Goal: Task Accomplishment & Management: Use online tool/utility

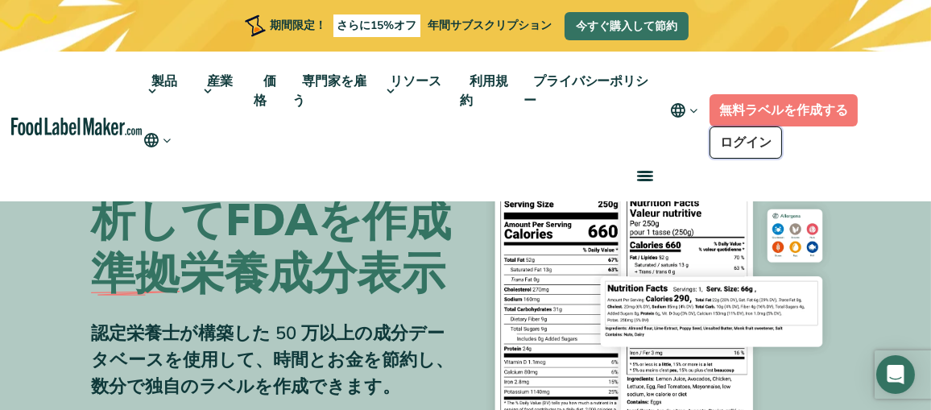
click at [746, 136] on font "ログイン" at bounding box center [746, 143] width 52 height 18
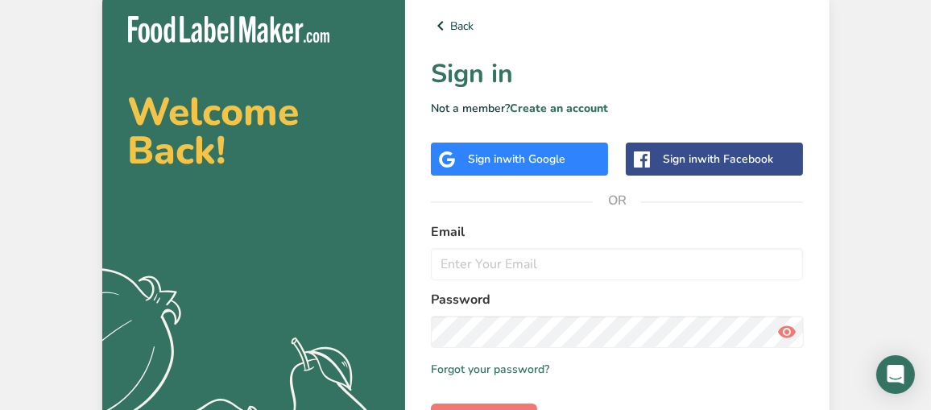
click at [738, 110] on p "Not a member? Create an account" at bounding box center [617, 108] width 373 height 17
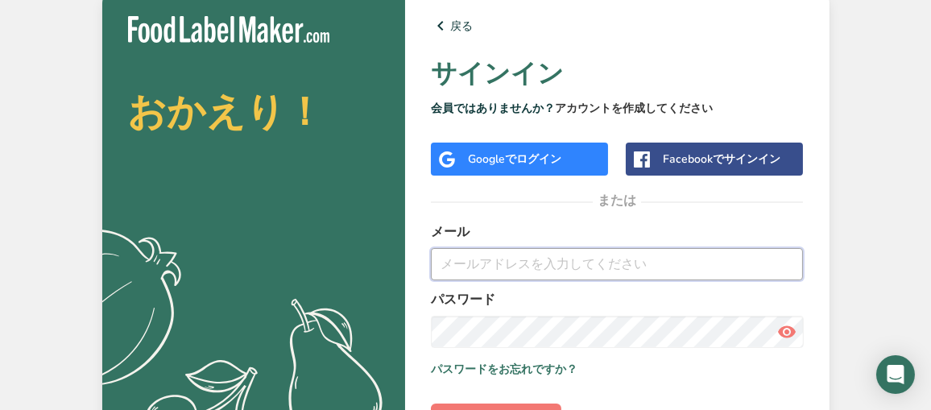
type input "[EMAIL_ADDRESS][DOMAIN_NAME]"
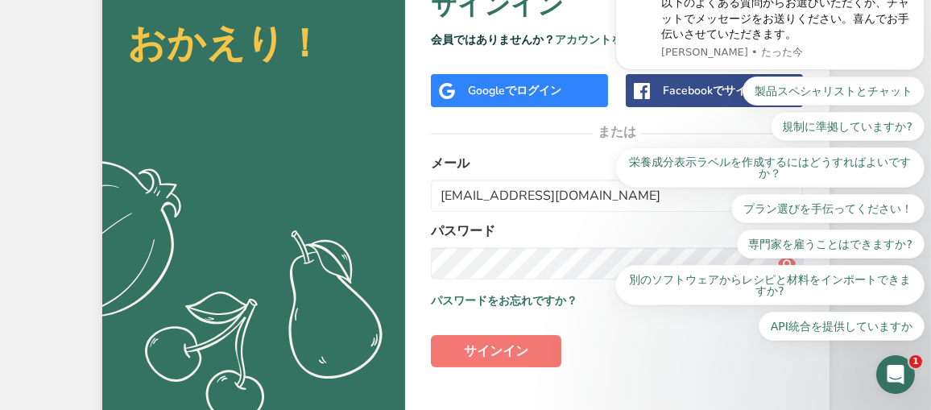
scroll to position [115, 0]
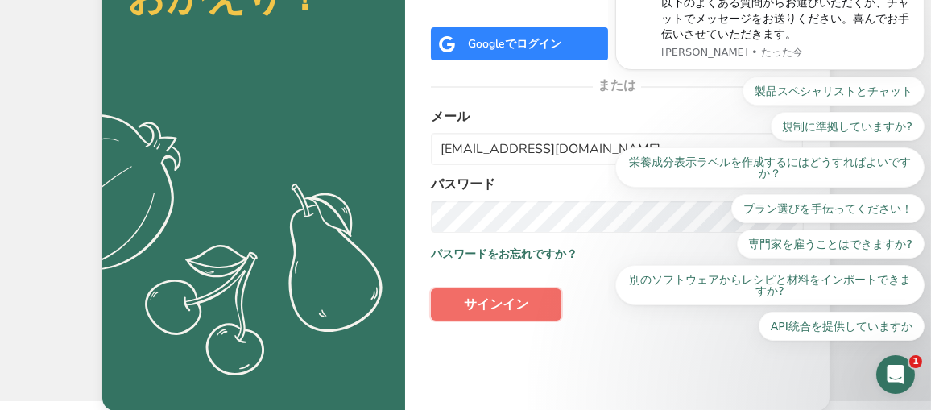
click at [511, 305] on font "サインイン" at bounding box center [496, 304] width 64 height 18
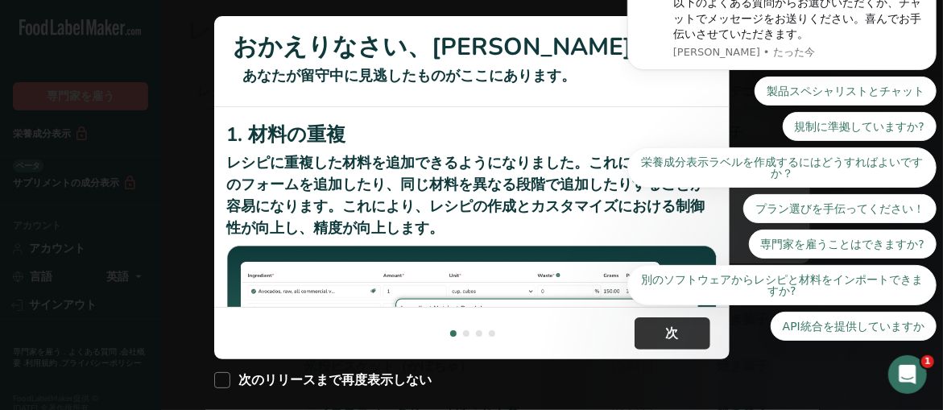
click at [671, 328] on div "製品スペシャリストとチャット 規制に準拠していますか? 栄養成分表示ラベルを作成するにはどうすればよいですか？ プラン選びを手伝ってください！ 専門家を雇うこ…" at bounding box center [780, 209] width 309 height 264
click at [657, 331] on div "製品スペシャリストとチャット 規制に準拠していますか? 栄養成分表示ラベルを作成するにはどうすればよいですか？ プラン選びを手伝ってください！ 専門家を雇うこ…" at bounding box center [780, 209] width 309 height 264
click at [285, 379] on font "次のリリースまで再度表示しない" at bounding box center [335, 380] width 193 height 18
click at [225, 379] on input "次のリリースまで再度表示しない" at bounding box center [219, 380] width 10 height 10
checkbox input "true"
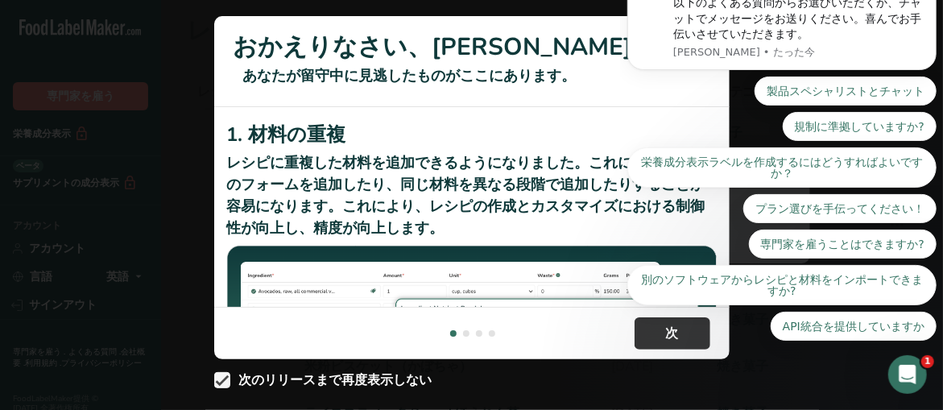
click at [695, 335] on div "製品スペシャリストとチャット 規制に準拠していますか? 栄養成分表示ラベルを作成するにはどうすればよいですか？ プラン選びを手伝ってください！ 専門家を雇うこ…" at bounding box center [780, 209] width 309 height 264
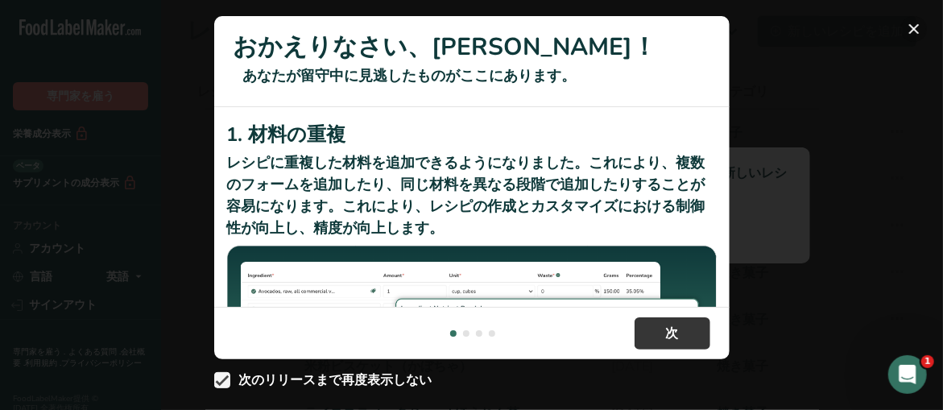
click at [913, 23] on button "新機能" at bounding box center [914, 29] width 26 height 26
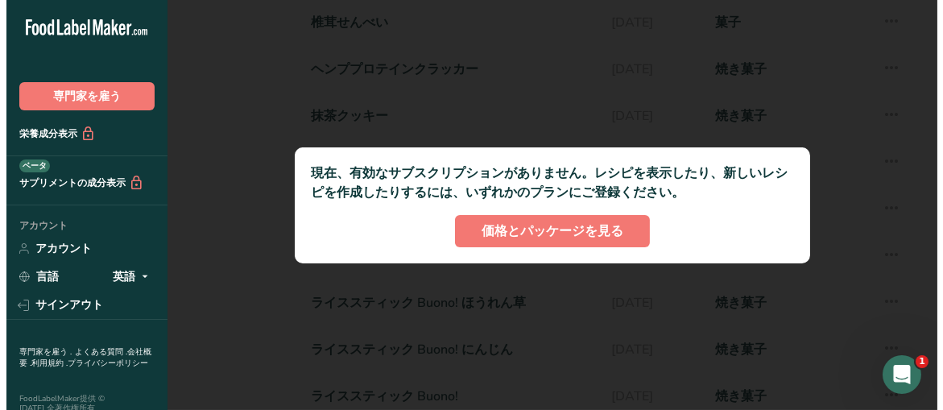
scroll to position [81, 0]
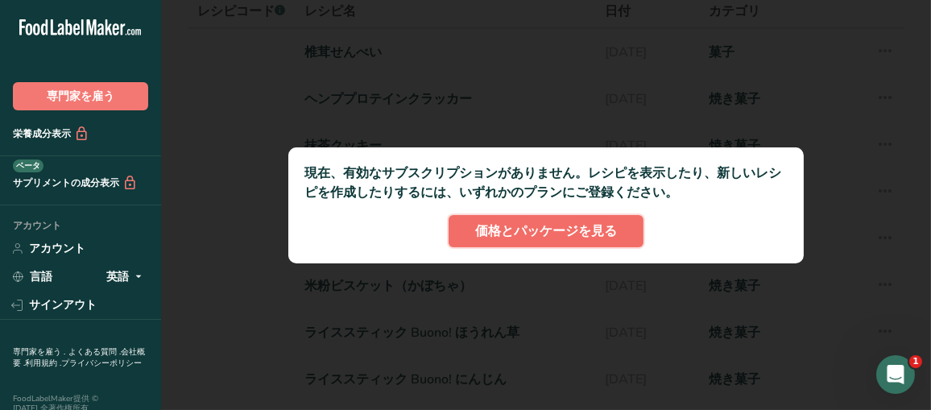
click at [547, 228] on font "価格とパッケージを見る" at bounding box center [546, 231] width 142 height 18
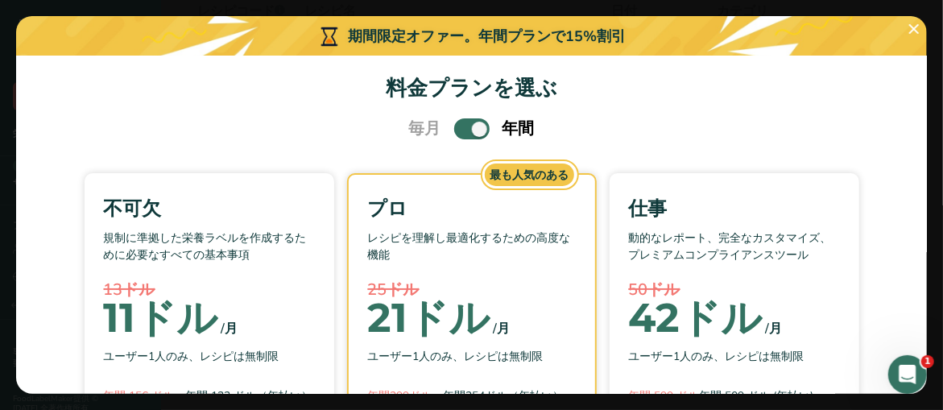
scroll to position [0, 0]
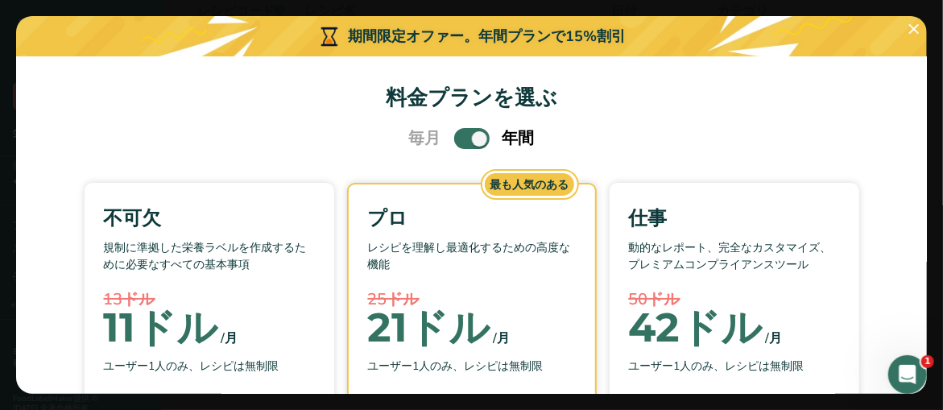
click at [454, 135] on span "料金プランを選択するモーダル" at bounding box center [471, 138] width 35 height 20
click at [454, 135] on input "料金プランを選択するモーダル" at bounding box center [459, 139] width 10 height 10
checkbox input "false"
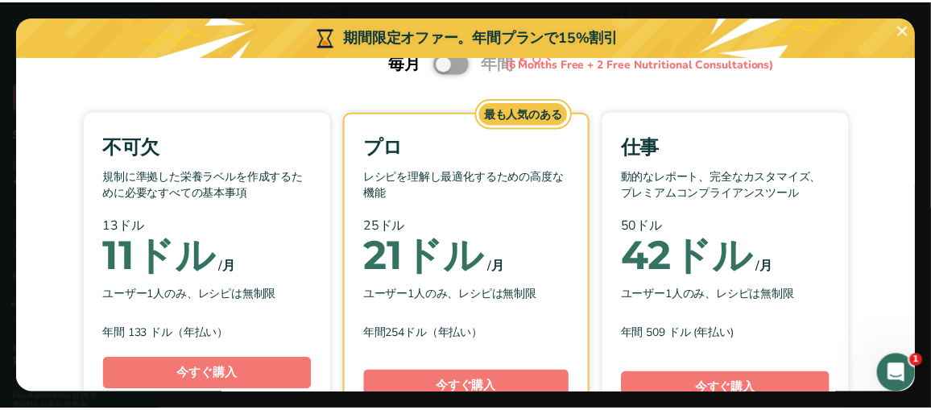
scroll to position [161, 0]
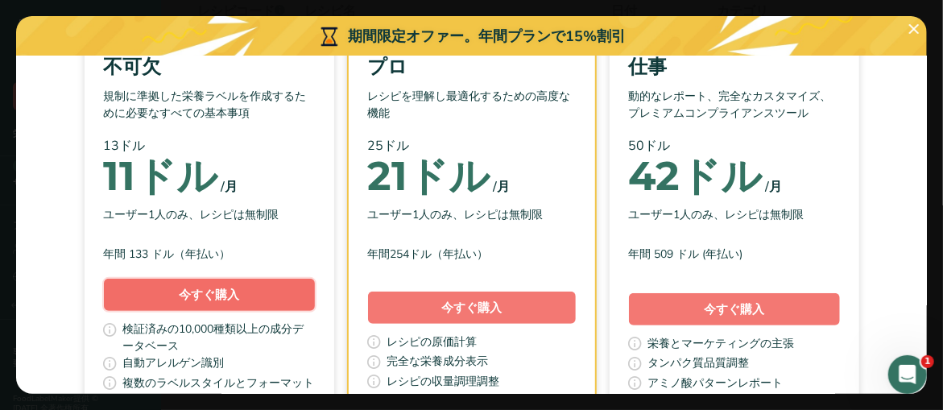
click at [216, 297] on font "今すぐ購入" at bounding box center [209, 295] width 60 height 16
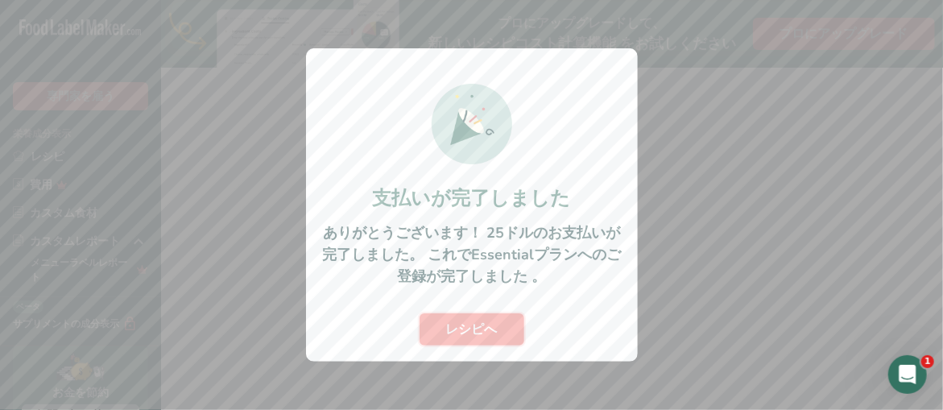
click at [489, 323] on font "レシピへ" at bounding box center [472, 329] width 52 height 18
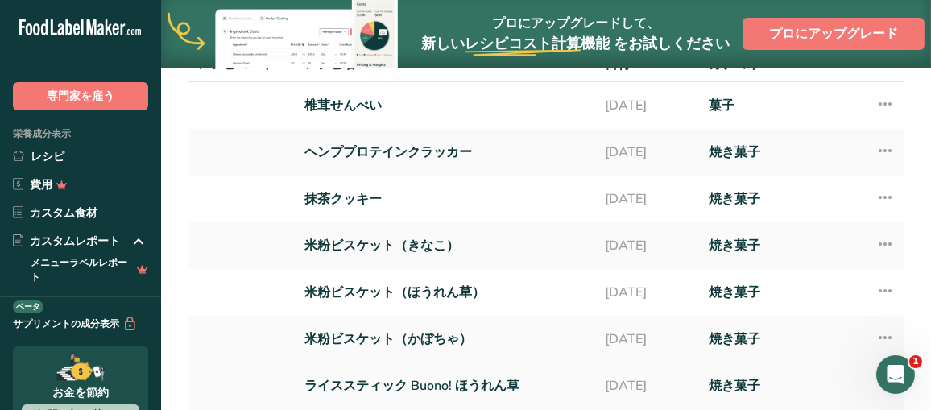
scroll to position [81, 0]
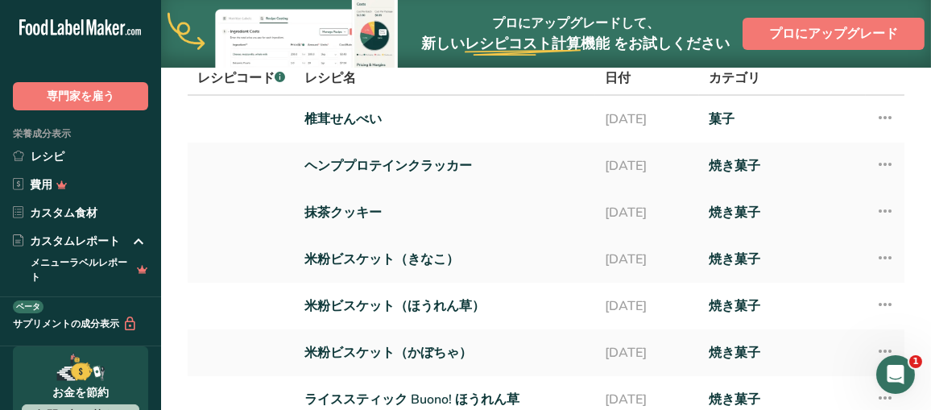
drag, startPoint x: 395, startPoint y: 220, endPoint x: 429, endPoint y: 220, distance: 33.8
click at [395, 220] on link "抹茶クッキー" at bounding box center [444, 213] width 281 height 34
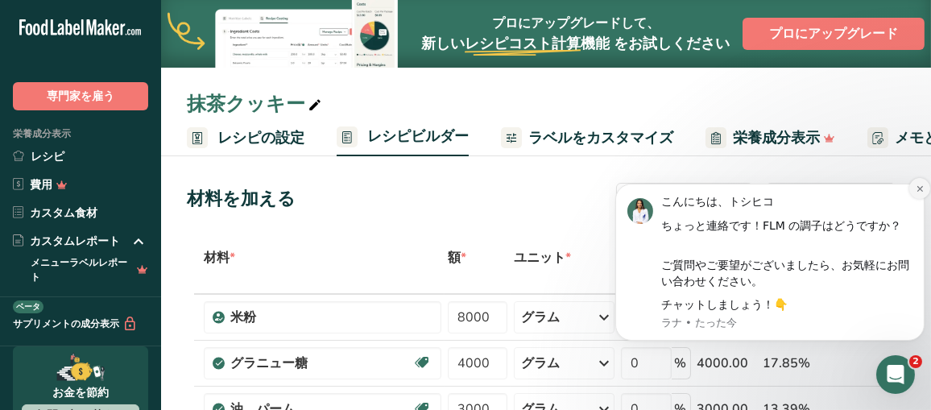
click at [918, 187] on icon "通知を閉じる" at bounding box center [918, 188] width 6 height 6
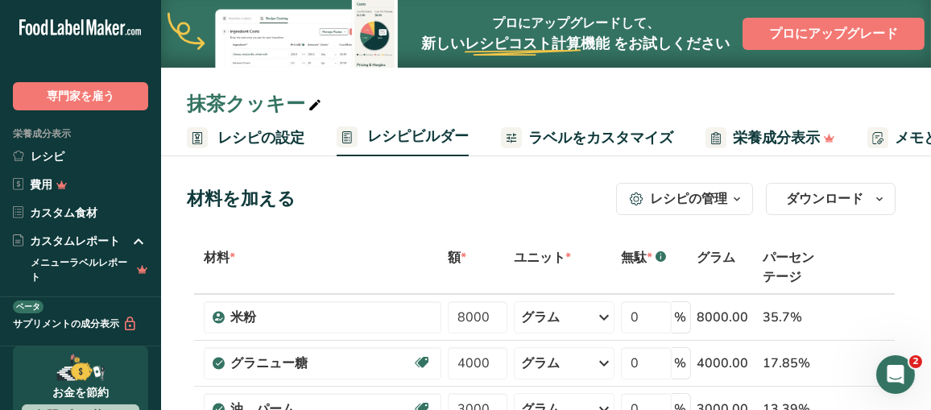
click at [553, 133] on font "ラベルをカスタマイズ" at bounding box center [600, 137] width 145 height 19
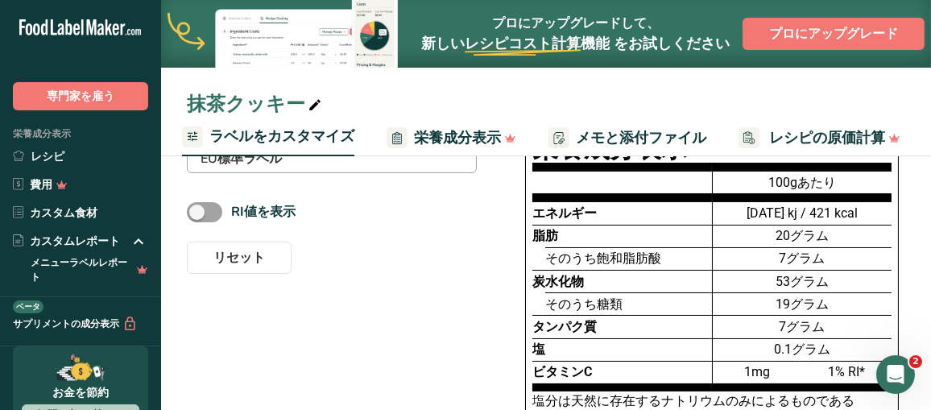
scroll to position [99, 0]
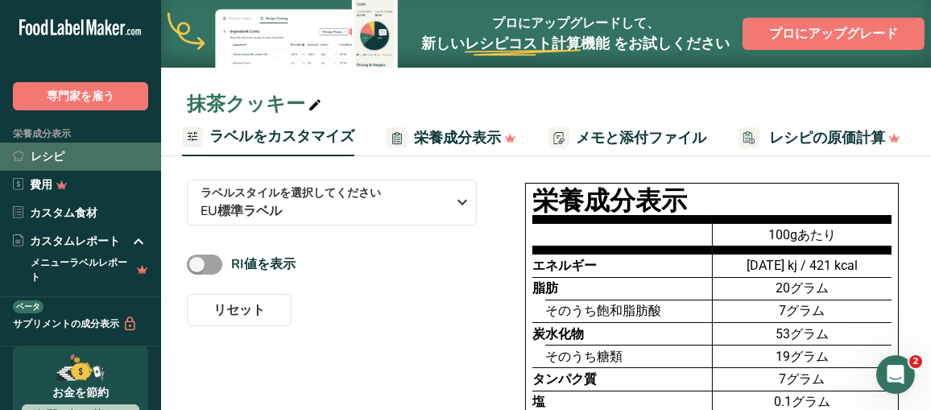
click at [42, 152] on font "レシピ" at bounding box center [48, 156] width 34 height 15
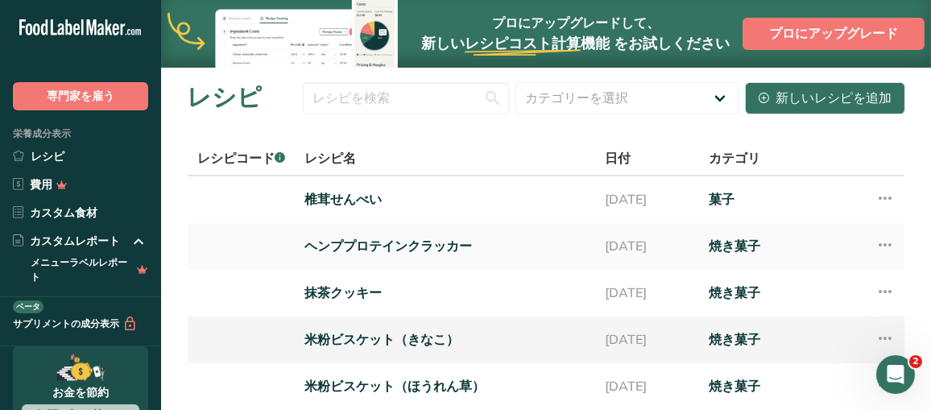
click at [401, 349] on link "米粉ビスケット（きなこ）" at bounding box center [444, 340] width 281 height 34
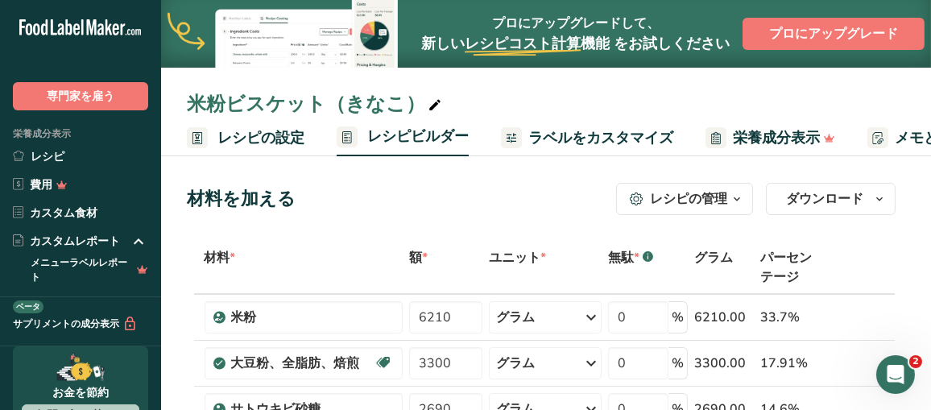
click at [791, 137] on font "栄養成分表示" at bounding box center [776, 137] width 87 height 19
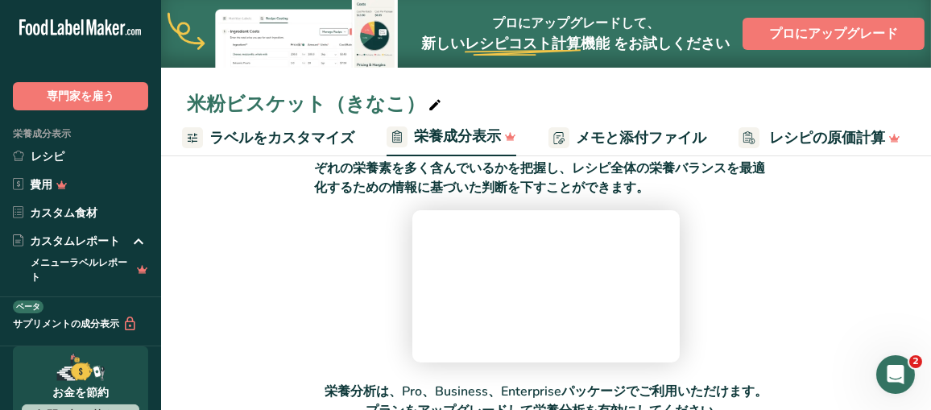
scroll to position [81, 0]
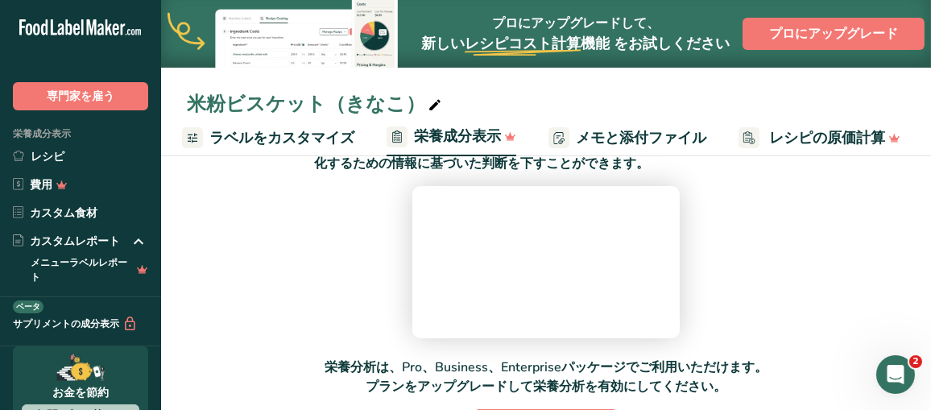
click at [311, 140] on font "ラベルをカスタマイズ" at bounding box center [281, 137] width 145 height 19
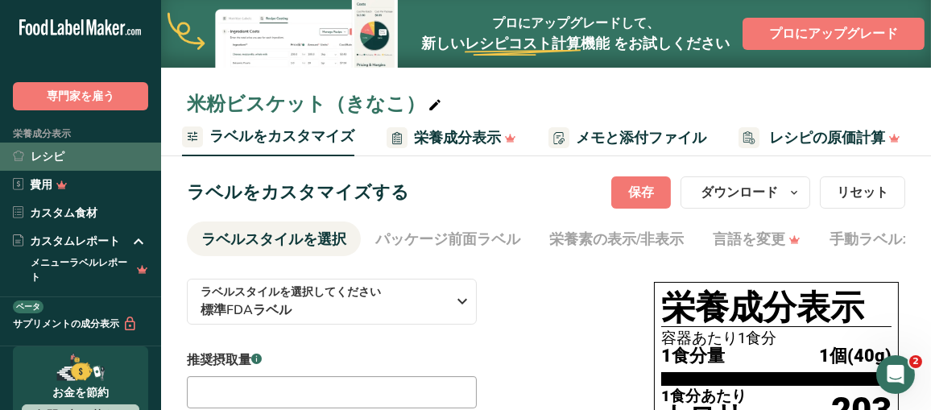
drag, startPoint x: 35, startPoint y: 155, endPoint x: 76, endPoint y: 155, distance: 41.1
click at [35, 155] on font "レシピ" at bounding box center [48, 156] width 34 height 15
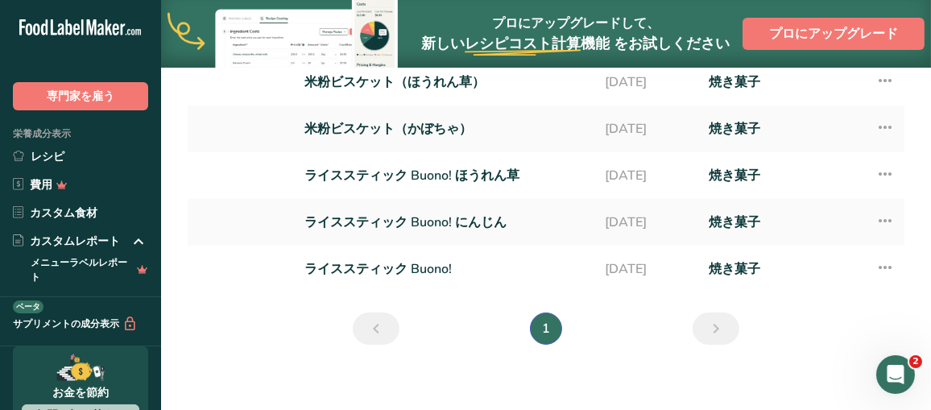
scroll to position [316, 0]
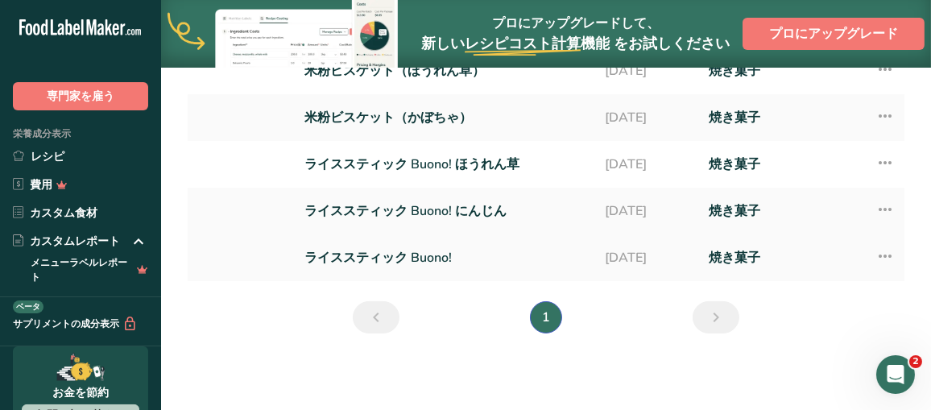
click at [886, 257] on icon at bounding box center [884, 256] width 19 height 29
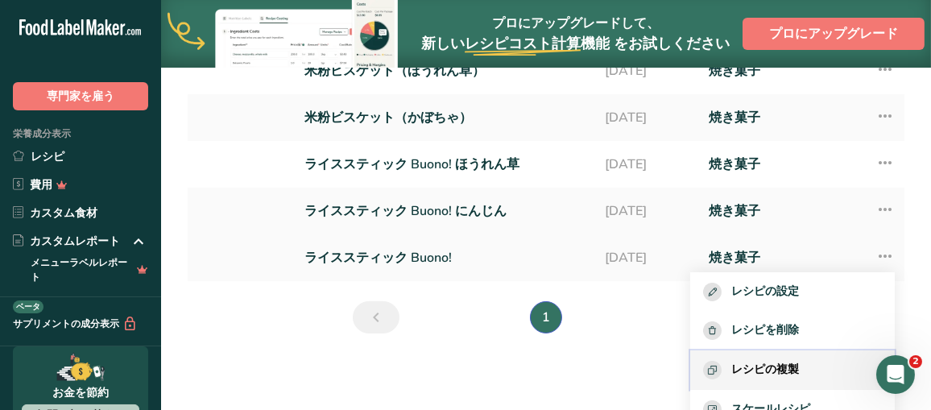
click at [785, 366] on font "レシピの複製" at bounding box center [765, 369] width 68 height 15
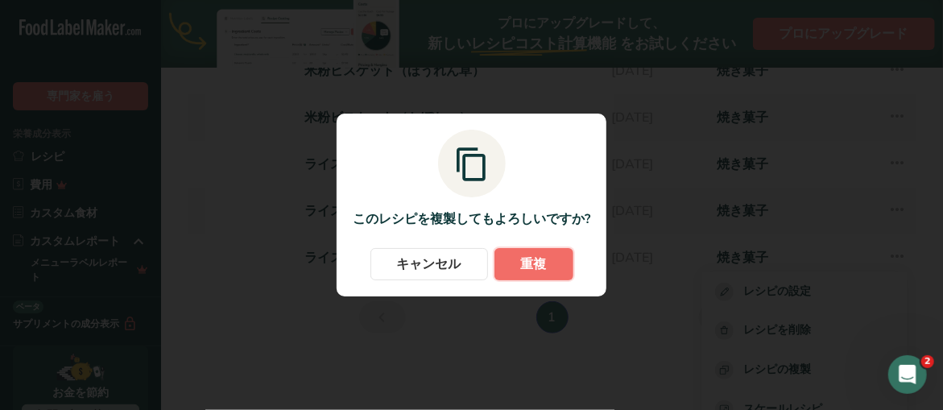
click at [527, 266] on font "重複" at bounding box center [534, 264] width 26 height 18
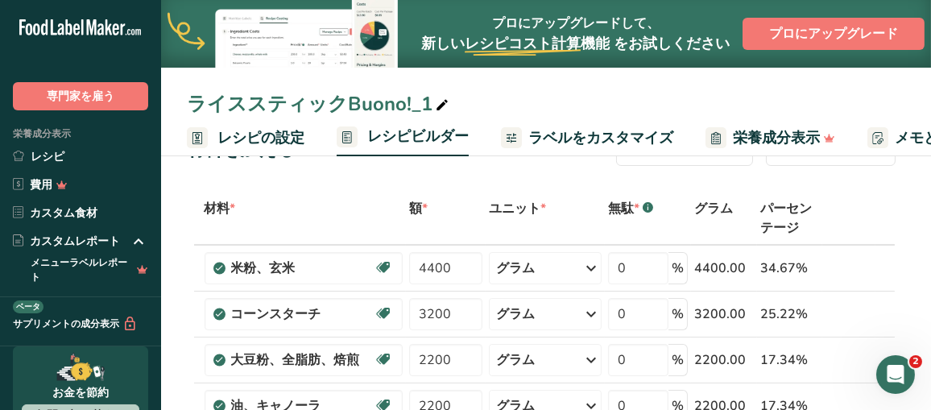
scroll to position [81, 0]
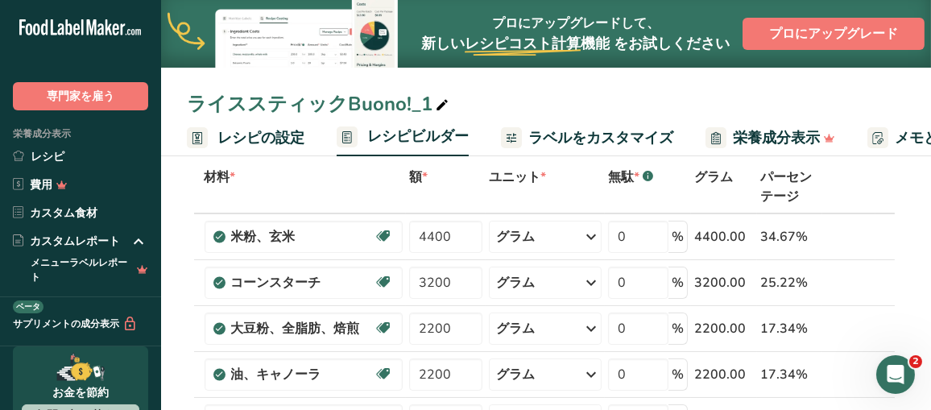
click at [436, 102] on icon at bounding box center [442, 105] width 14 height 23
drag, startPoint x: 370, startPoint y: 105, endPoint x: 169, endPoint y: 91, distance: 201.7
click at [169, 91] on div "Rice stick Buono!_1" at bounding box center [546, 103] width 770 height 29
click at [437, 104] on icon at bounding box center [442, 105] width 14 height 23
drag, startPoint x: 391, startPoint y: 104, endPoint x: 151, endPoint y: 105, distance: 240.7
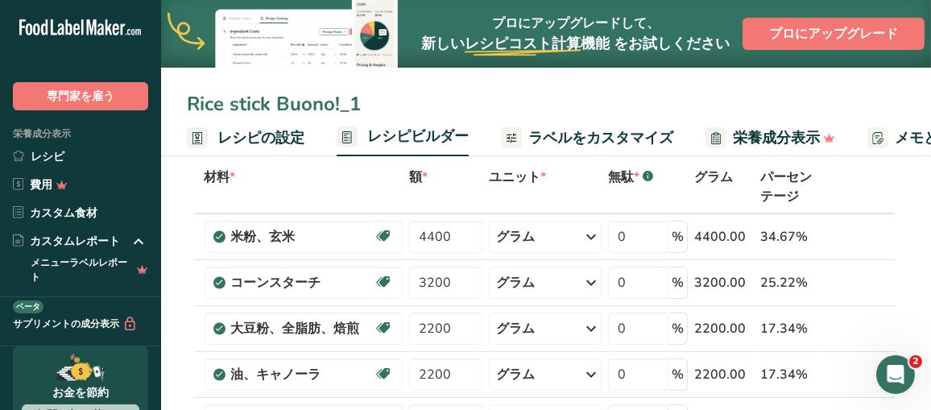
click at [392, 96] on font "ライススティックBuono!_1" at bounding box center [310, 104] width 246 height 26
drag, startPoint x: 384, startPoint y: 103, endPoint x: 163, endPoint y: 96, distance: 221.5
click at [163, 96] on div "Rice stick Buono!_1" at bounding box center [546, 103] width 770 height 29
type input "Polippoli (original)"
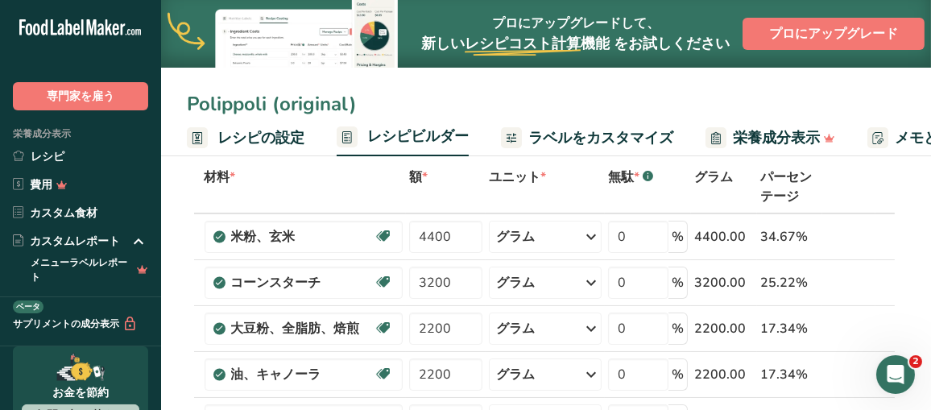
click at [304, 194] on th "材料 *" at bounding box center [303, 187] width 205 height 53
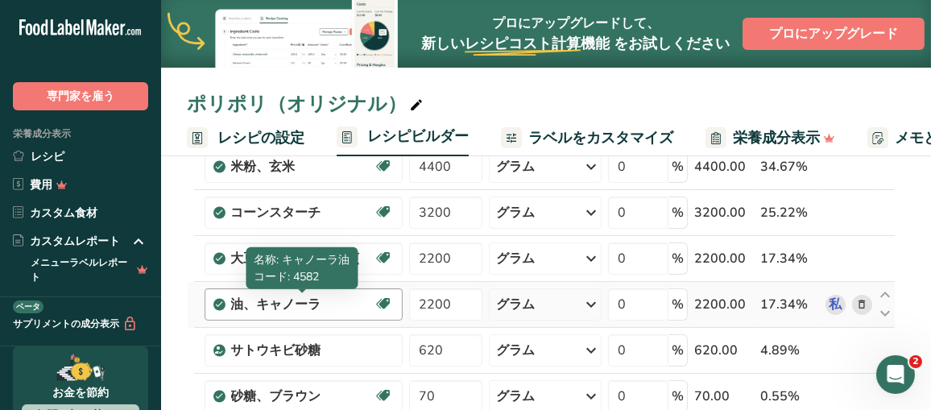
scroll to position [161, 0]
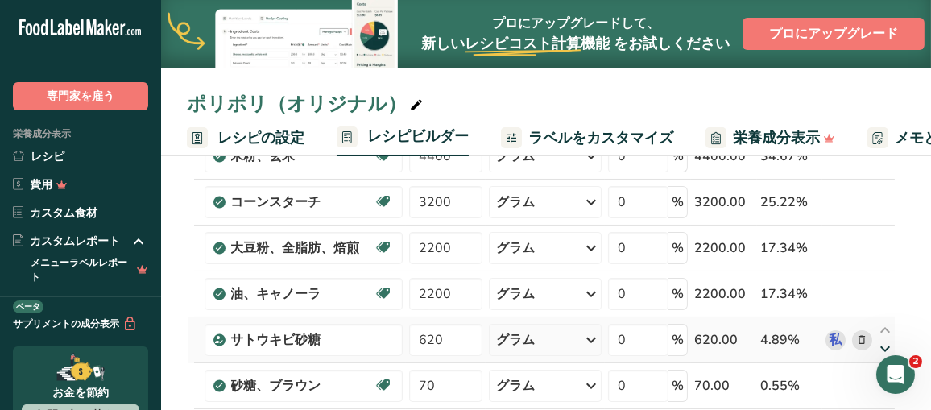
click at [887, 351] on icon at bounding box center [884, 349] width 19 height 12
type input "70"
type input "620"
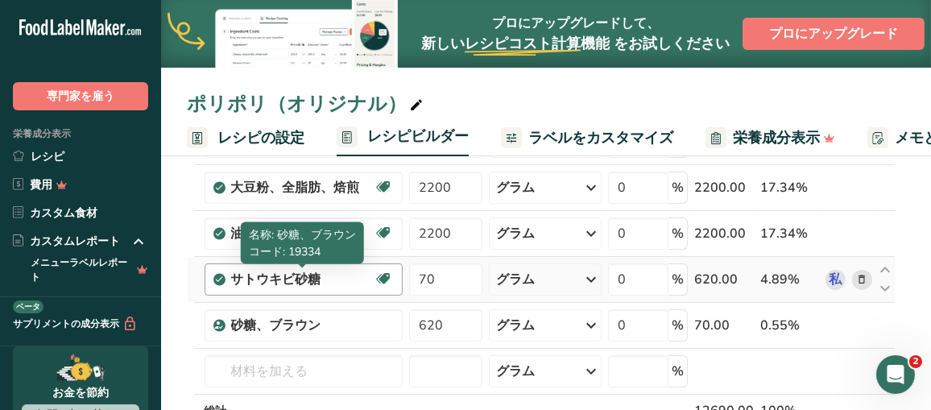
scroll to position [242, 0]
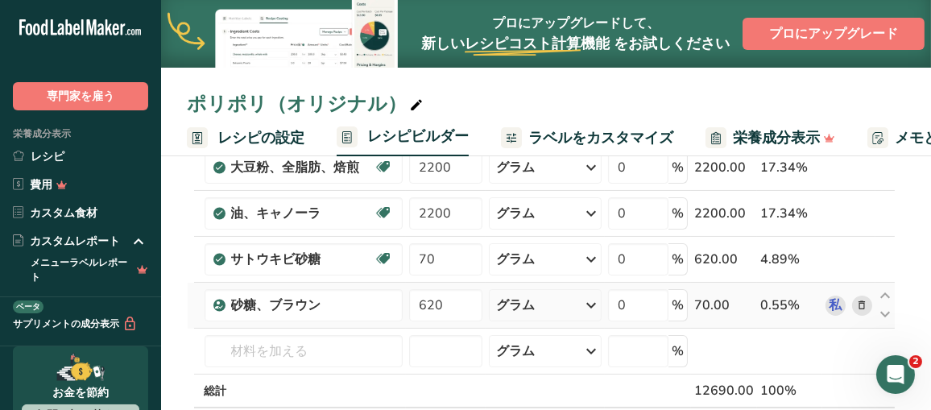
drag, startPoint x: 888, startPoint y: 300, endPoint x: 870, endPoint y: 308, distance: 19.5
click at [870, 308] on span at bounding box center [861, 304] width 19 height 19
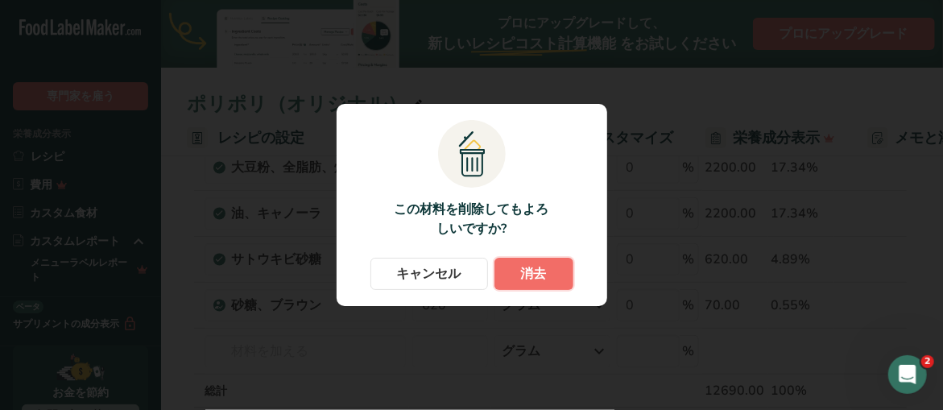
click at [538, 279] on font "消去" at bounding box center [534, 274] width 26 height 18
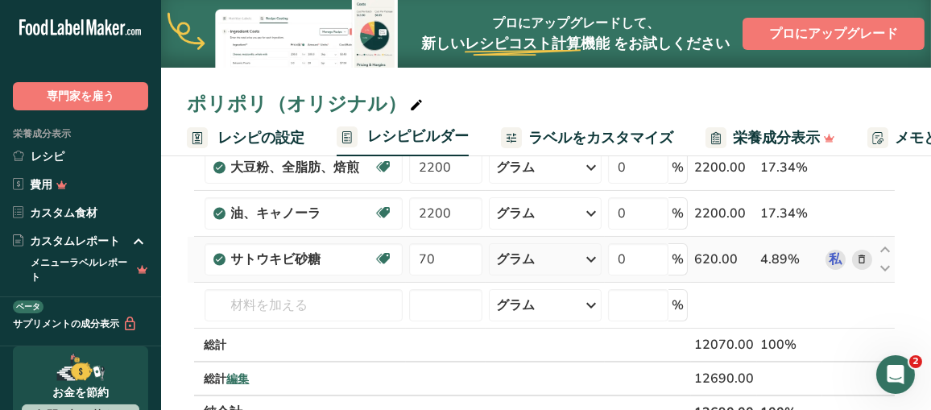
click at [865, 257] on icon at bounding box center [861, 259] width 11 height 17
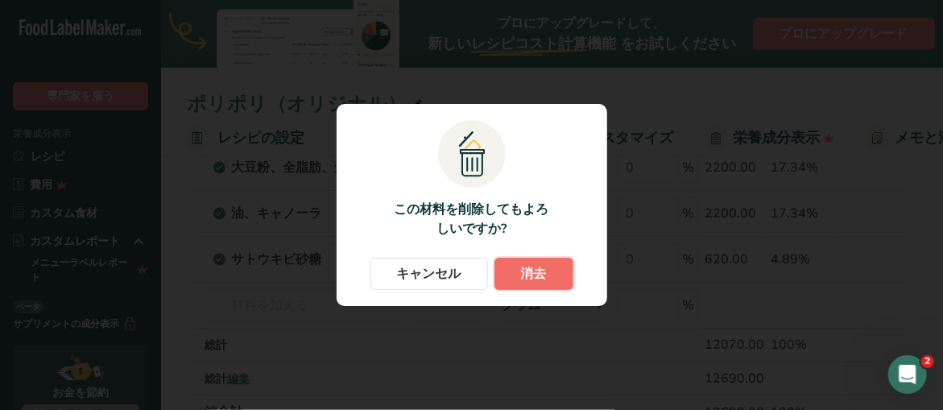
click at [526, 273] on font "消去" at bounding box center [534, 274] width 26 height 18
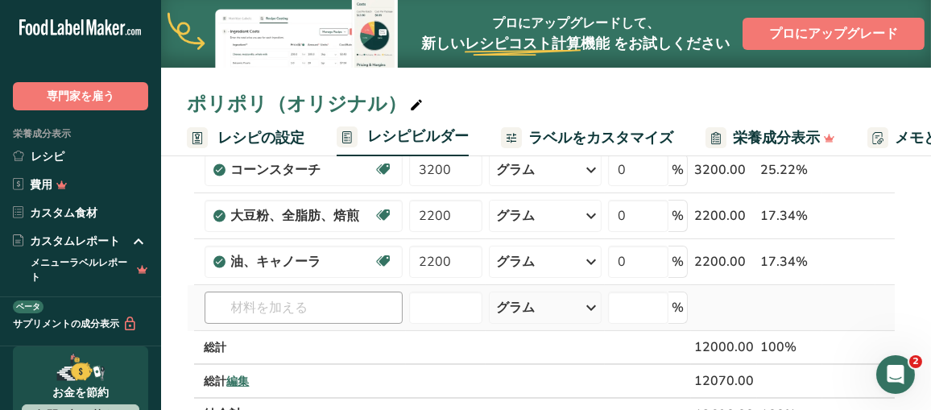
scroll to position [161, 0]
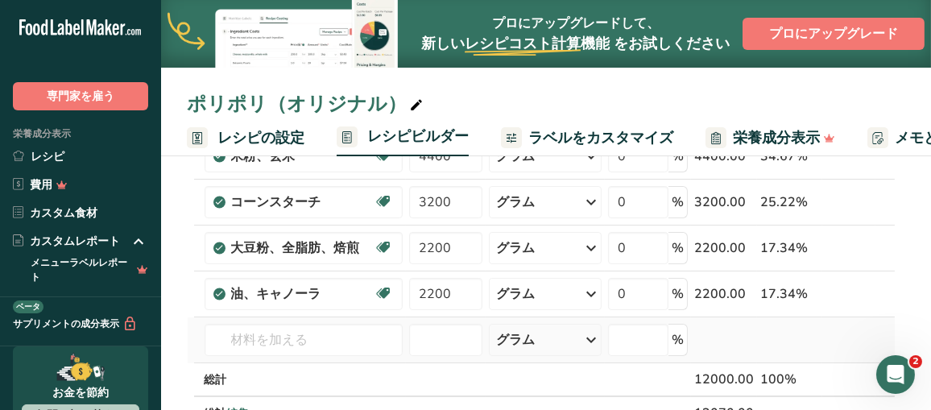
click at [295, 318] on td "アーモンド粉 [DATE] 牛乳、全乳、乳脂肪分3.25%、ビタミンAおよびビタミンD無添加 23601 牛肉、テンダーロイン、ステーキ、分離可能な赤身のみ、…" at bounding box center [303, 340] width 205 height 46
click at [325, 328] on input "text" at bounding box center [304, 340] width 199 height 32
type input "と"
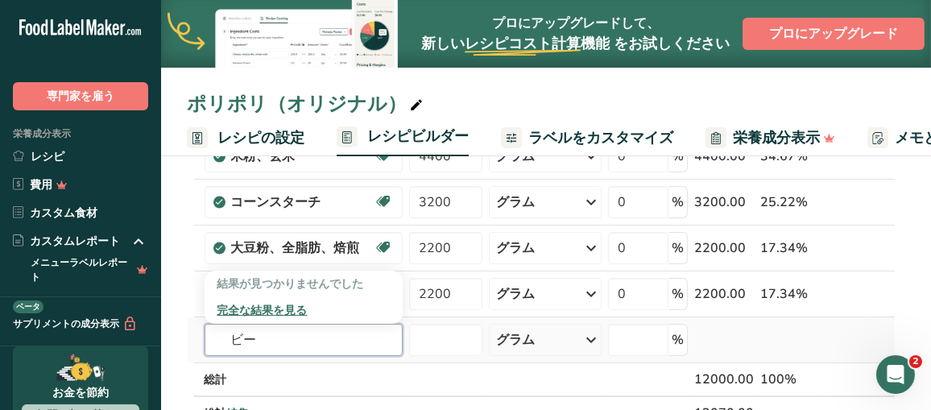
type input "ビ"
type input "ベ"
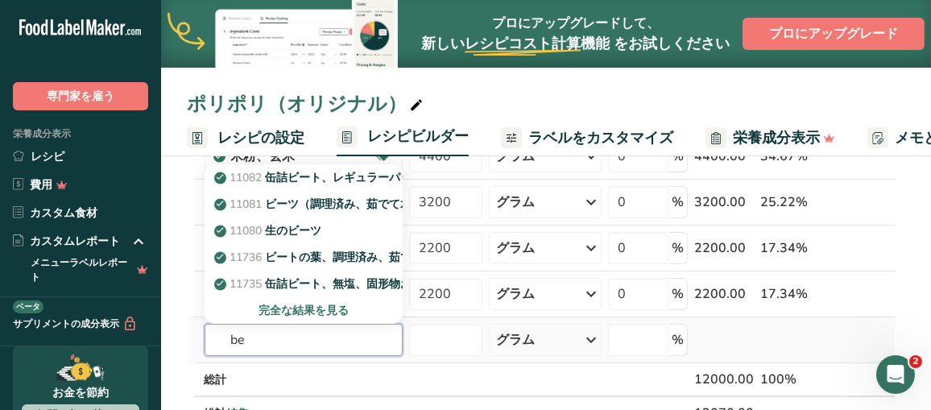
type input "b"
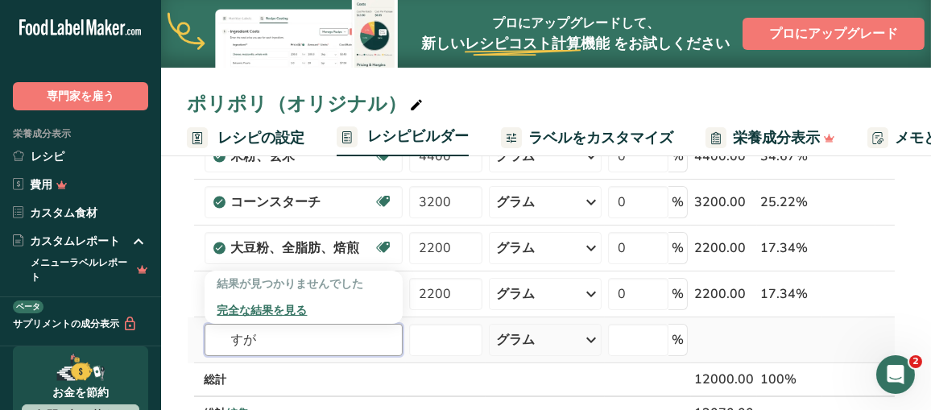
type input "す"
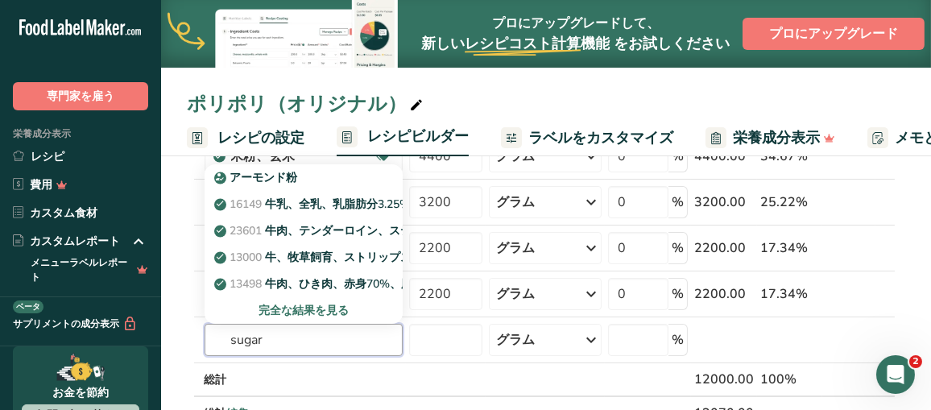
type input "sugar"
click at [297, 304] on font "完全な結果を見る" at bounding box center [303, 310] width 90 height 15
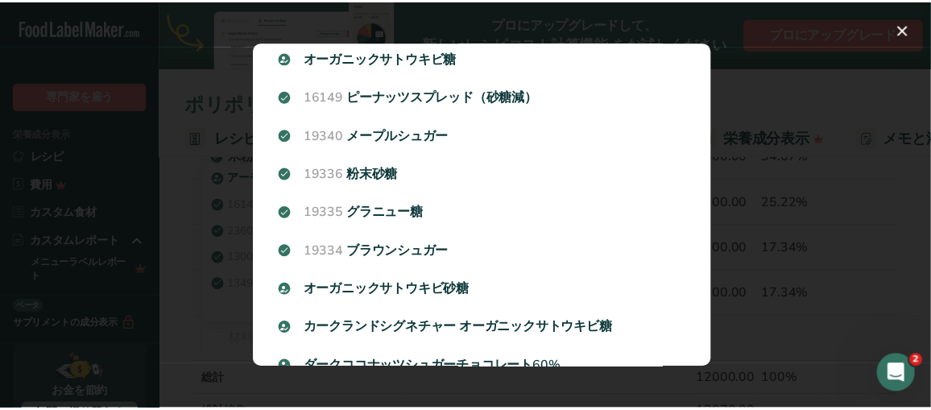
scroll to position [0, 0]
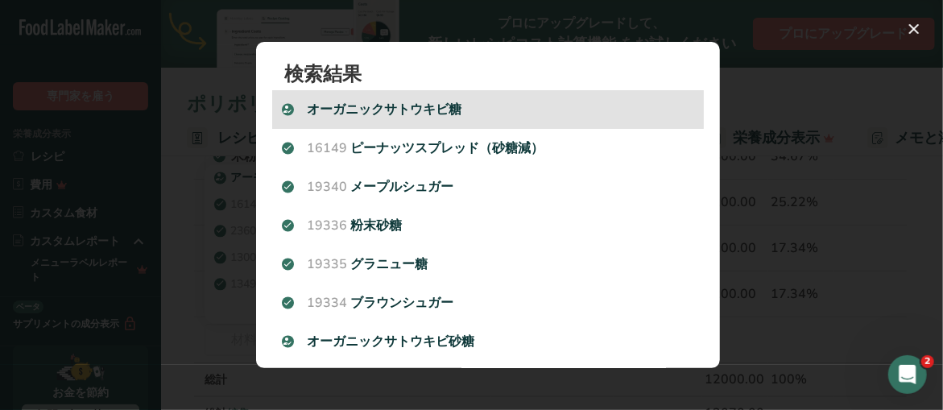
click at [409, 106] on font "オーガニックサトウキビ糖" at bounding box center [385, 110] width 155 height 18
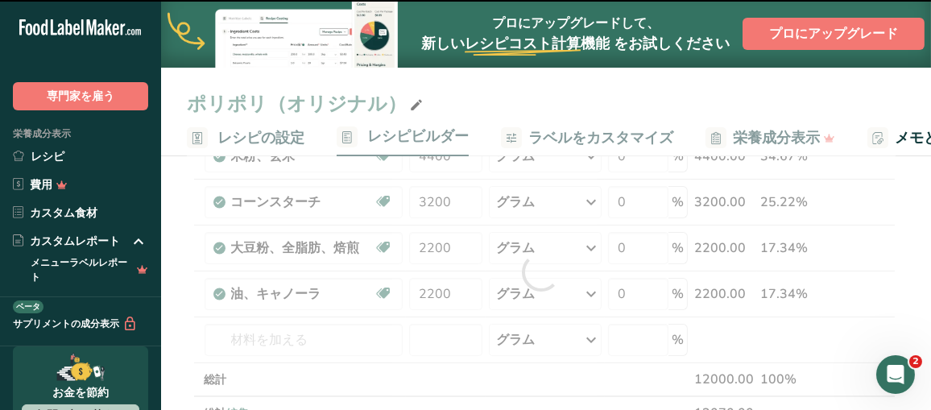
type input "0"
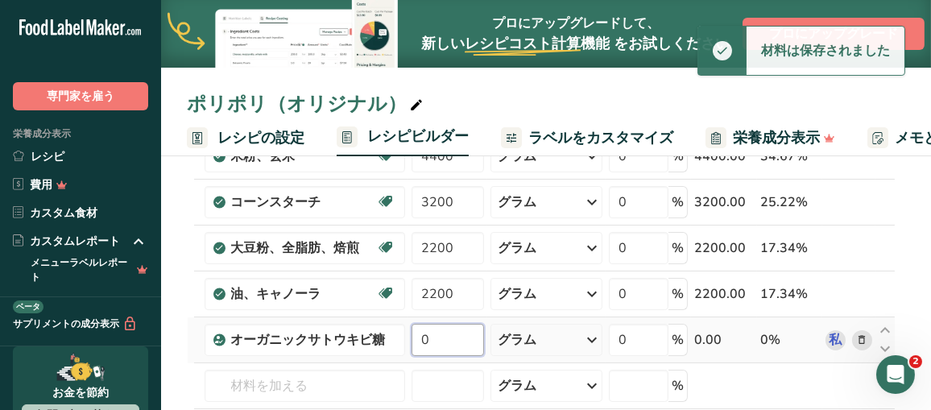
click at [432, 333] on input "0" at bounding box center [447, 340] width 72 height 32
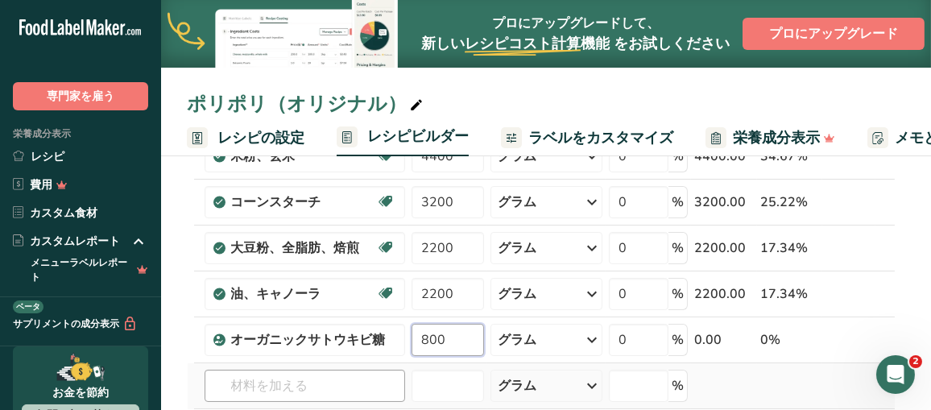
type input "800"
click at [314, 381] on div "材料 * 額 * ユニット * 無駄 * .a-a{fill:#347362;}.b-a{fill:#fff;} グラム パーセンテージ 米粉、玄米 乳製品不…" at bounding box center [541, 295] width 709 height 430
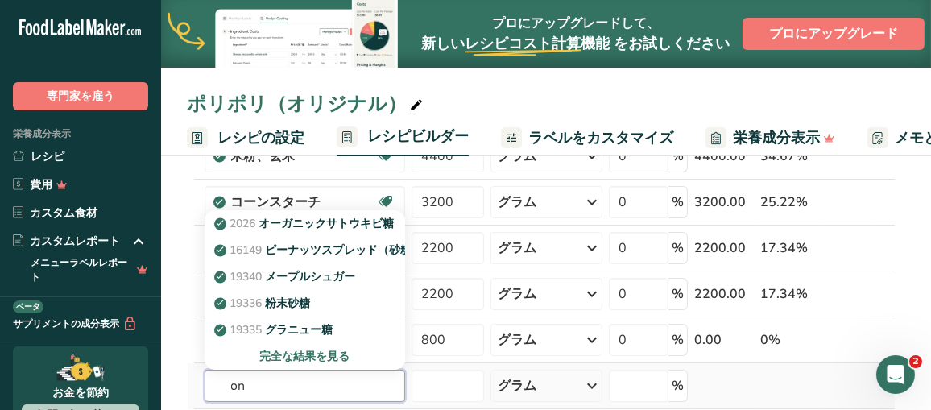
type input "o"
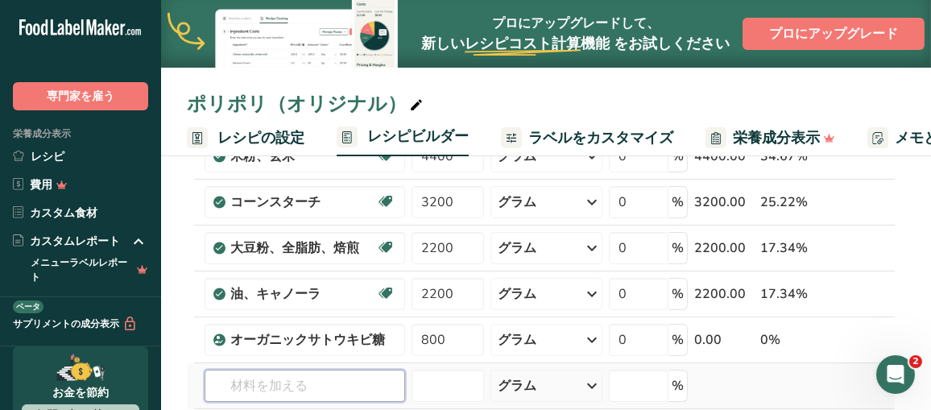
type input "い"
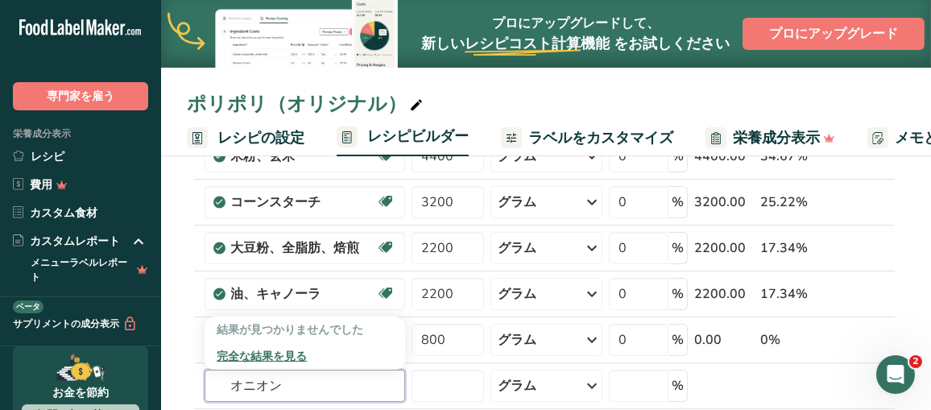
type input "オニオン"
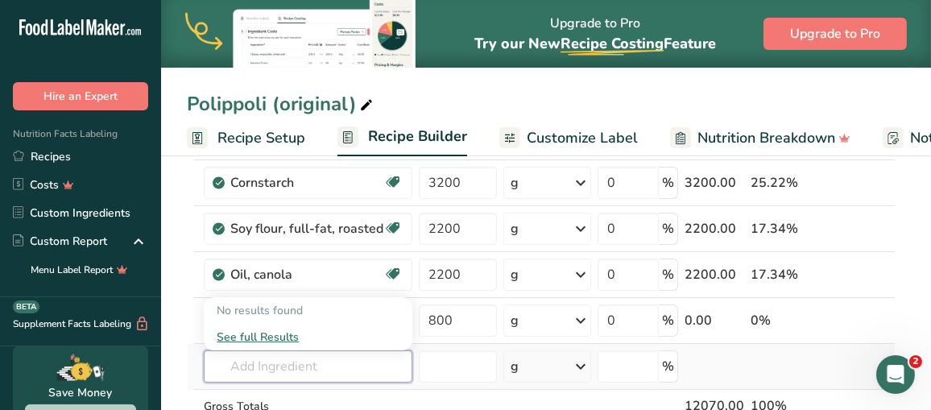
click at [327, 363] on input "text" at bounding box center [308, 366] width 209 height 32
click at [348, 310] on div "No results found" at bounding box center [308, 310] width 209 height 27
click at [292, 350] on input "text" at bounding box center [308, 366] width 209 height 32
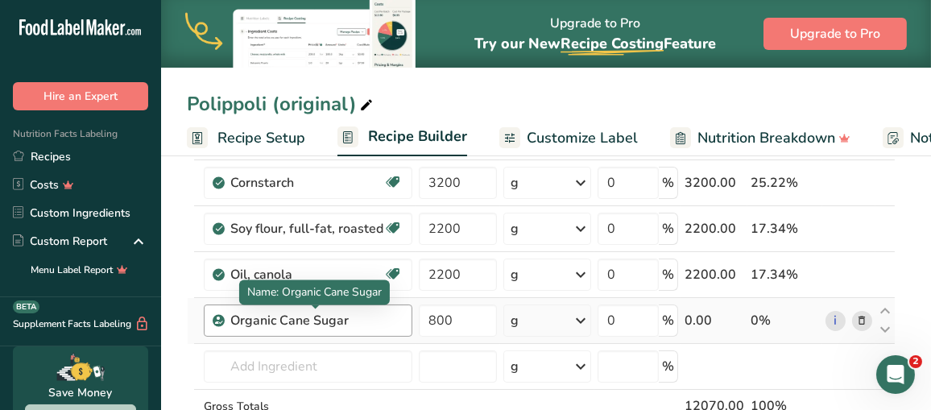
click at [356, 319] on div "Organic Cane Sugar" at bounding box center [316, 320] width 172 height 19
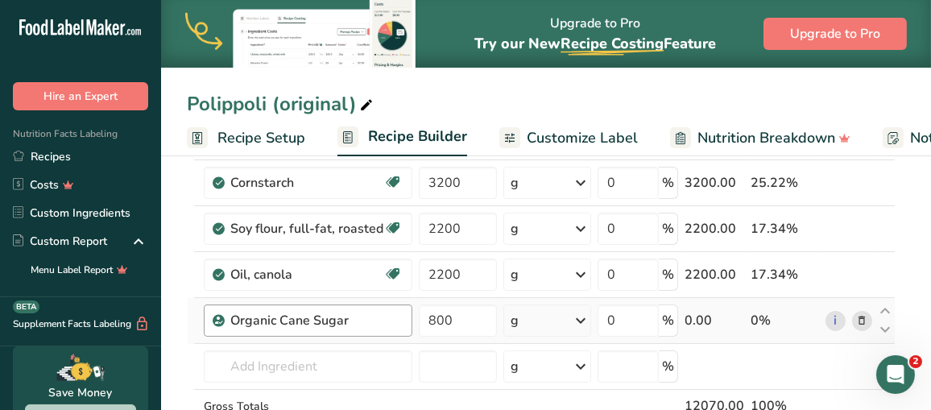
click at [363, 316] on div "Organic Cane Sugar" at bounding box center [316, 320] width 172 height 19
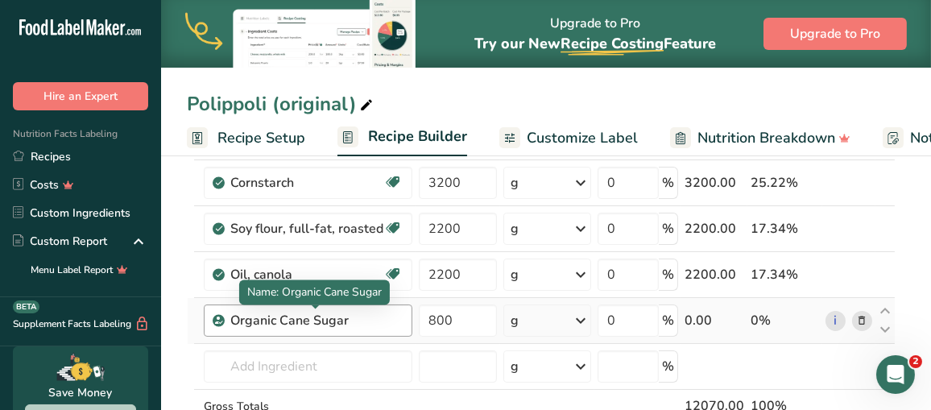
click at [366, 311] on div "Organic Cane Sugar" at bounding box center [316, 320] width 172 height 19
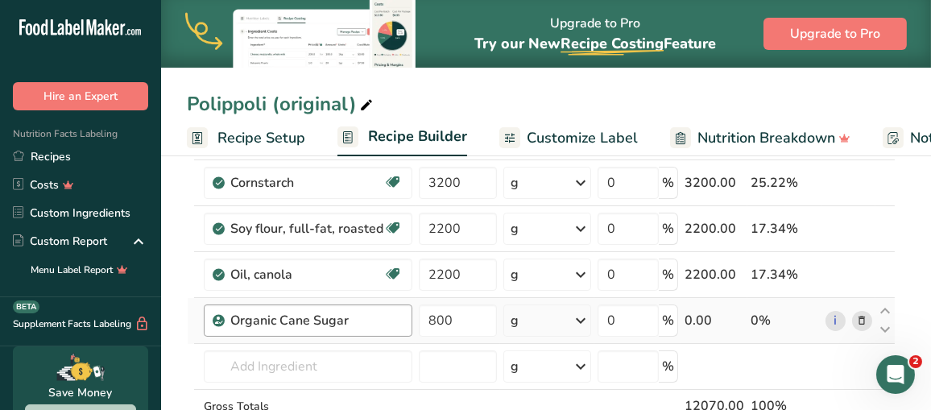
click at [366, 311] on div "Organic Cane Sugar" at bounding box center [316, 320] width 172 height 19
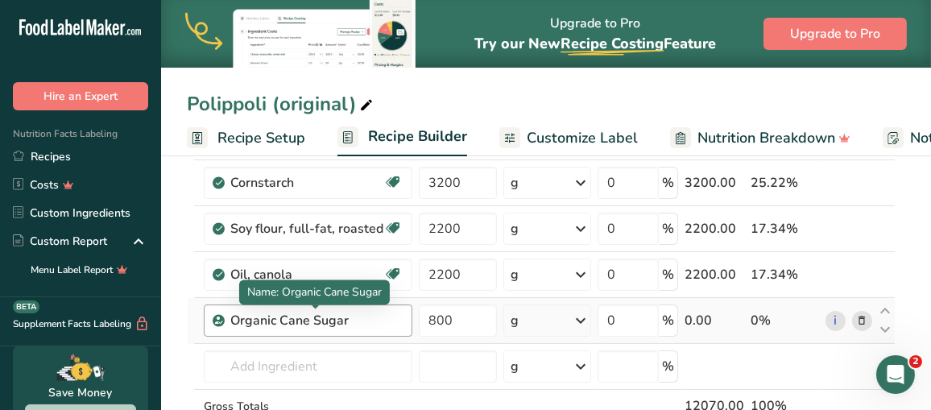
click at [271, 323] on div "Organic Cane Sugar" at bounding box center [316, 320] width 172 height 19
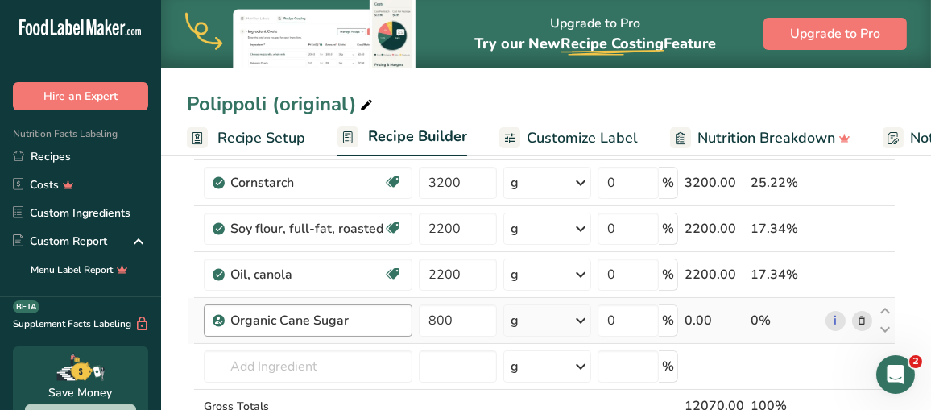
drag, startPoint x: 229, startPoint y: 316, endPoint x: 366, endPoint y: 325, distance: 137.2
click at [366, 325] on div "Organic Cane Sugar" at bounding box center [316, 320] width 172 height 19
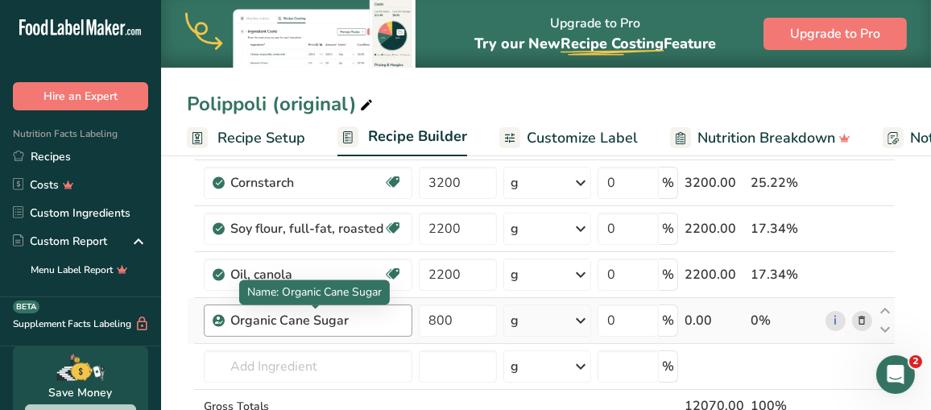
click at [367, 311] on div "Organic Cane Sugar" at bounding box center [316, 320] width 172 height 19
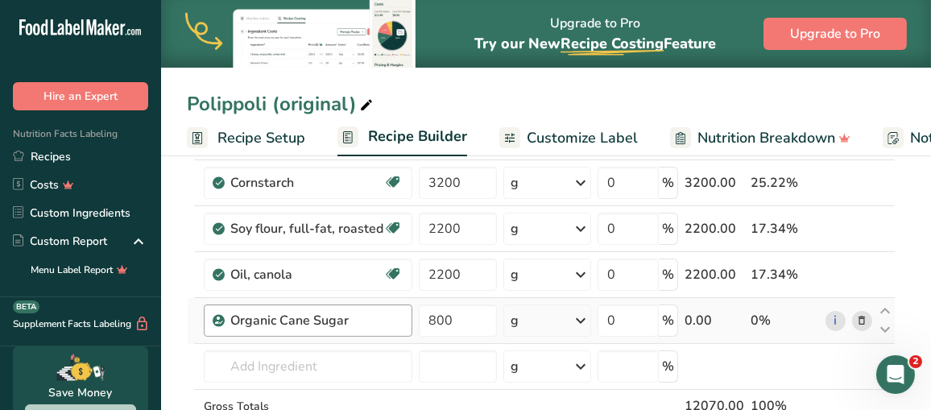
click at [368, 319] on div "Organic Cane Sugar" at bounding box center [316, 320] width 172 height 19
click at [866, 315] on icon at bounding box center [861, 320] width 11 height 17
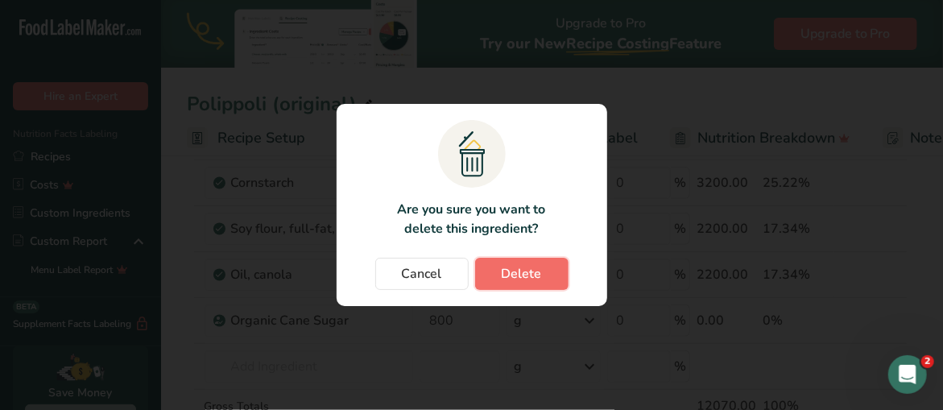
click at [513, 279] on span "Delete" at bounding box center [522, 273] width 40 height 19
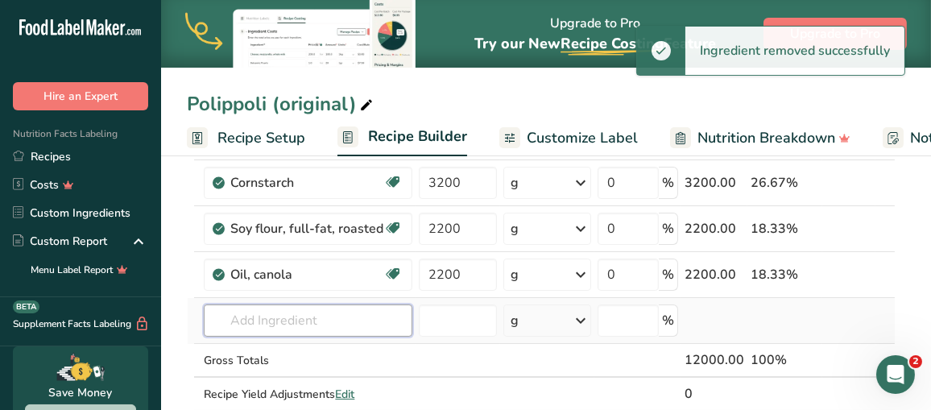
click at [255, 312] on input "text" at bounding box center [308, 320] width 209 height 32
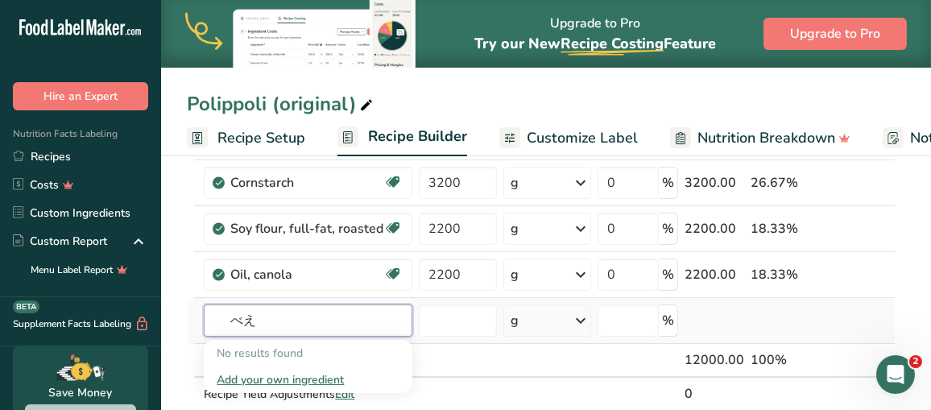
type input "べ"
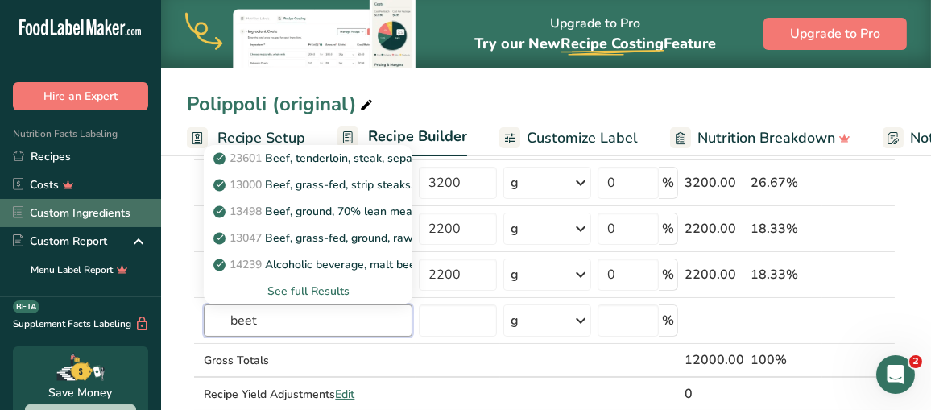
type input "beet"
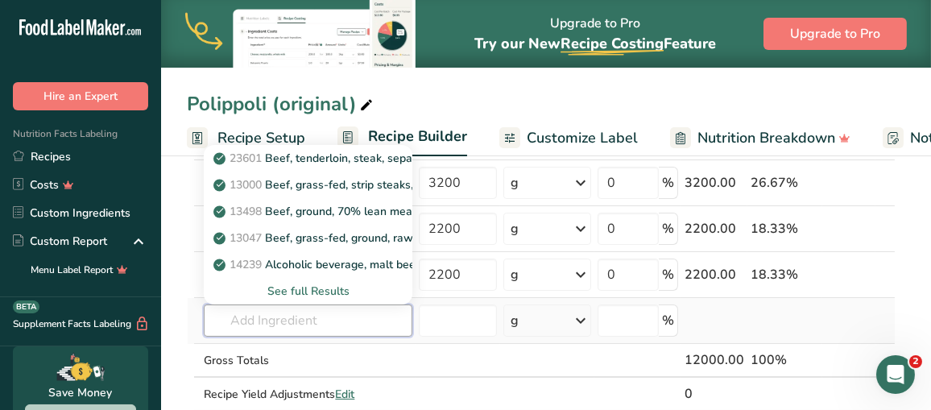
click at [397, 320] on input "text" at bounding box center [308, 320] width 209 height 32
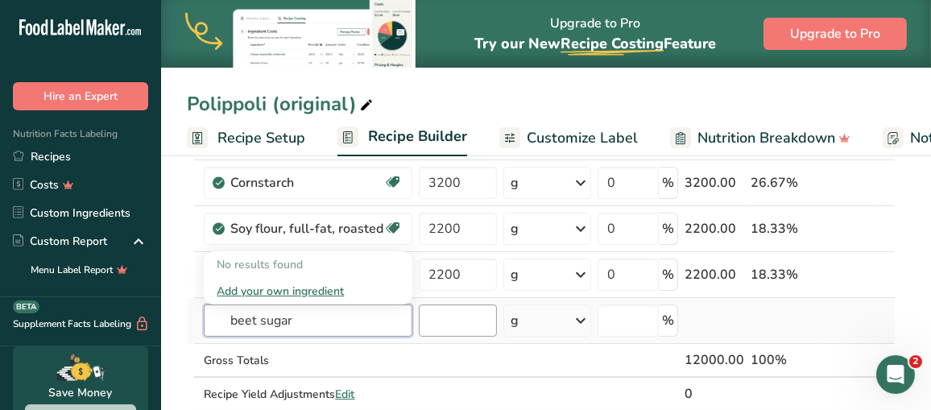
type input "beet sugar"
click at [467, 313] on input "number" at bounding box center [457, 320] width 77 height 32
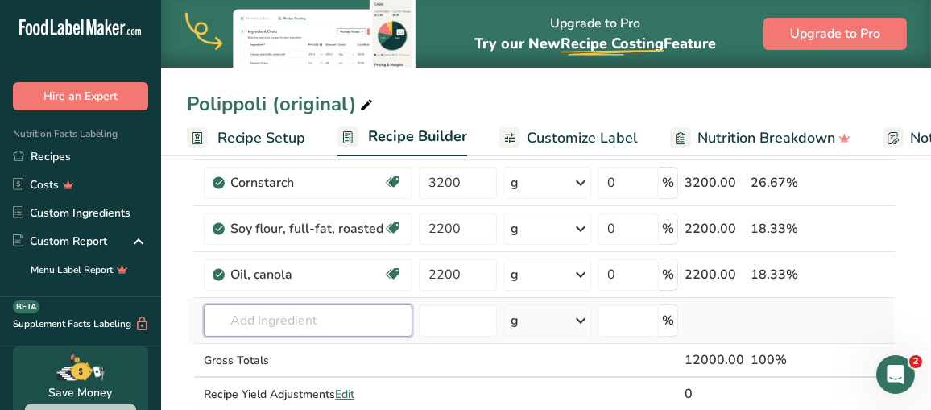
click at [349, 324] on input "text" at bounding box center [308, 320] width 209 height 32
click at [461, 313] on input "number" at bounding box center [457, 320] width 77 height 32
click at [320, 316] on input "text" at bounding box center [308, 320] width 209 height 32
click at [461, 321] on input "number" at bounding box center [457, 320] width 77 height 32
click at [350, 322] on input "text" at bounding box center [308, 320] width 209 height 32
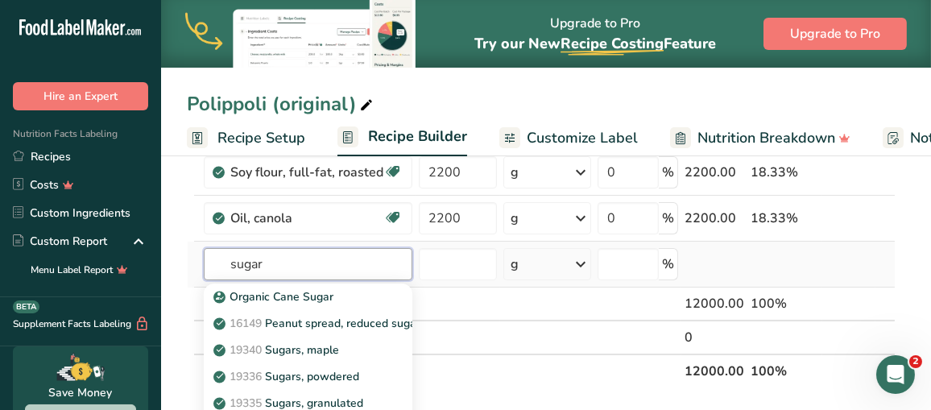
scroll to position [242, 0]
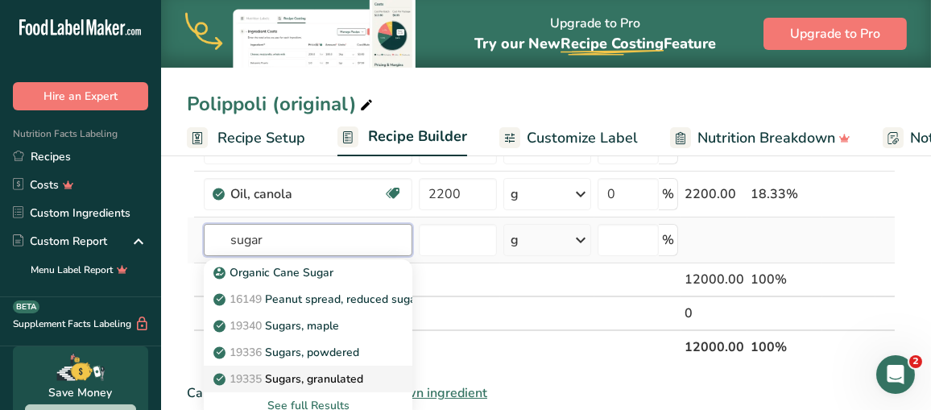
type input "sugar"
click at [334, 376] on p "19335 [GEOGRAPHIC_DATA], granulated" at bounding box center [290, 378] width 147 height 17
type input "Sugars, granulated"
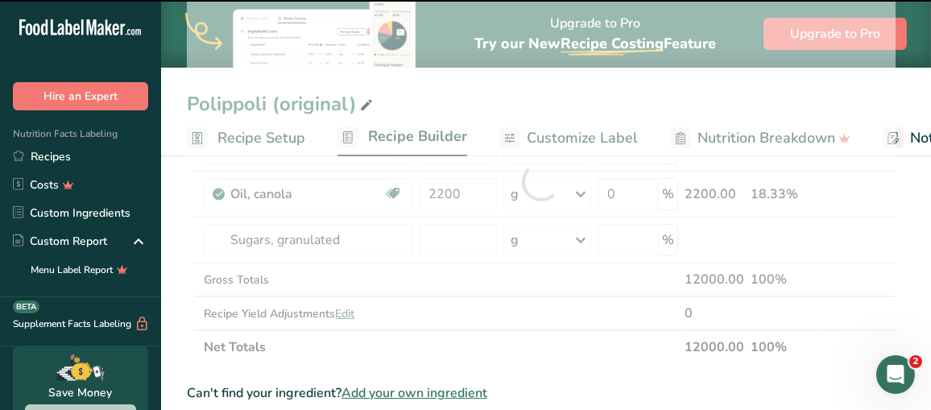
type input "0"
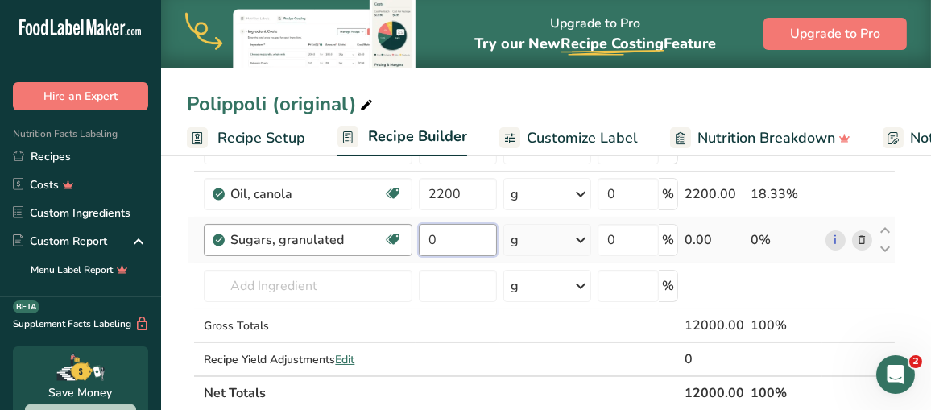
drag, startPoint x: 445, startPoint y: 237, endPoint x: 403, endPoint y: 242, distance: 42.9
click at [403, 242] on tr "Sugars, granulated Dairy free Gluten free Vegan Vegetarian Soy free 0 g Portion…" at bounding box center [541, 240] width 707 height 46
drag, startPoint x: 464, startPoint y: 242, endPoint x: 473, endPoint y: 241, distance: 8.9
click at [464, 242] on input "0" at bounding box center [457, 240] width 77 height 32
type input "800"
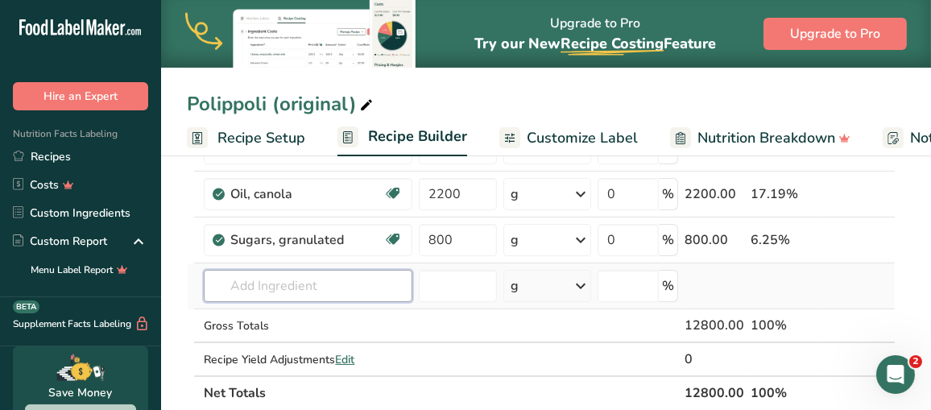
click at [301, 275] on div "Ingredient * Amount * Unit * Waste * .a-a{fill:#347362;}.b-a{fill:#fff;} Grams …" at bounding box center [541, 204] width 709 height 411
type input "お"
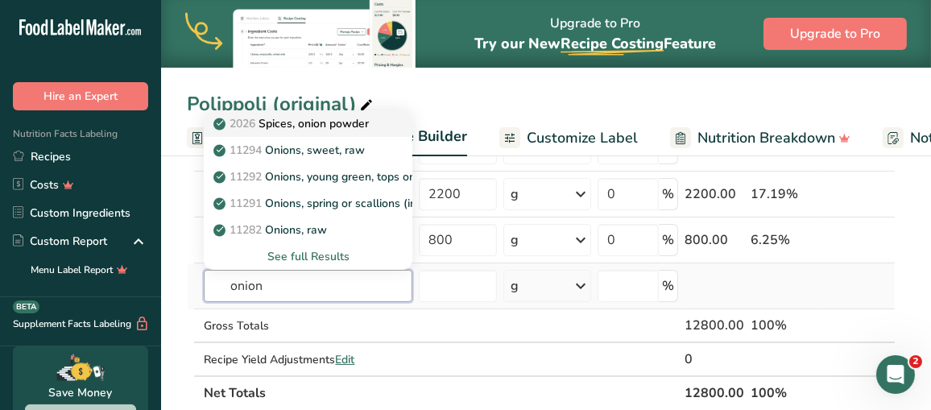
type input "onion"
click at [319, 123] on p "2026 Spices, onion powder" at bounding box center [293, 123] width 152 height 17
type input "Spices, onion powder"
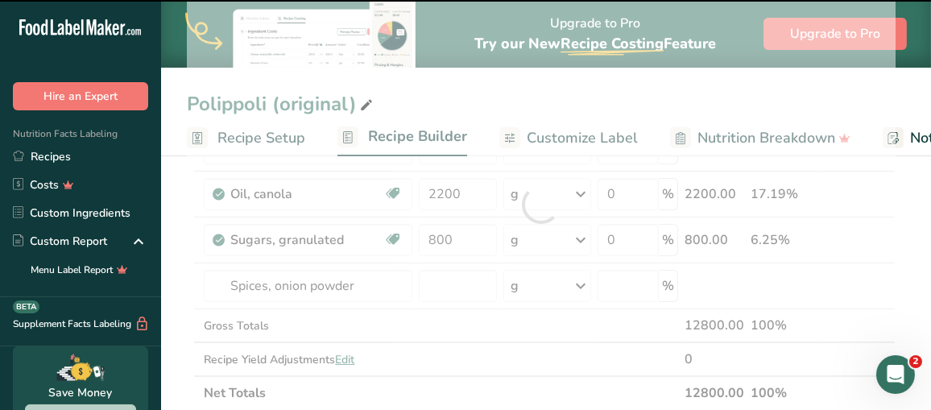
type input "0"
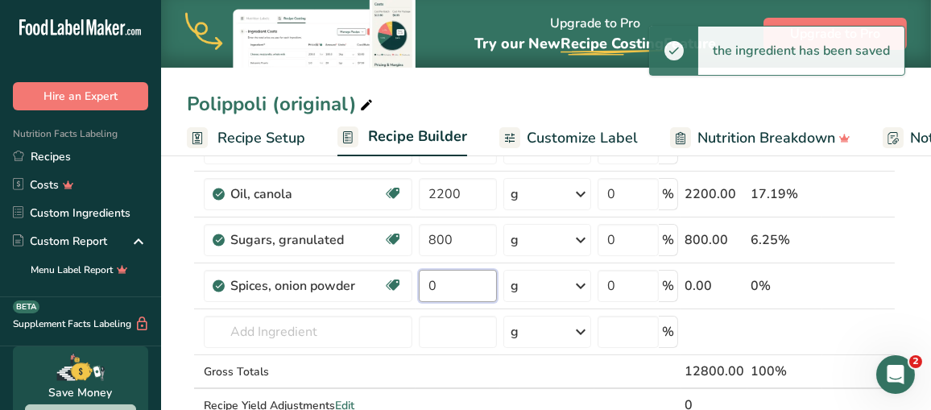
click at [436, 290] on input "0" at bounding box center [457, 286] width 77 height 32
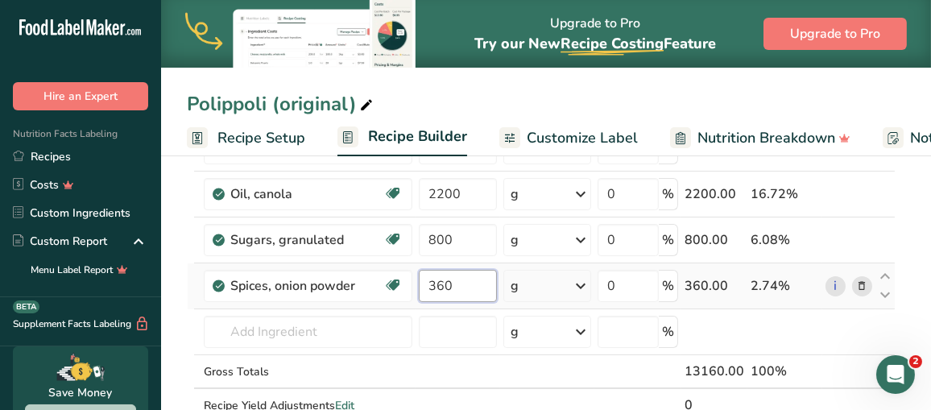
type input "360"
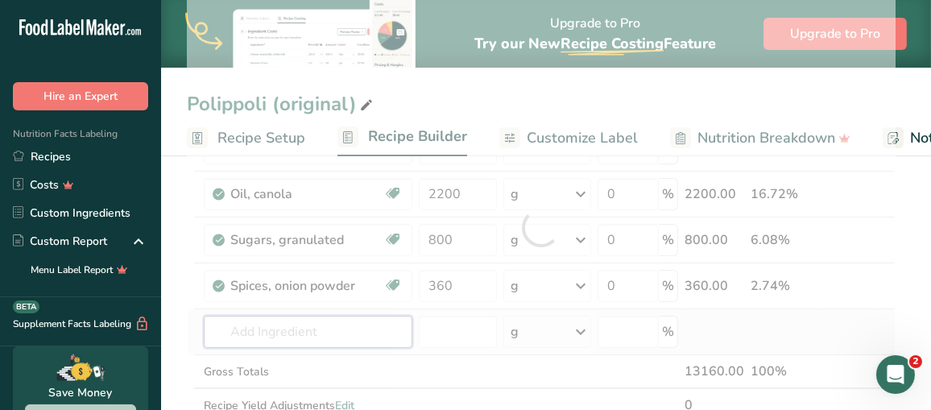
click at [278, 337] on div "Ingredient * Amount * Unit * Waste * .a-a{fill:#347362;}.b-a{fill:#fff;} Grams …" at bounding box center [541, 227] width 709 height 457
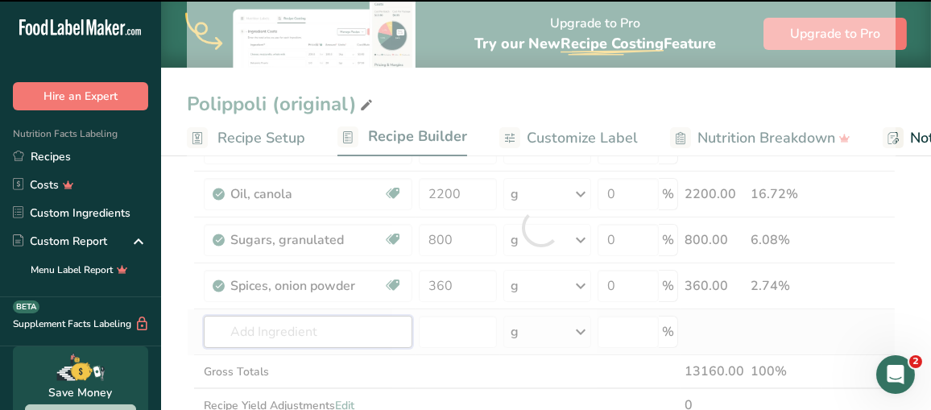
type input "s"
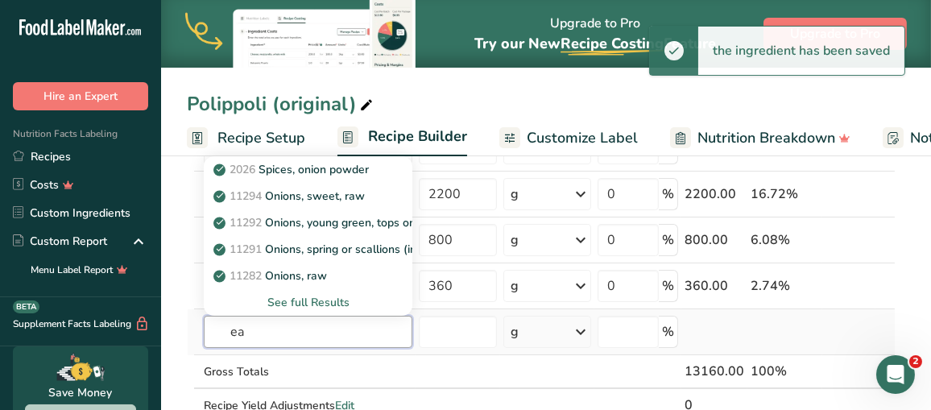
type input "e"
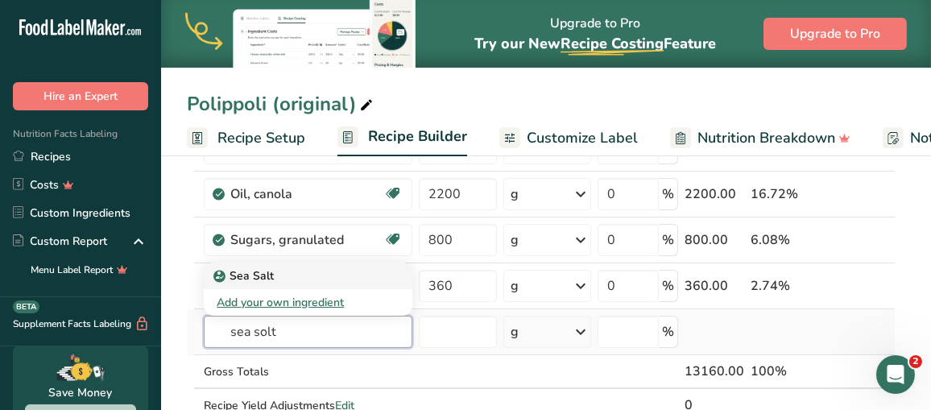
type input "sea solt"
click at [256, 272] on p "Sea Salt" at bounding box center [245, 275] width 57 height 17
type input "Sea Salt"
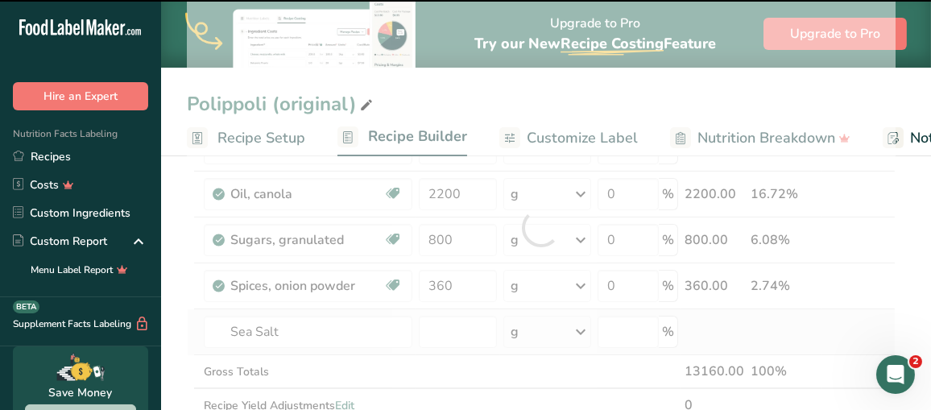
type input "0"
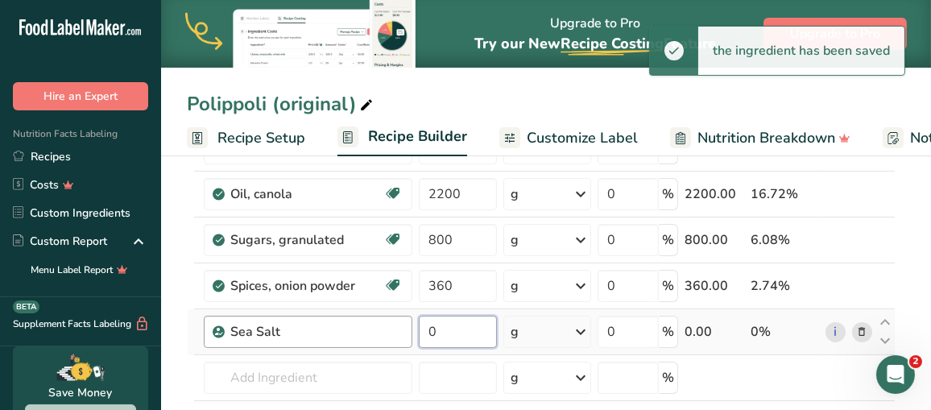
drag, startPoint x: 442, startPoint y: 325, endPoint x: 390, endPoint y: 341, distance: 54.8
click at [390, 341] on tr "Sea Salt 0 g Weight Units g kg mg See more Volume Units l Volume units require …" at bounding box center [541, 332] width 707 height 46
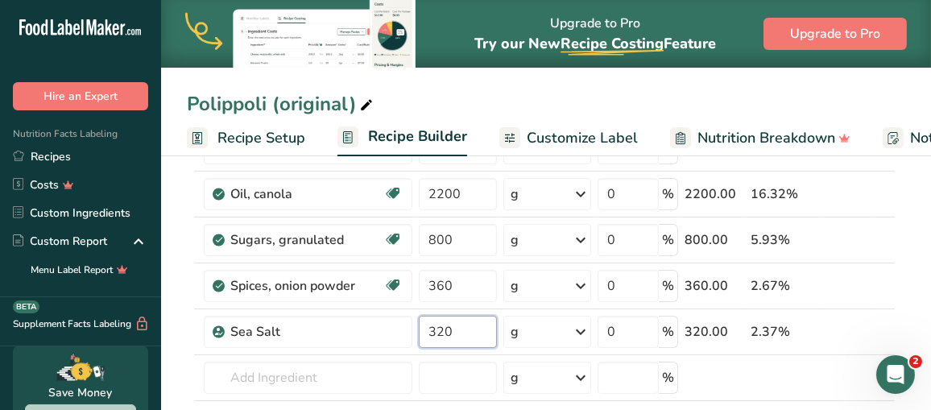
type input "320"
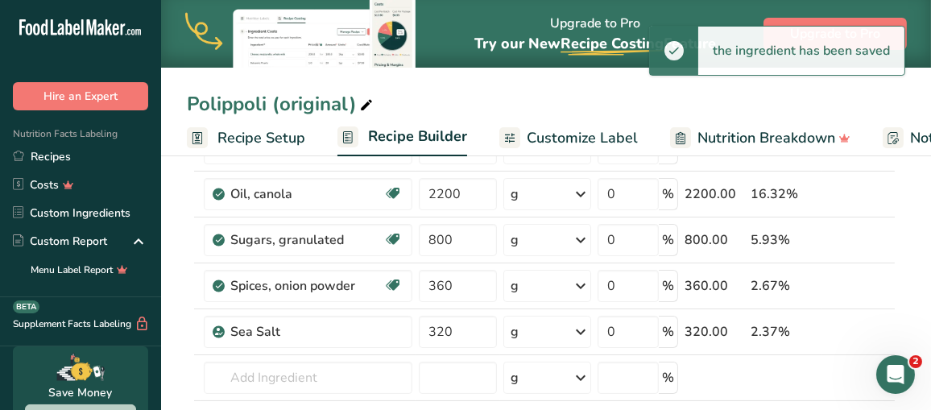
click at [551, 135] on span "Customize Label" at bounding box center [582, 138] width 111 height 22
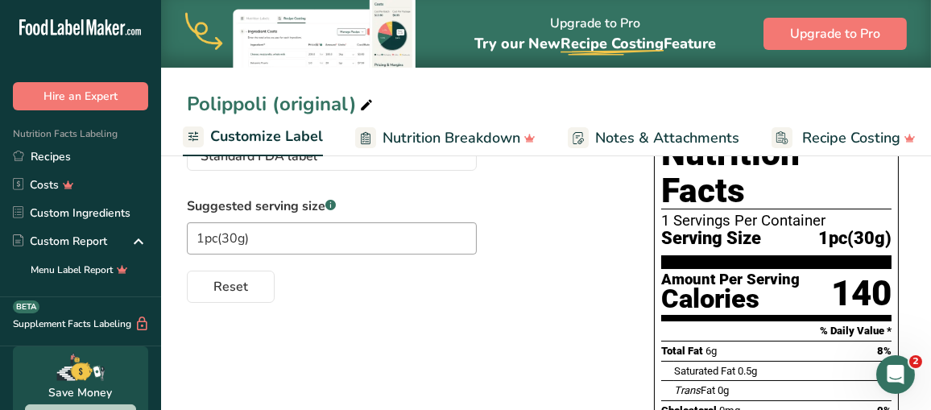
scroll to position [39, 0]
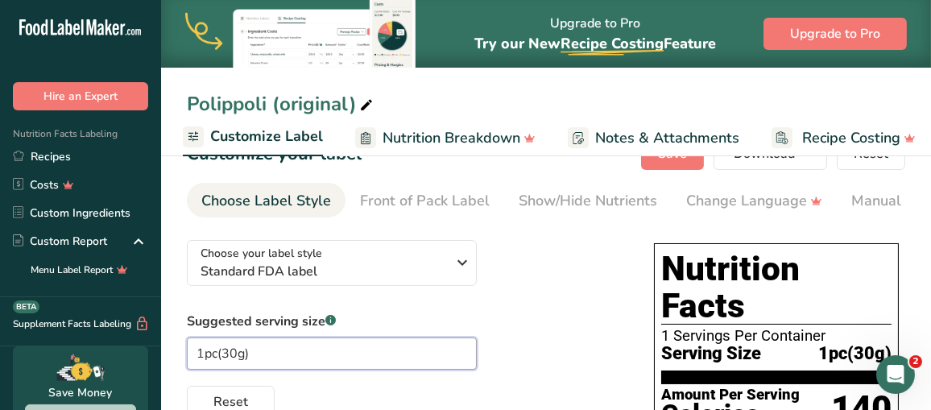
click at [276, 362] on input "1pc(30g)" at bounding box center [332, 353] width 290 height 32
click at [220, 354] on input "1pc(30g)" at bounding box center [332, 353] width 290 height 32
type input "1pc(40g)"
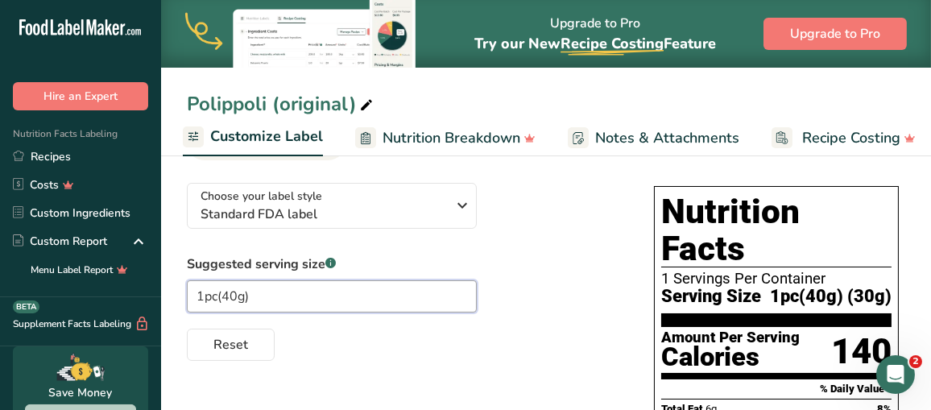
scroll to position [119, 0]
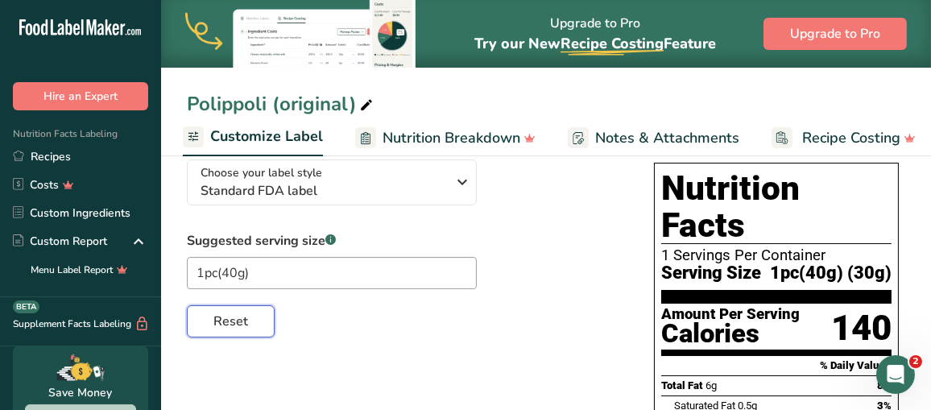
click at [233, 328] on span "Reset" at bounding box center [230, 321] width 35 height 19
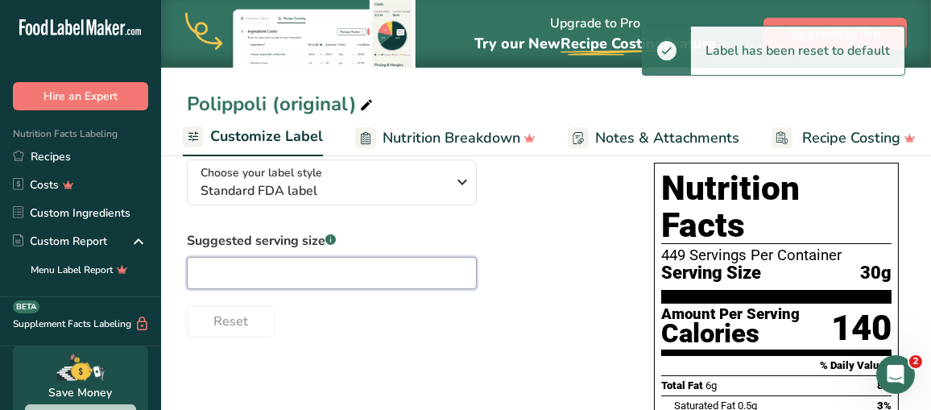
click at [279, 287] on input "text" at bounding box center [332, 273] width 290 height 32
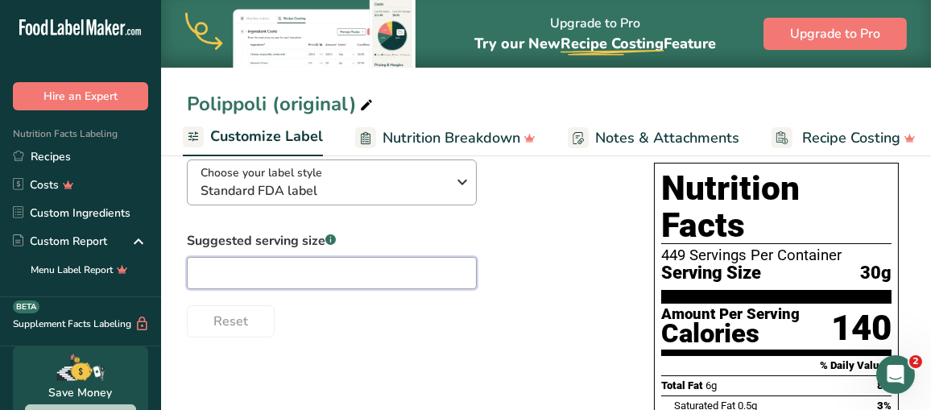
scroll to position [39, 0]
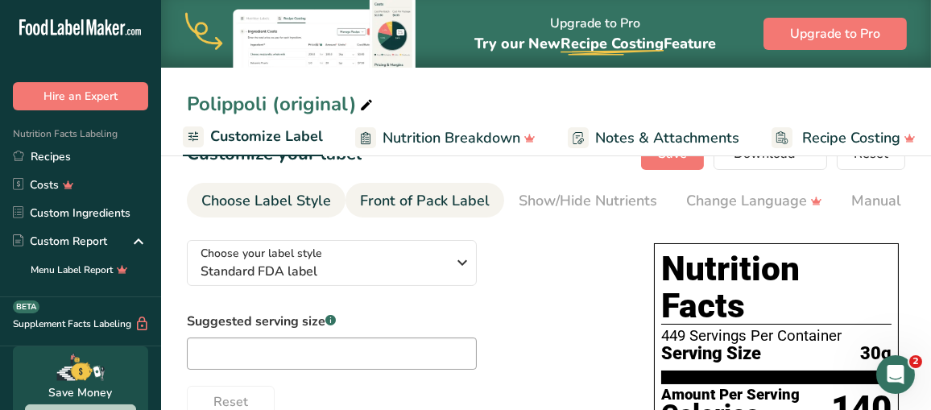
click at [405, 199] on div "Front of Pack Label" at bounding box center [425, 201] width 130 height 22
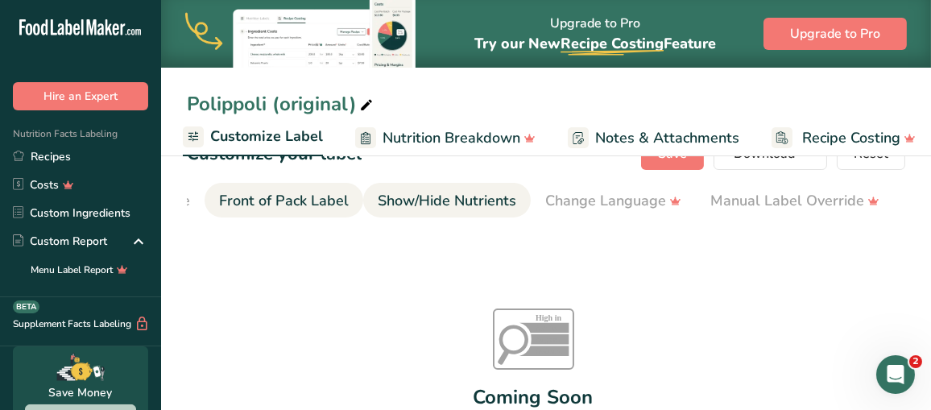
scroll to position [0, 155]
click at [470, 199] on div "Show/Hide Nutrients" at bounding box center [432, 201] width 138 height 22
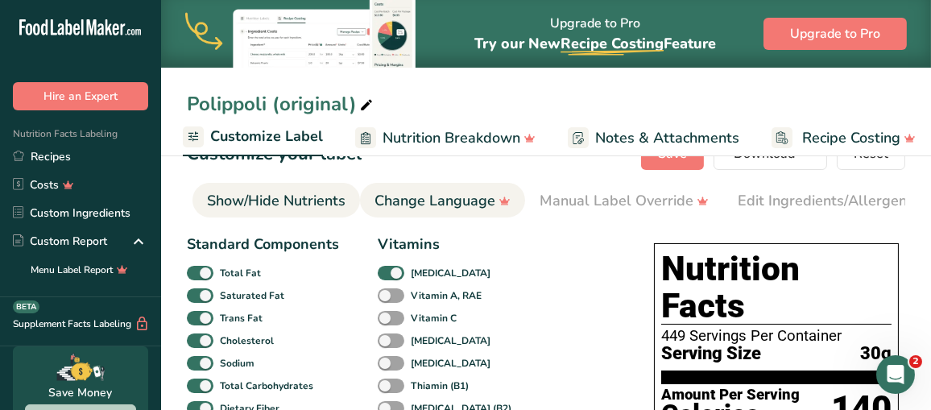
click at [519, 199] on li "Change Language" at bounding box center [442, 200] width 165 height 35
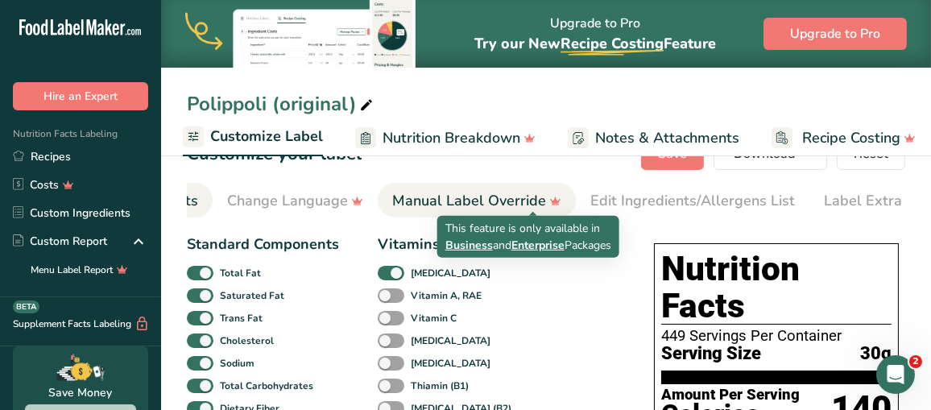
scroll to position [0, 479]
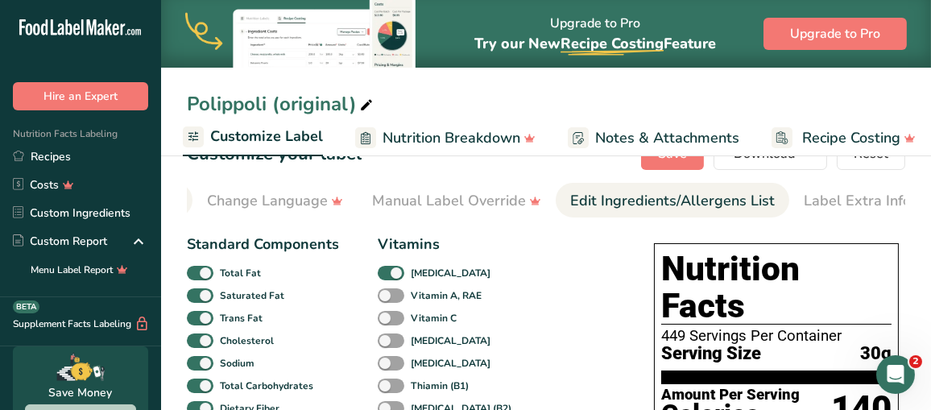
click at [580, 199] on div "Edit Ingredients/Allergens List" at bounding box center [672, 201] width 205 height 22
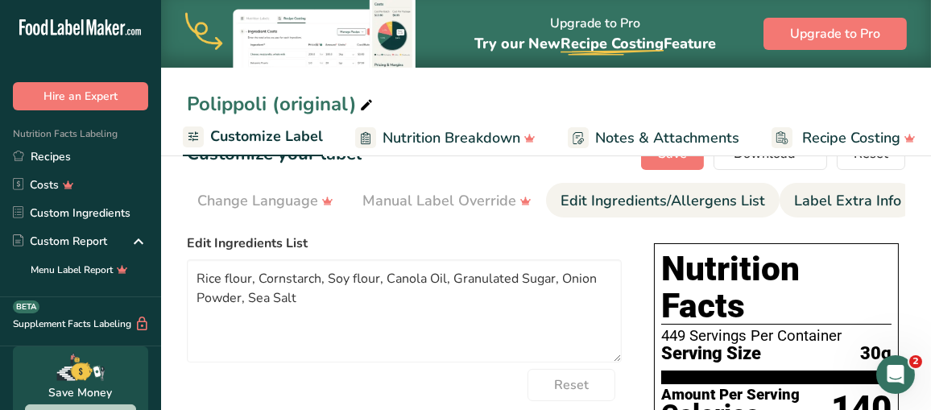
click at [810, 196] on div "Label Extra Info" at bounding box center [847, 201] width 107 height 22
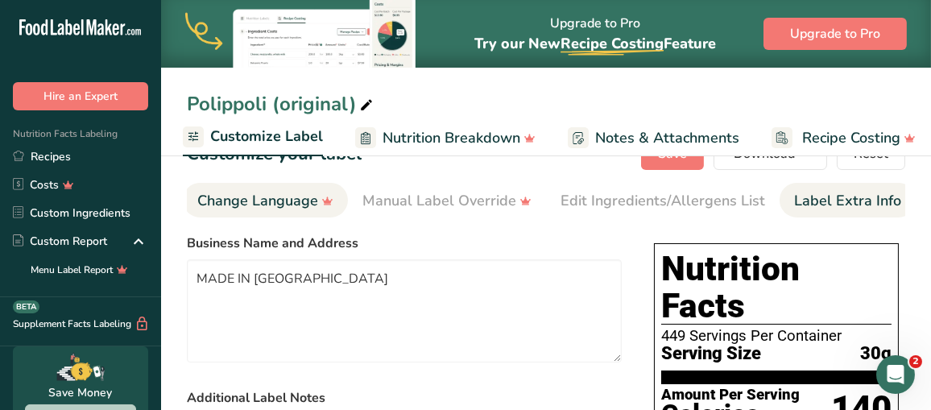
click at [267, 203] on div "Change Language" at bounding box center [265, 201] width 136 height 22
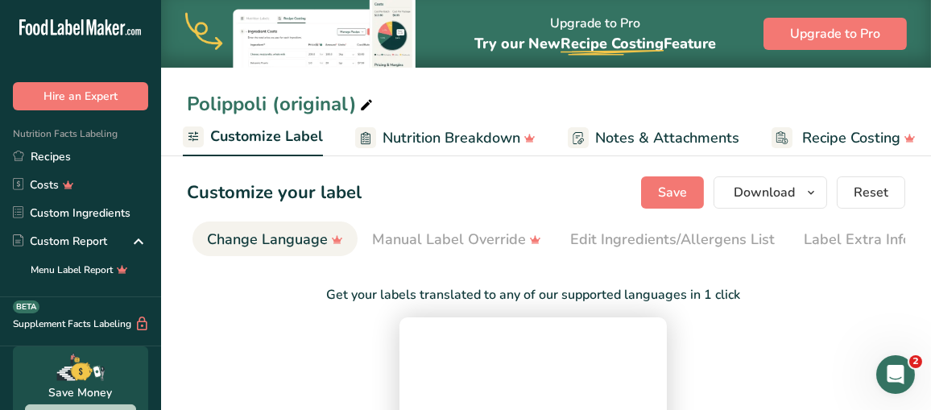
scroll to position [0, 0]
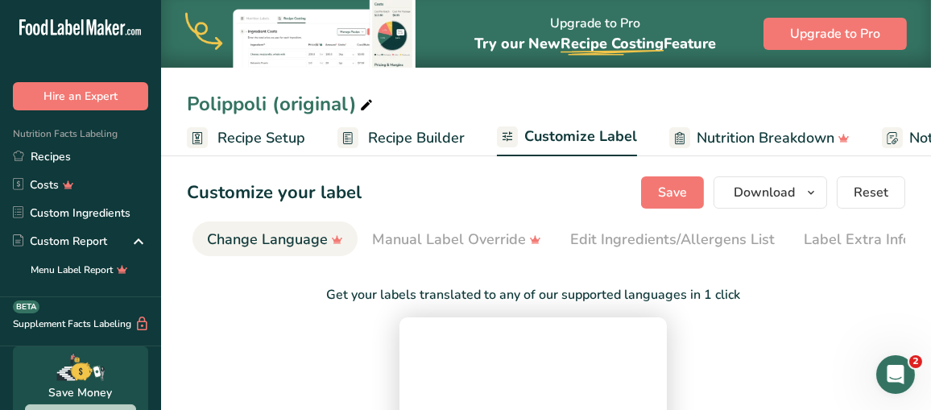
click at [262, 138] on span "Recipe Setup" at bounding box center [261, 138] width 88 height 22
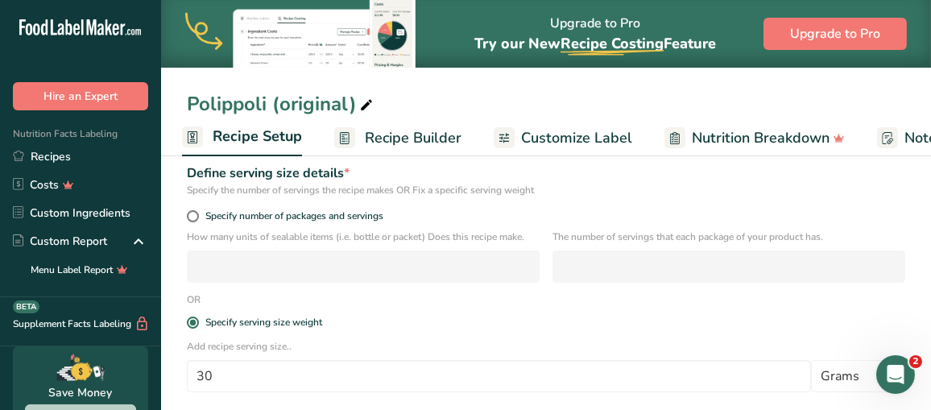
scroll to position [242, 0]
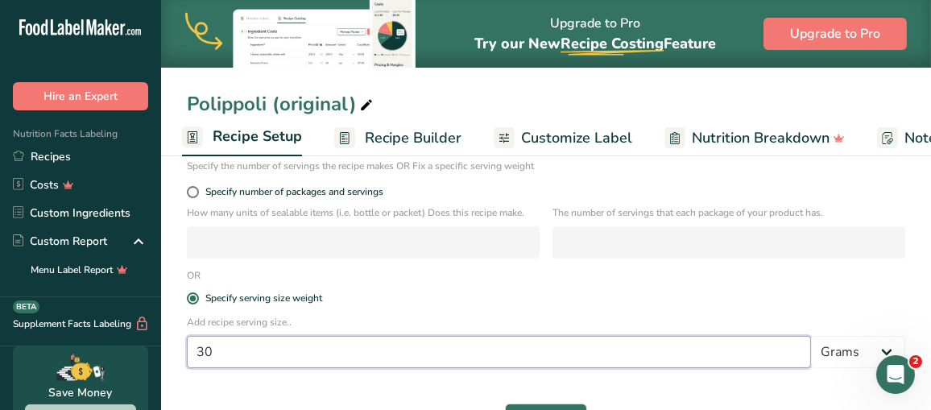
drag, startPoint x: 215, startPoint y: 353, endPoint x: 166, endPoint y: 362, distance: 49.9
click at [166, 362] on section "Recipe name * Polippoli (original) Recipe code .a-a{fill:#347362;}.b-a{fill:#ff…" at bounding box center [546, 185] width 770 height 552
type input "40"
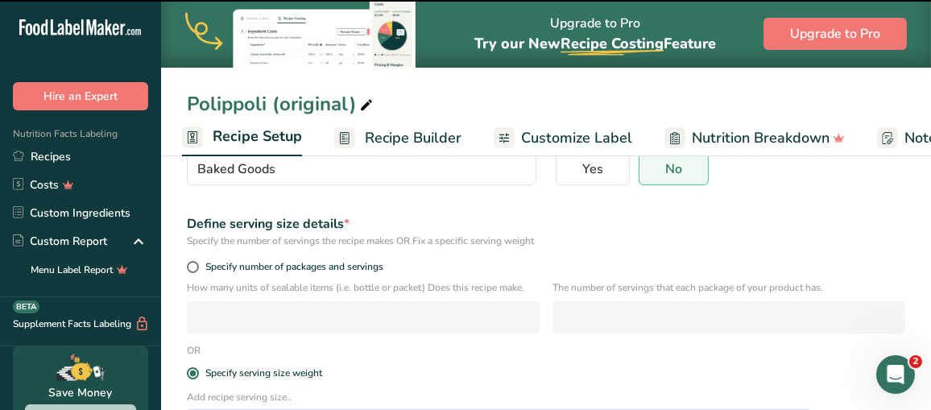
scroll to position [81, 0]
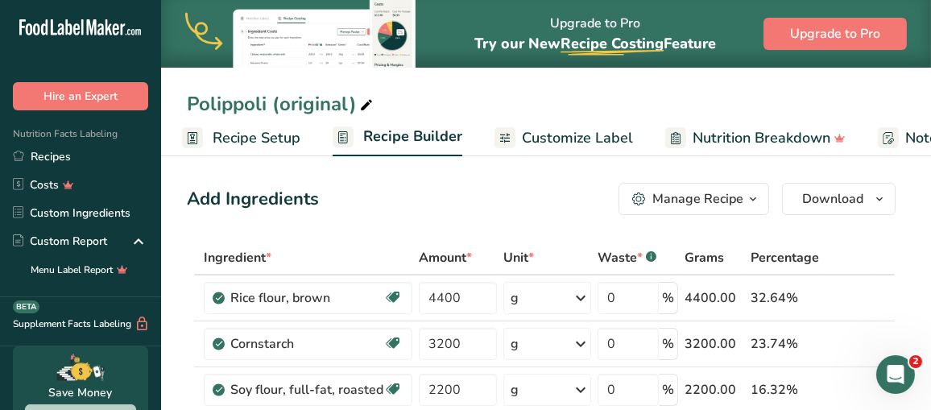
click at [584, 133] on span "Customize Label" at bounding box center [577, 138] width 111 height 22
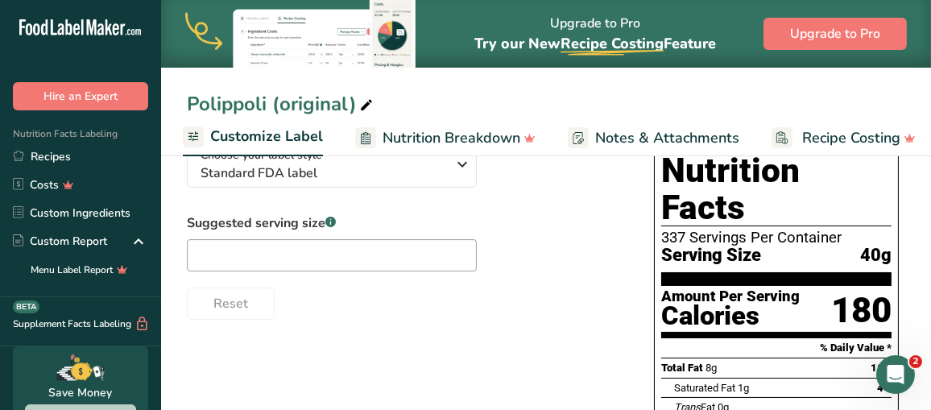
scroll to position [161, 0]
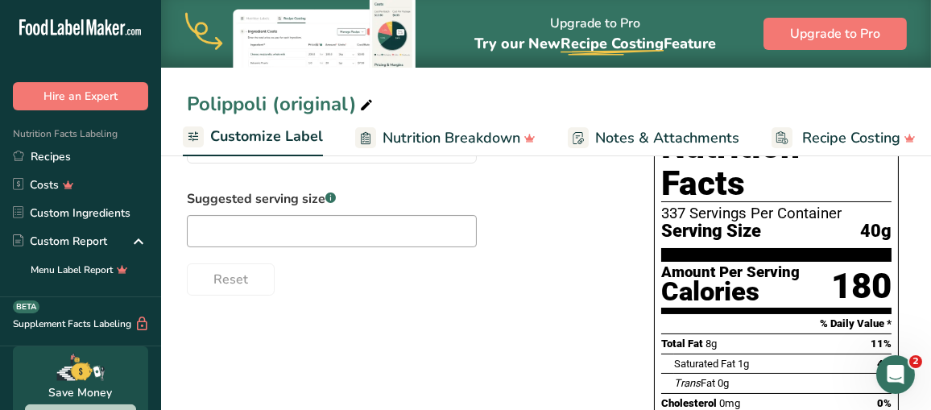
click at [812, 333] on div "Total Fat 8g 11%" at bounding box center [776, 343] width 230 height 20
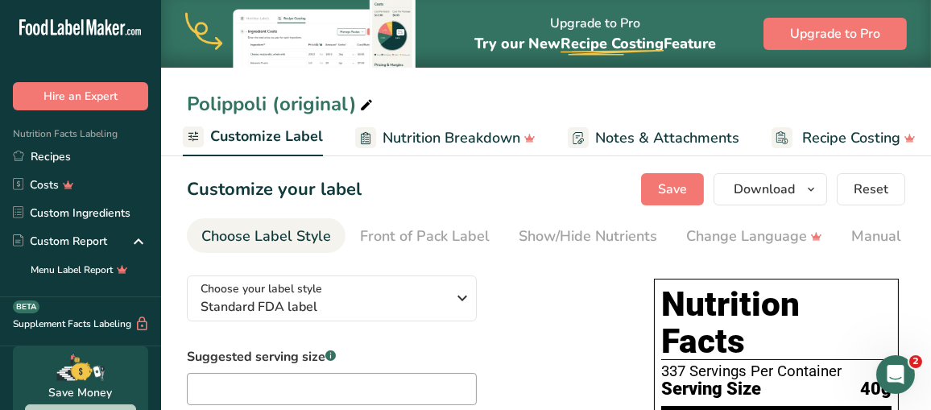
scroll to position [0, 0]
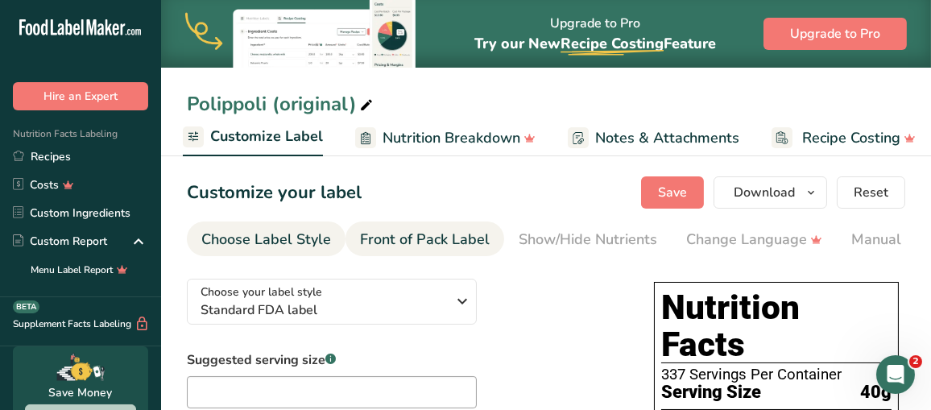
click at [465, 238] on div "Front of Pack Label" at bounding box center [425, 240] width 130 height 22
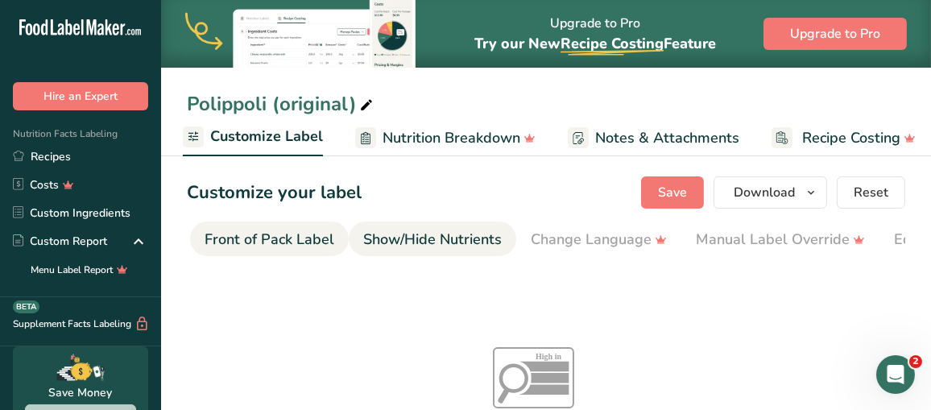
click at [465, 243] on div "Show/Hide Nutrients" at bounding box center [432, 240] width 138 height 22
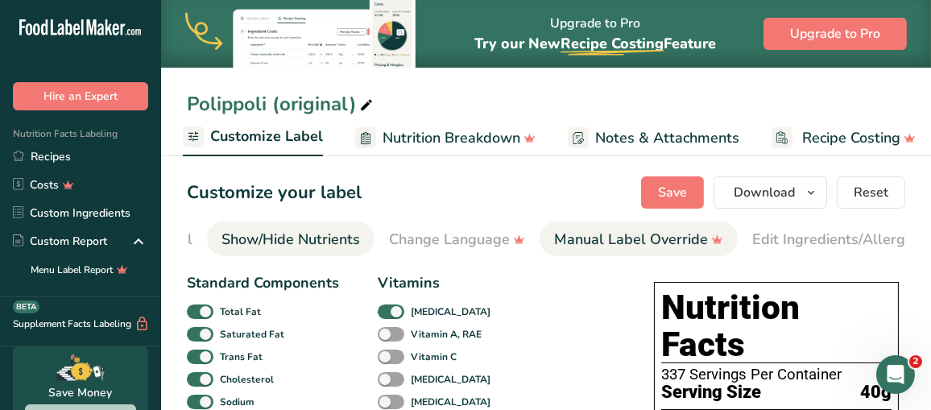
scroll to position [0, 312]
click at [552, 244] on div "Manual Label Override" at bounding box center [623, 240] width 169 height 22
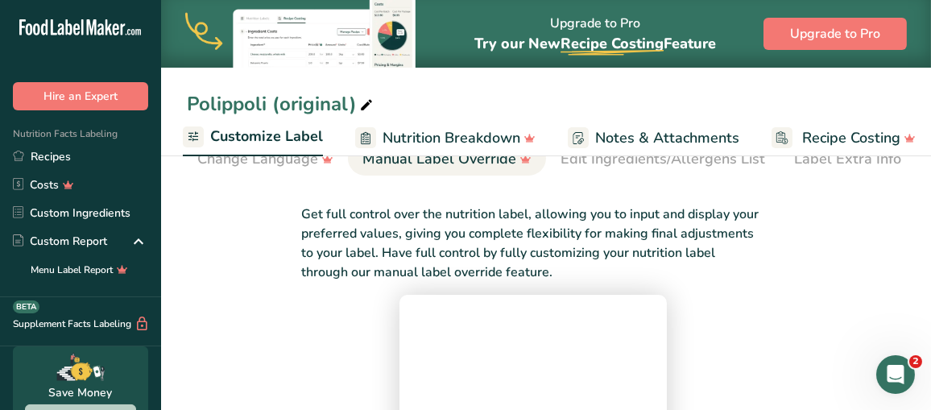
scroll to position [0, 0]
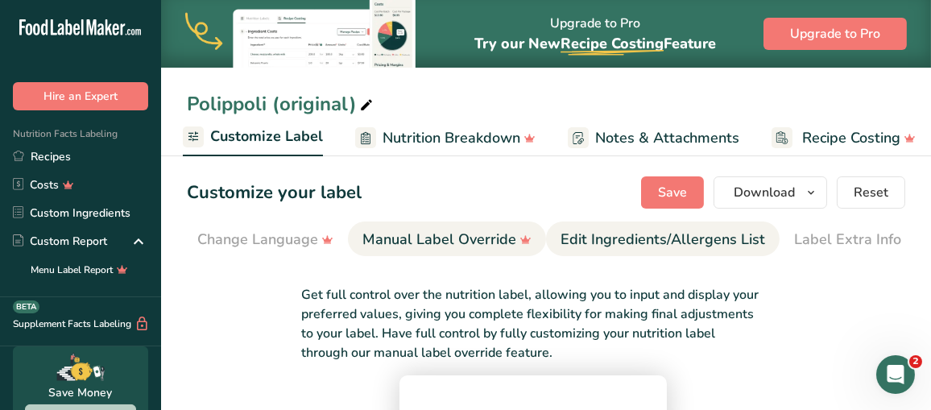
click at [614, 246] on div "Edit Ingredients/Allergens List" at bounding box center [662, 240] width 205 height 22
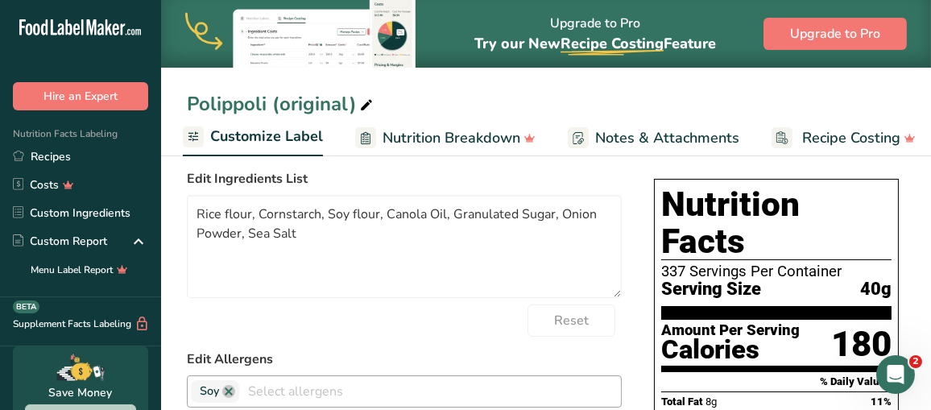
scroll to position [81, 0]
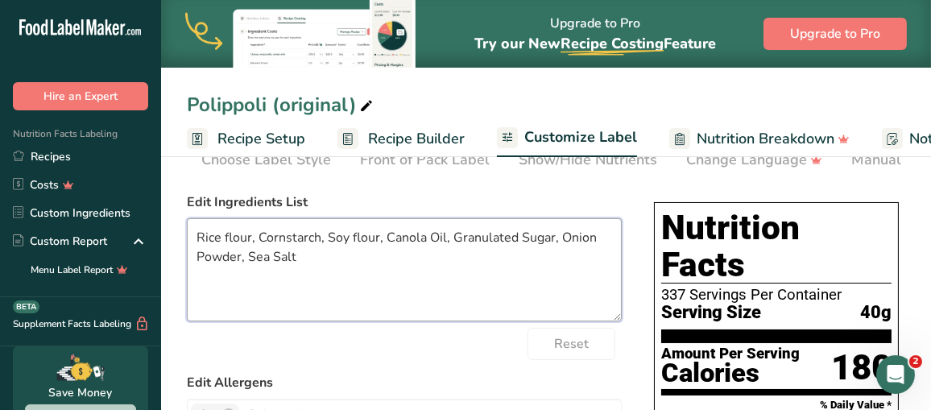
drag, startPoint x: 329, startPoint y: 257, endPoint x: 196, endPoint y: 238, distance: 134.1
click at [196, 238] on textarea "Rice flour, Cornstarch, Soy flour, Canola Oil, Granulated Sugar, Onion Powder, …" at bounding box center [404, 269] width 435 height 103
paste textarea "Brown rice powder (rice flour (rice [[GEOGRAPHIC_DATA], [GEOGRAPHIC_DATA]])), r…"
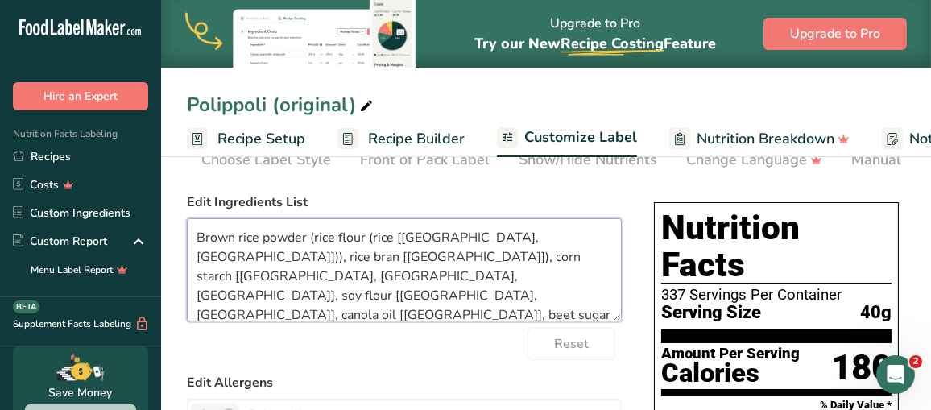
click at [310, 238] on textarea "Brown rice powder (rice flour (rice [[GEOGRAPHIC_DATA], [GEOGRAPHIC_DATA]])), r…" at bounding box center [404, 269] width 435 height 103
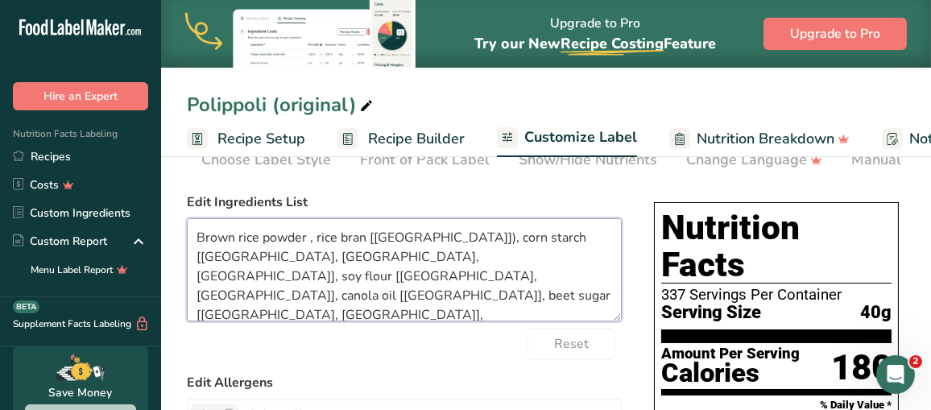
drag, startPoint x: 597, startPoint y: 281, endPoint x: 186, endPoint y: 241, distance: 413.4
click at [187, 241] on textarea "Brown rice powder , rice bran [[GEOGRAPHIC_DATA]]), corn starch [[GEOGRAPHIC_DA…" at bounding box center [404, 269] width 435 height 103
paste textarea "(rice flour (rice [[GEOGRAPHIC_DATA], [GEOGRAPHIC_DATA]]))"
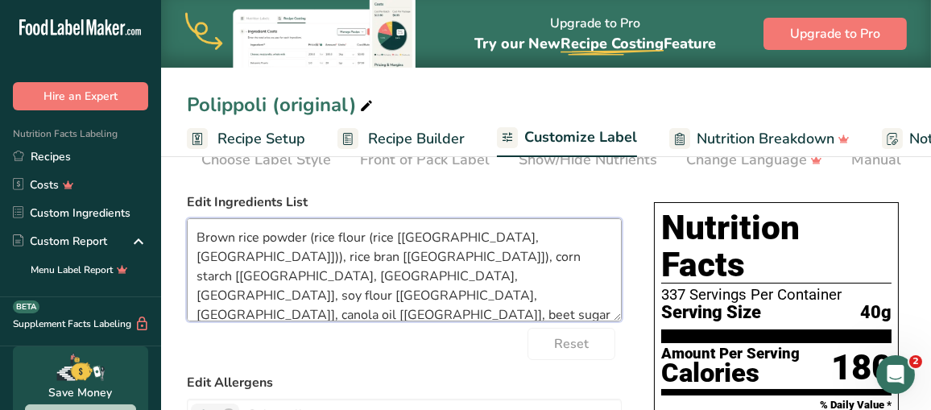
drag, startPoint x: 334, startPoint y: 242, endPoint x: 370, endPoint y: 242, distance: 36.2
click at [334, 242] on textarea "Brown rice powder (rice flour (rice [[GEOGRAPHIC_DATA], [GEOGRAPHIC_DATA]])), r…" at bounding box center [404, 269] width 435 height 103
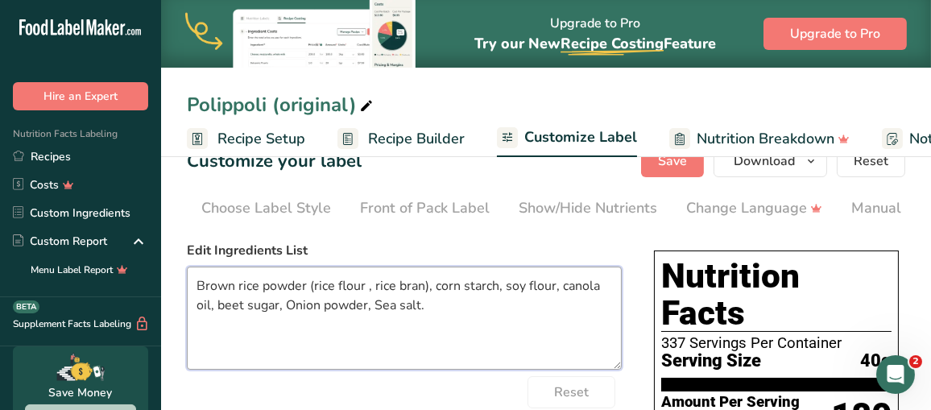
scroll to position [0, 0]
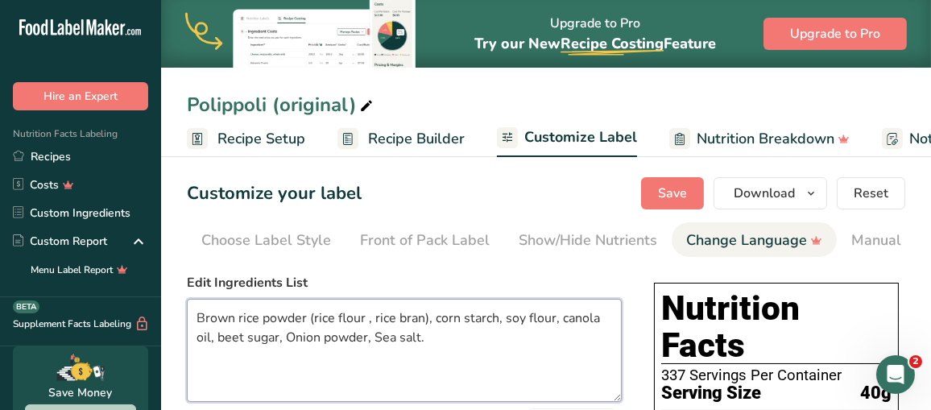
type textarea "Brown rice powder (rice flour , rice bran), corn starch, soy flour, canola oil,…"
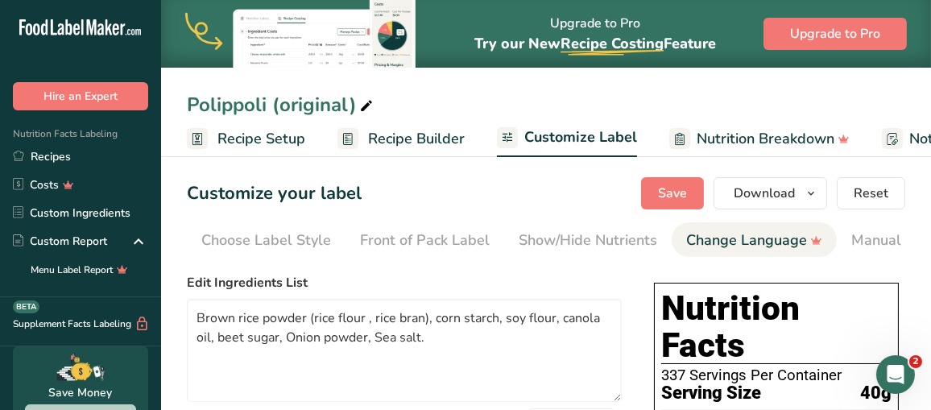
click at [709, 232] on div "Change Language" at bounding box center [754, 240] width 136 height 22
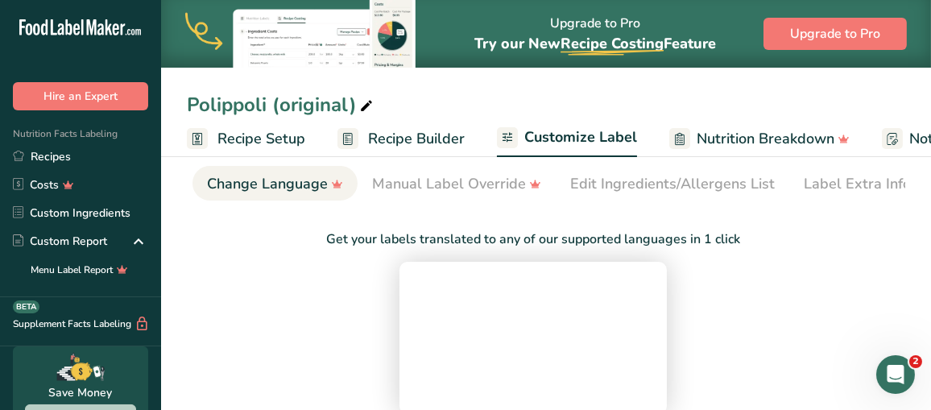
scroll to position [81, 0]
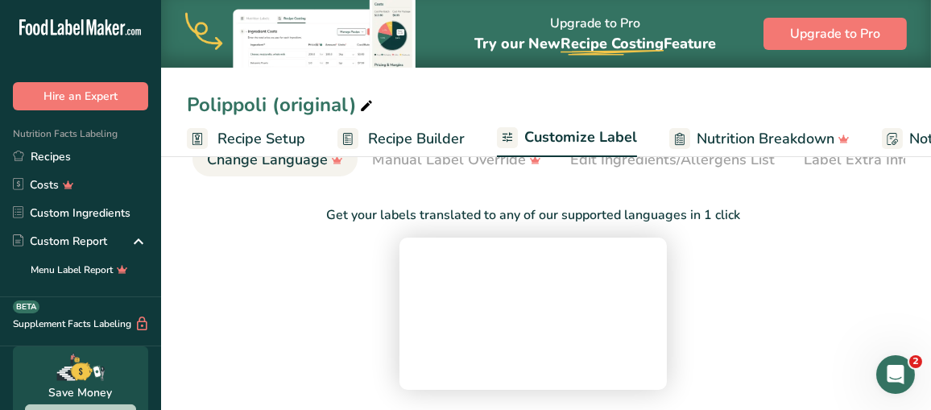
click at [761, 138] on span "Nutrition Breakdown" at bounding box center [765, 139] width 138 height 22
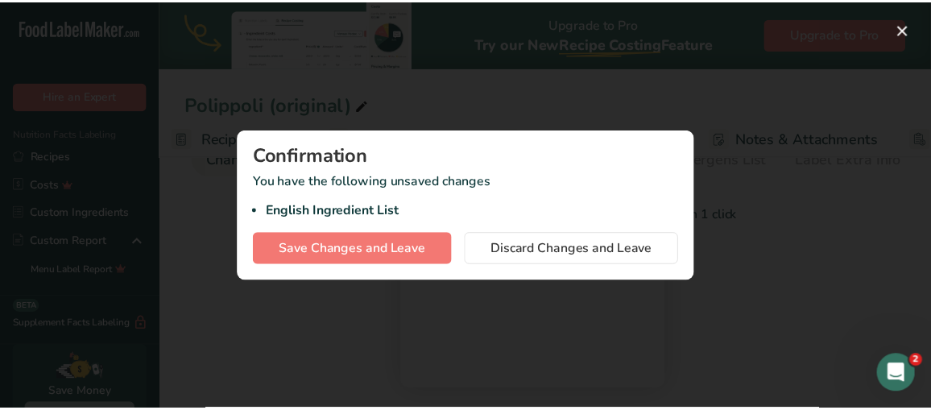
scroll to position [0, 312]
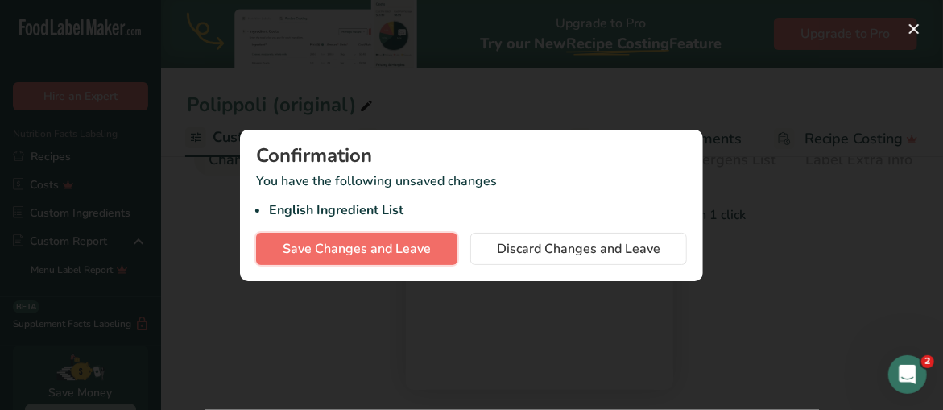
click at [337, 250] on span "Save Changes and Leave" at bounding box center [357, 248] width 148 height 19
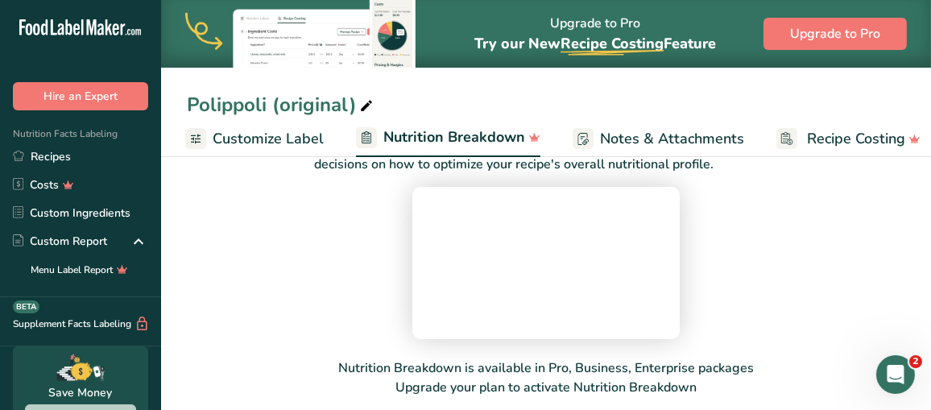
click at [647, 136] on span "Notes & Attachments" at bounding box center [672, 139] width 144 height 22
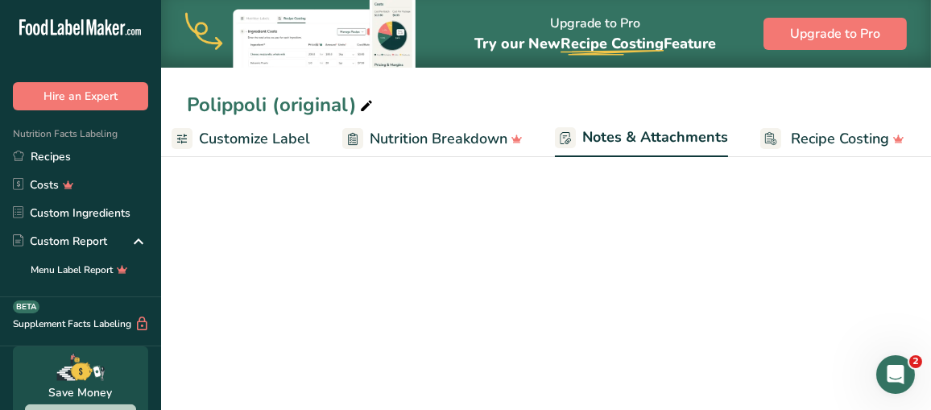
scroll to position [112, 0]
click at [259, 140] on span "Customize Label" at bounding box center [254, 139] width 111 height 22
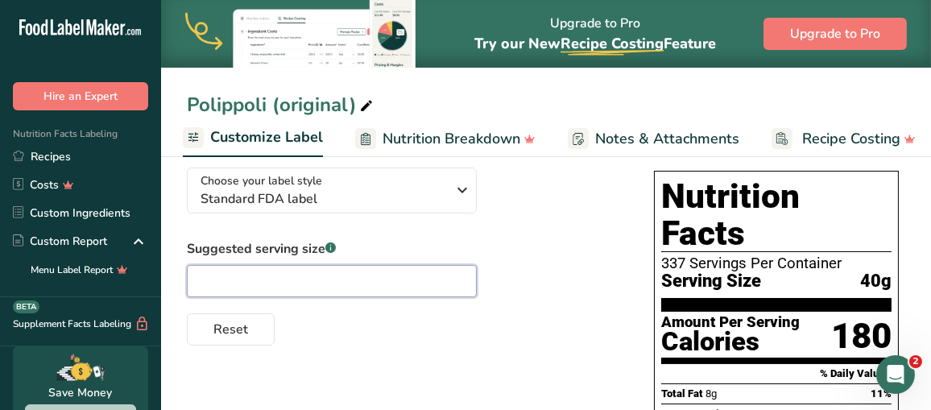
click at [283, 283] on input "text" at bounding box center [332, 281] width 290 height 32
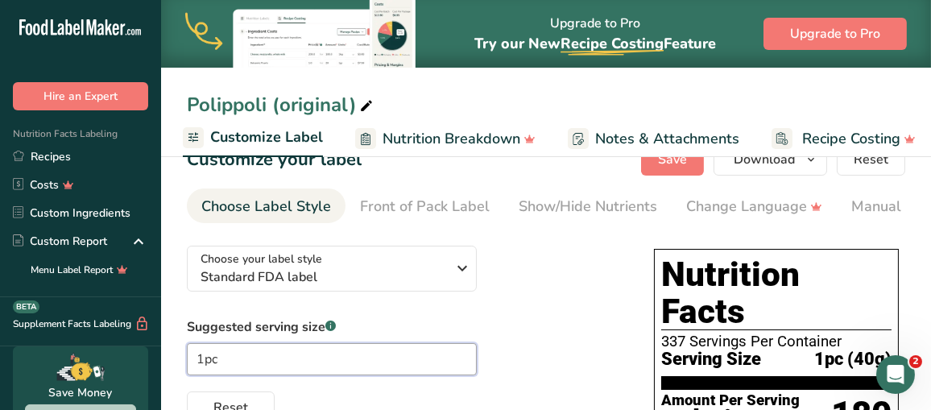
scroll to position [31, 0]
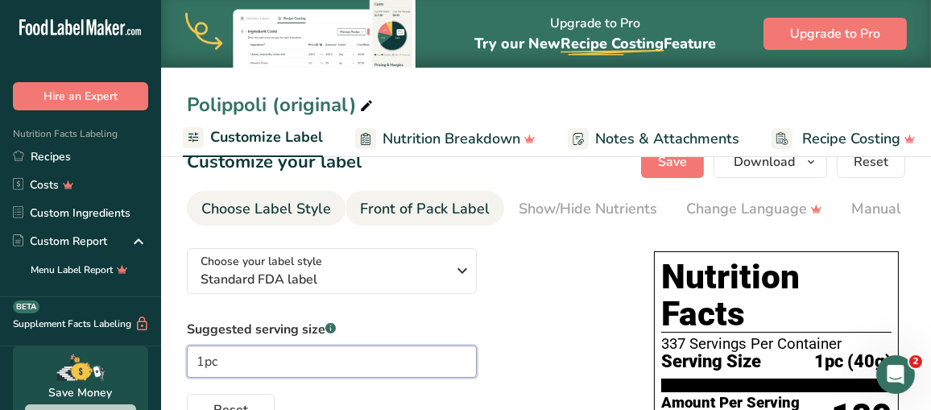
type input "1pc"
click at [415, 216] on div "Front of Pack Label" at bounding box center [425, 209] width 130 height 22
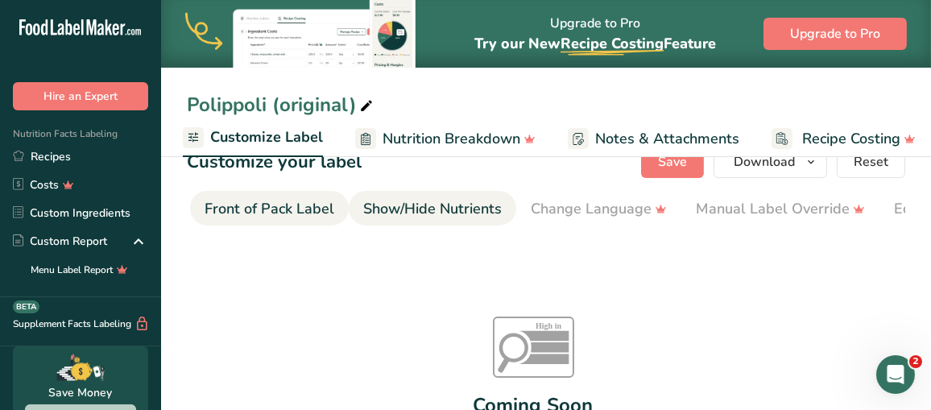
click at [458, 214] on div "Show/Hide Nutrients" at bounding box center [432, 209] width 138 height 22
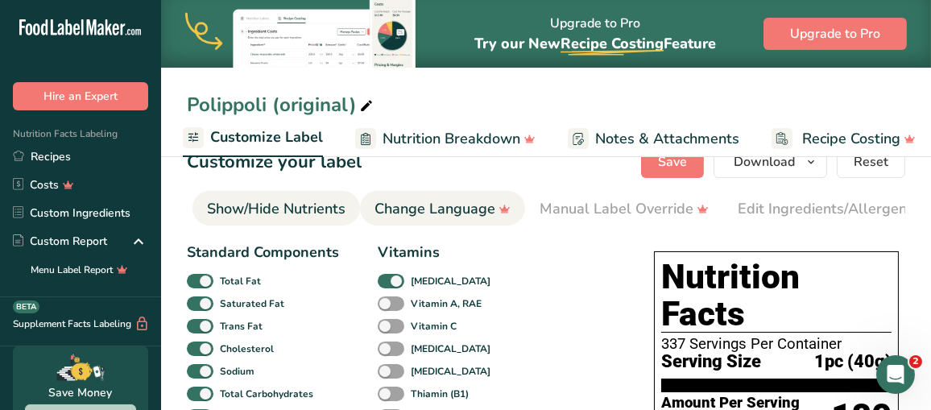
click at [485, 213] on div "Change Language" at bounding box center [442, 209] width 136 height 22
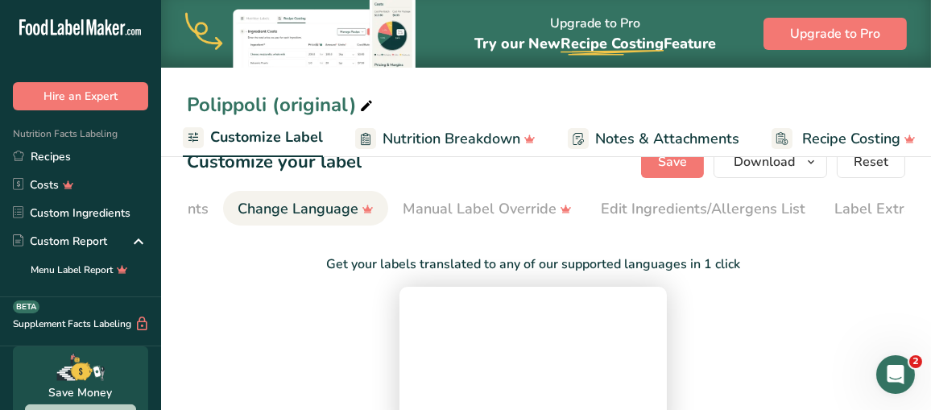
scroll to position [0, 479]
click at [412, 319] on video at bounding box center [533, 360] width 242 height 121
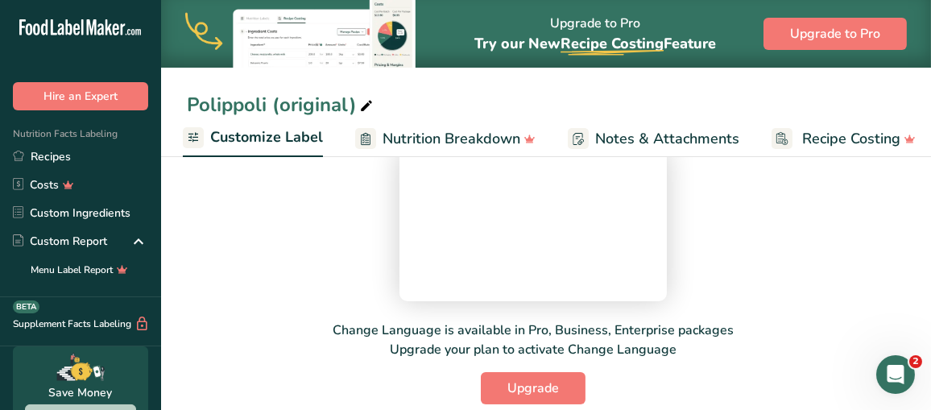
scroll to position [0, 0]
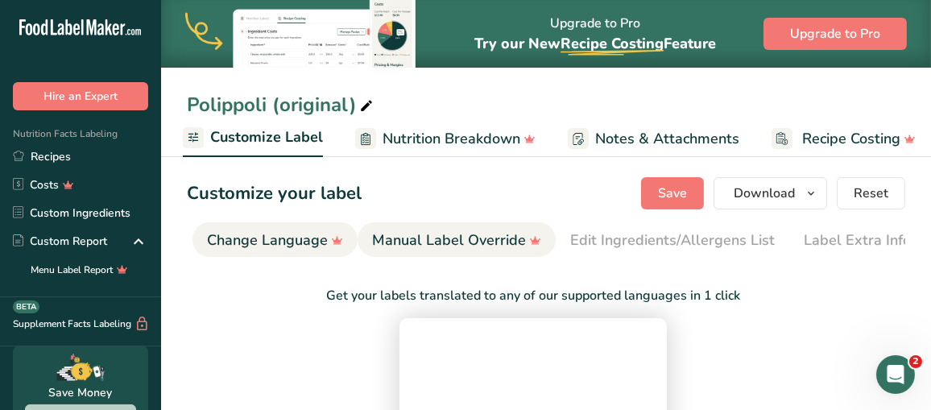
click at [412, 246] on div "Manual Label Override" at bounding box center [456, 240] width 169 height 22
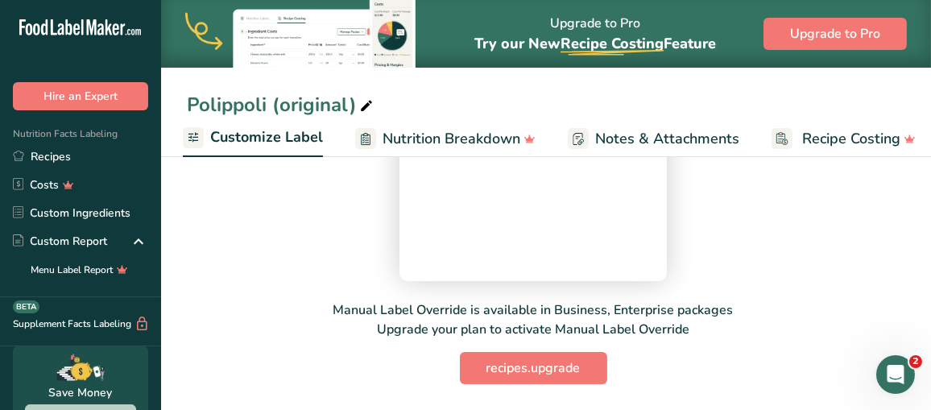
scroll to position [374, 0]
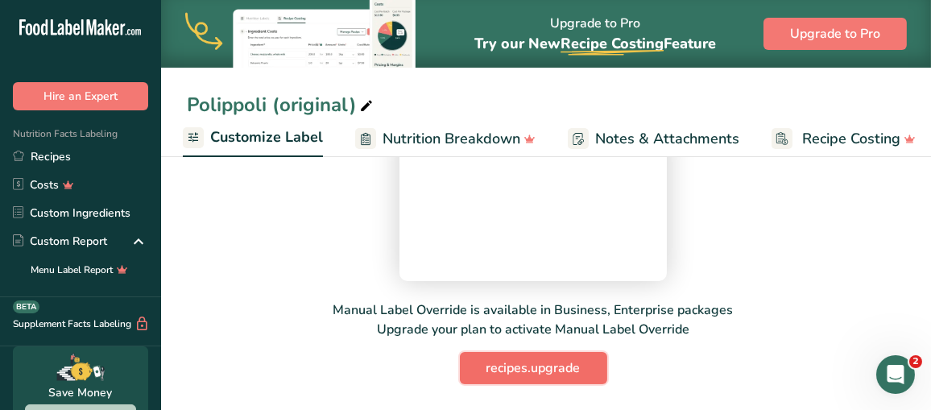
click at [524, 373] on span "recipes.upgrade" at bounding box center [533, 367] width 94 height 19
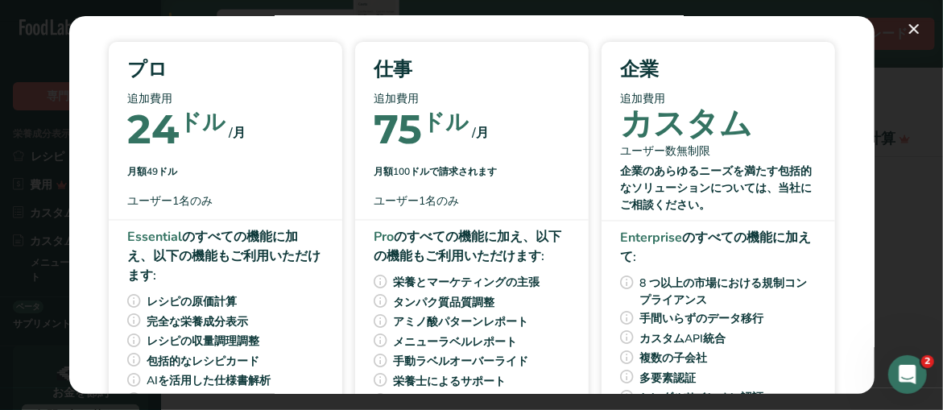
scroll to position [0, 307]
click at [845, 44] on section "プランをアップグレードする プランを選択 プロ 追加費用 24 ドル /月 月額49ドル ユーザー1名のみ Essential のすべての機能に加え 、以下の…" at bounding box center [471, 205] width 805 height 378
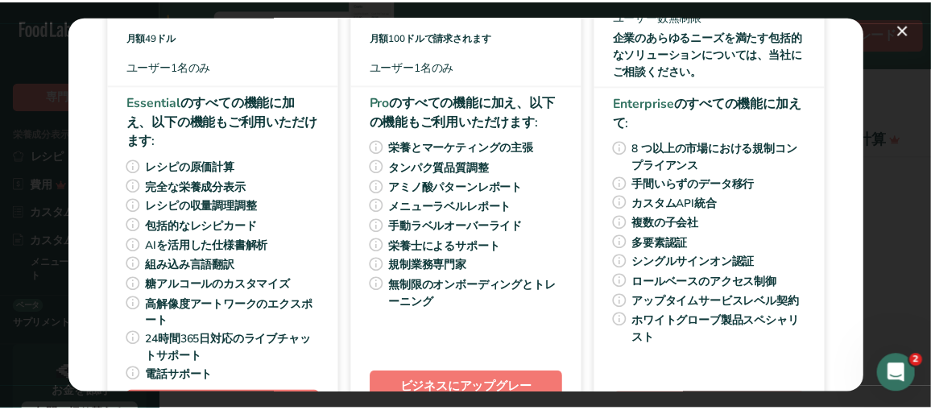
scroll to position [294, 0]
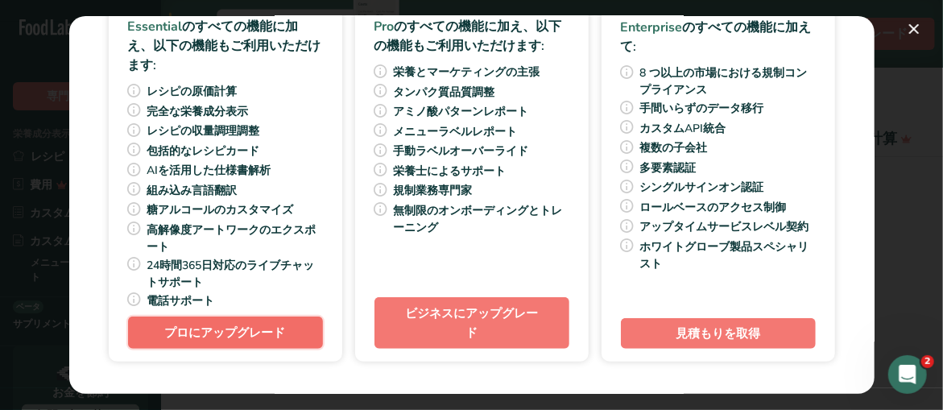
click at [222, 338] on font "プロにアップグレード" at bounding box center [225, 332] width 121 height 16
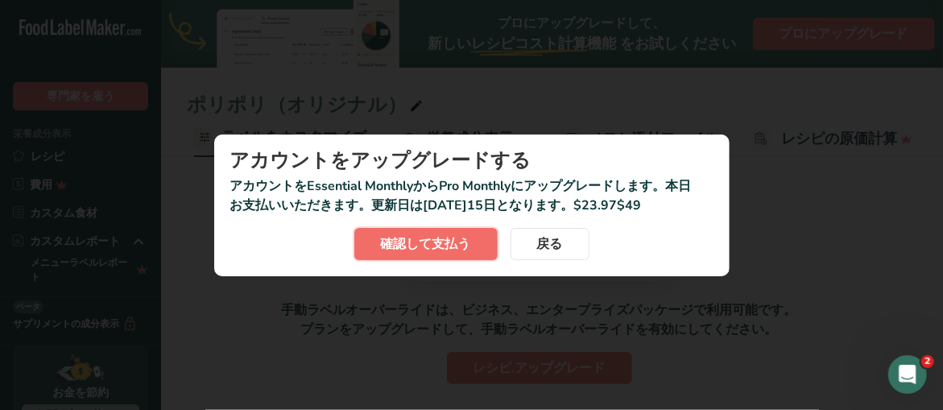
click at [441, 245] on font "確認して支払う" at bounding box center [426, 244] width 90 height 18
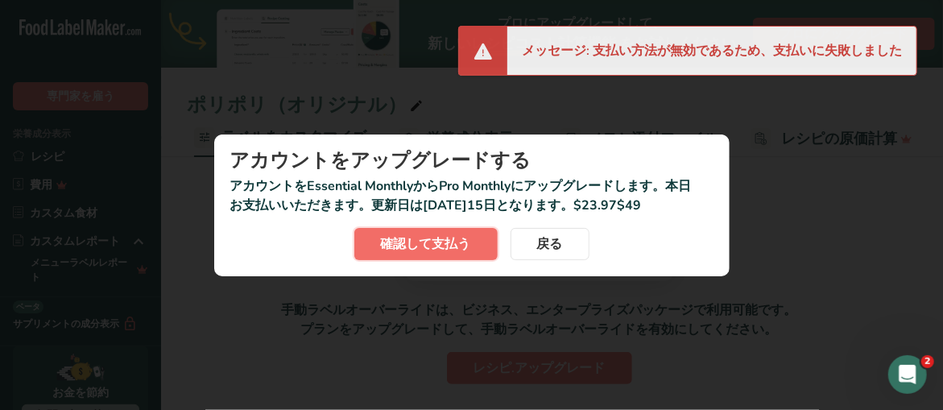
click at [452, 236] on font "確認して支払う" at bounding box center [426, 244] width 90 height 18
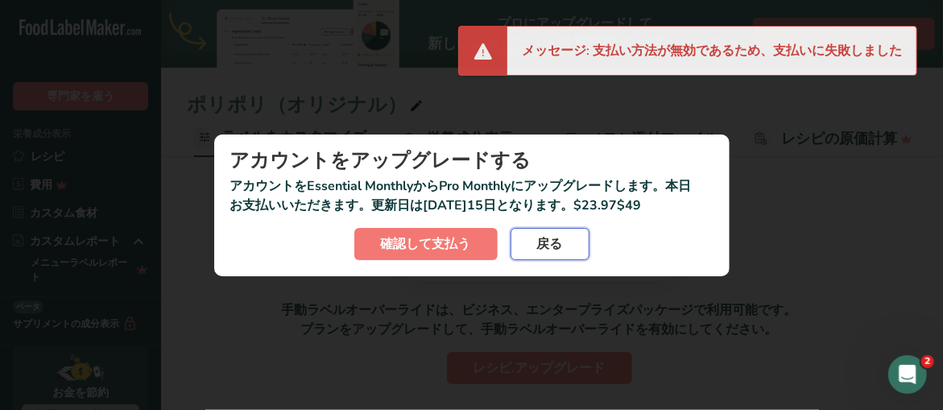
click at [544, 248] on font "戻る" at bounding box center [550, 244] width 26 height 18
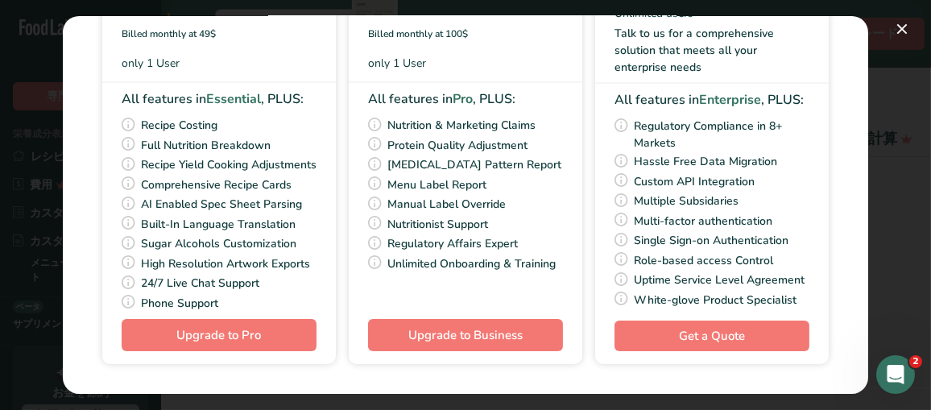
scroll to position [240, 0]
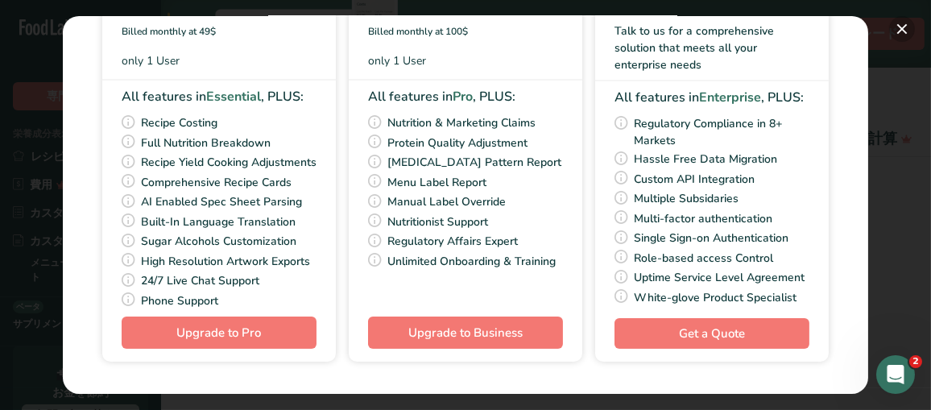
click at [903, 27] on button "料金プランを選択するモーダル" at bounding box center [902, 29] width 26 height 26
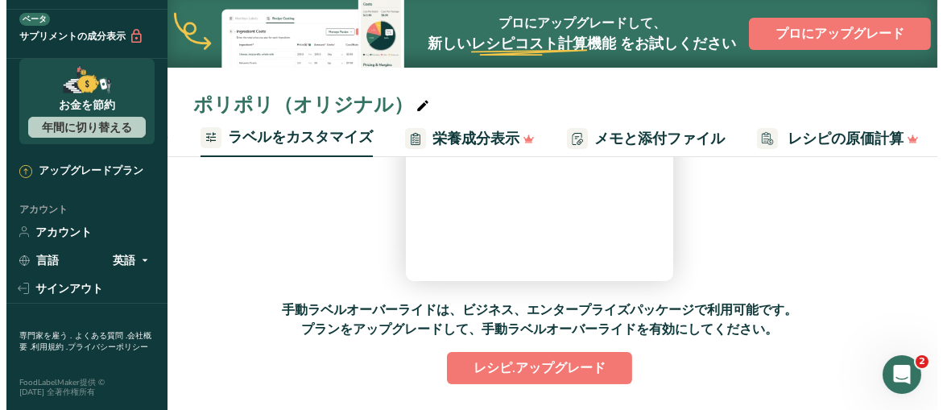
scroll to position [312, 0]
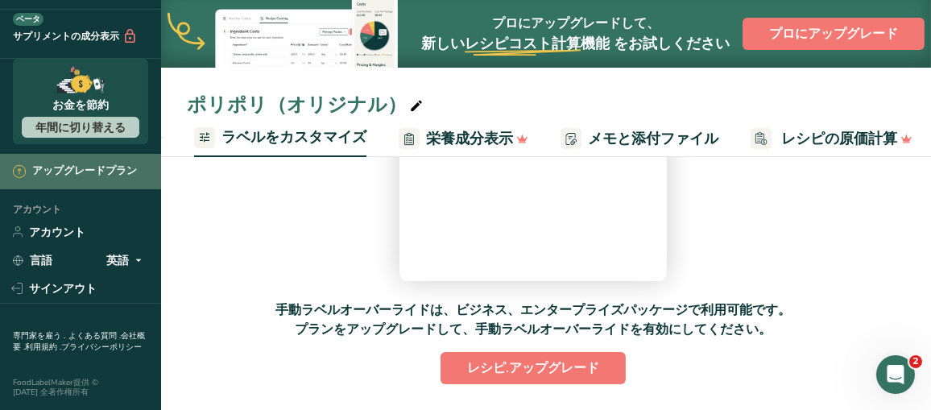
click at [57, 163] on font "アップグレードプラン" at bounding box center [84, 170] width 105 height 14
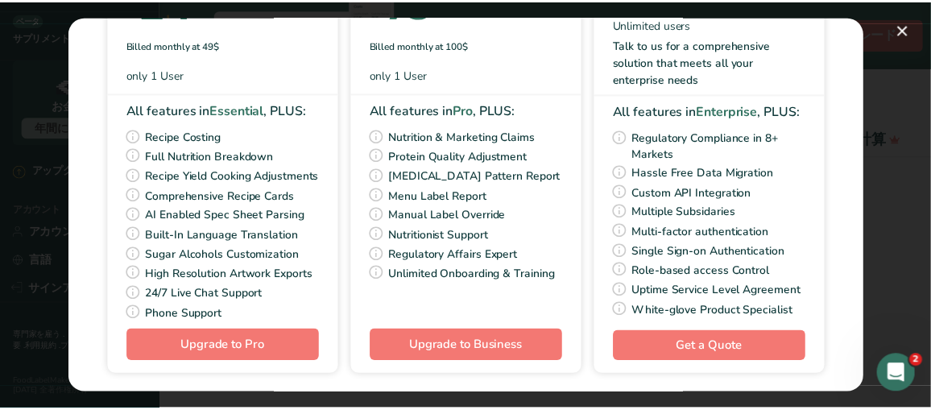
scroll to position [240, 0]
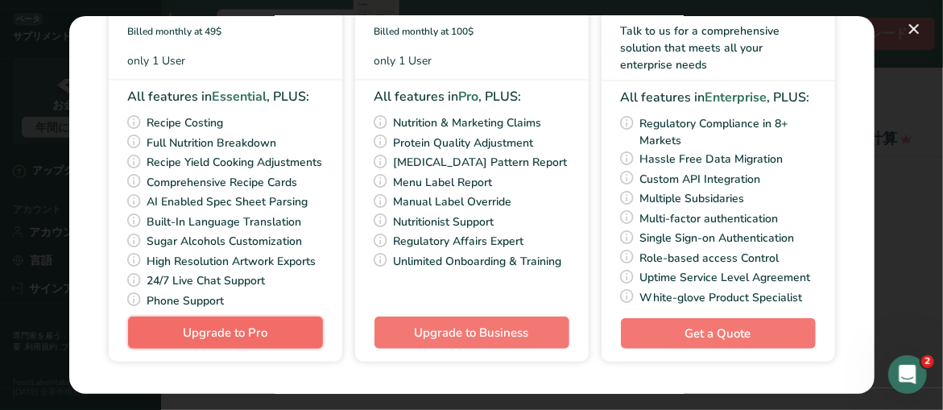
click at [204, 331] on span "Upgrade to Pro" at bounding box center [225, 332] width 85 height 16
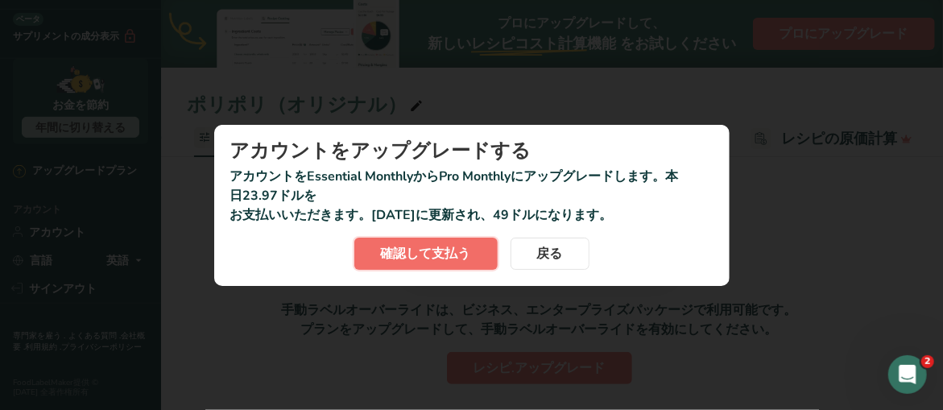
click at [436, 253] on font "確認して支払う" at bounding box center [426, 254] width 90 height 18
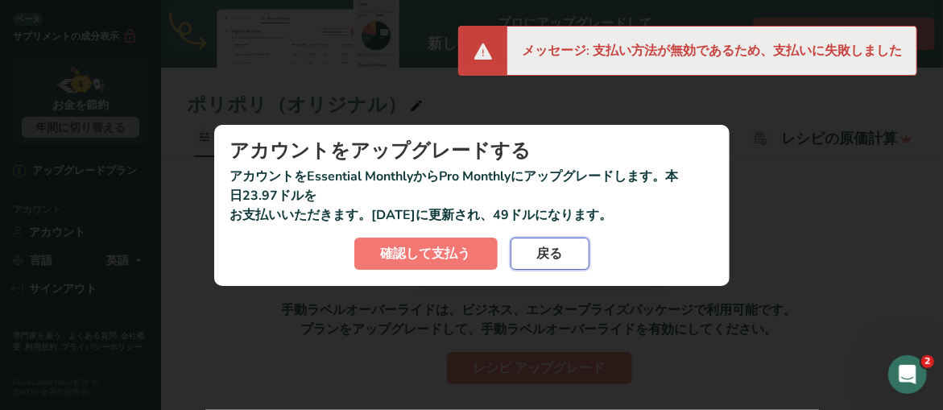
click at [545, 262] on span "戻る" at bounding box center [550, 253] width 26 height 19
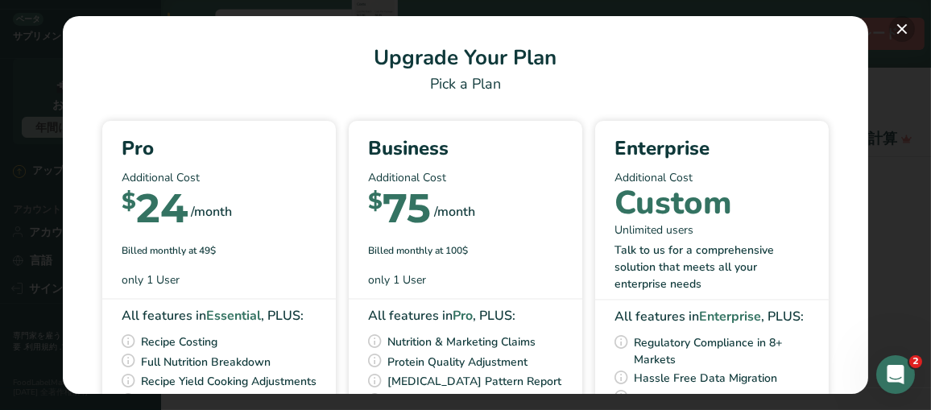
click at [896, 24] on button "料金プランを選択するモーダル" at bounding box center [902, 29] width 26 height 26
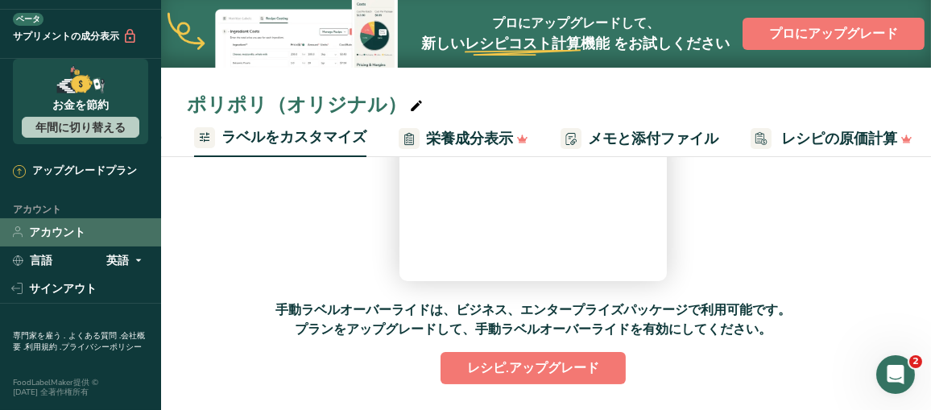
click at [70, 218] on link "アカウント" at bounding box center [80, 232] width 161 height 28
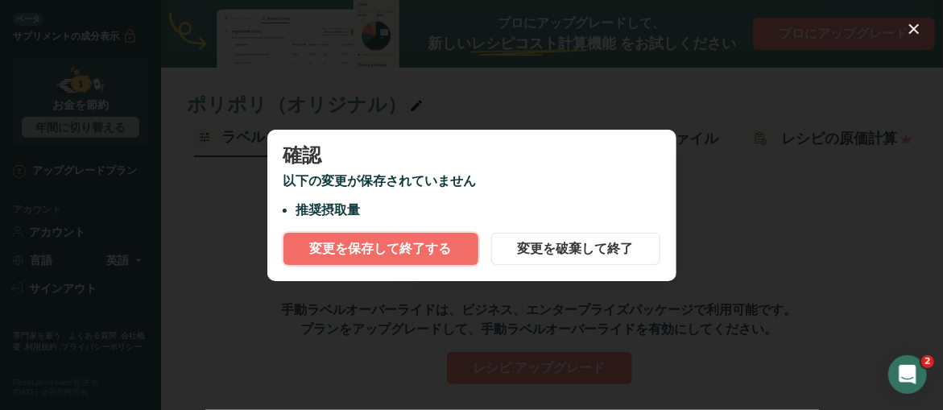
click at [392, 246] on font "変更を保存して終了する" at bounding box center [381, 249] width 142 height 18
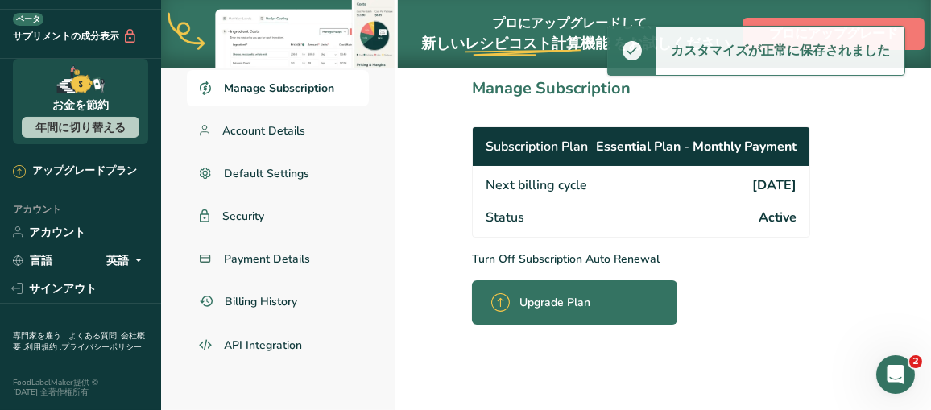
scroll to position [105, 0]
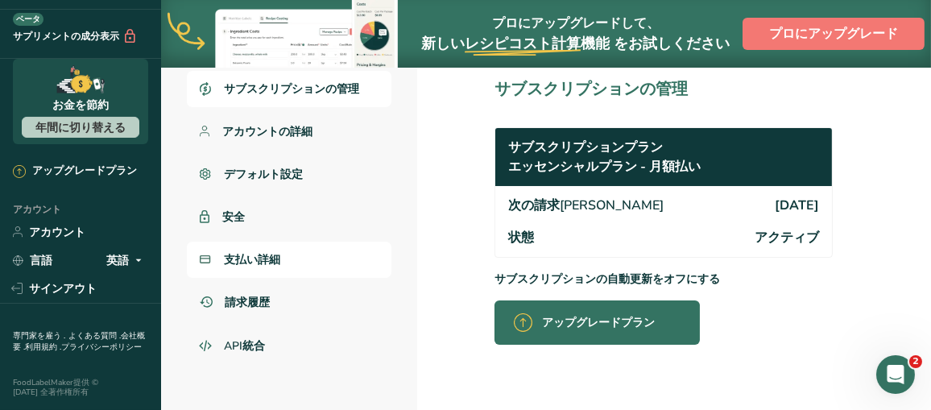
click at [258, 264] on font "支払い詳細" at bounding box center [252, 259] width 56 height 15
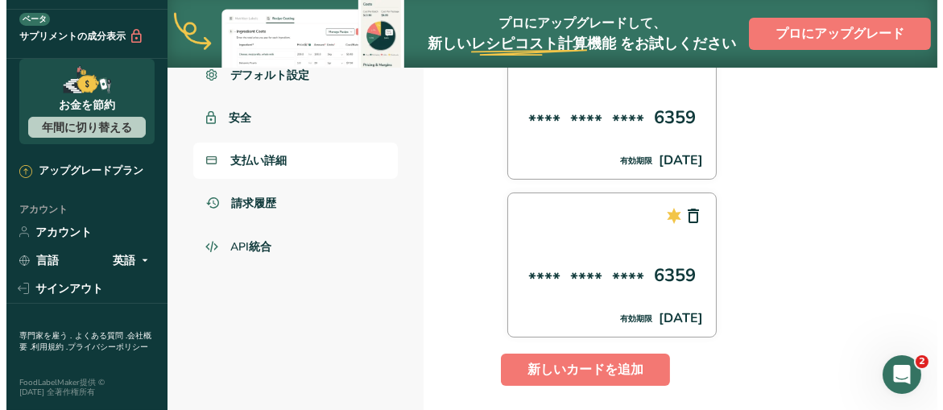
scroll to position [124, 0]
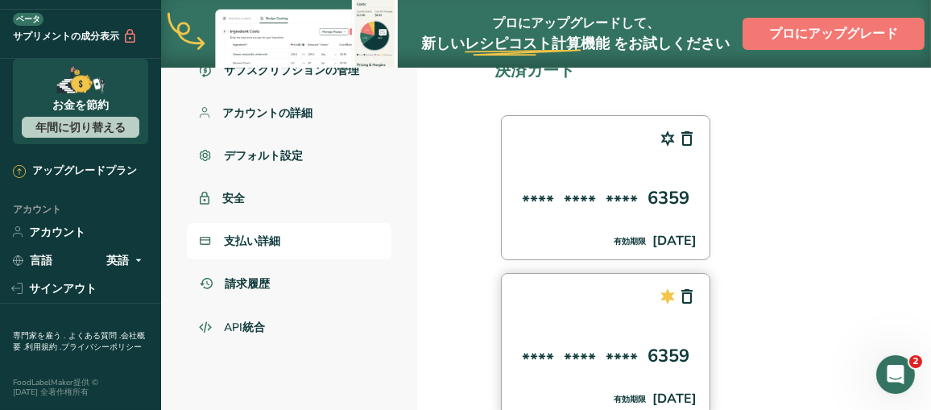
click at [666, 292] on icon at bounding box center [667, 296] width 19 height 29
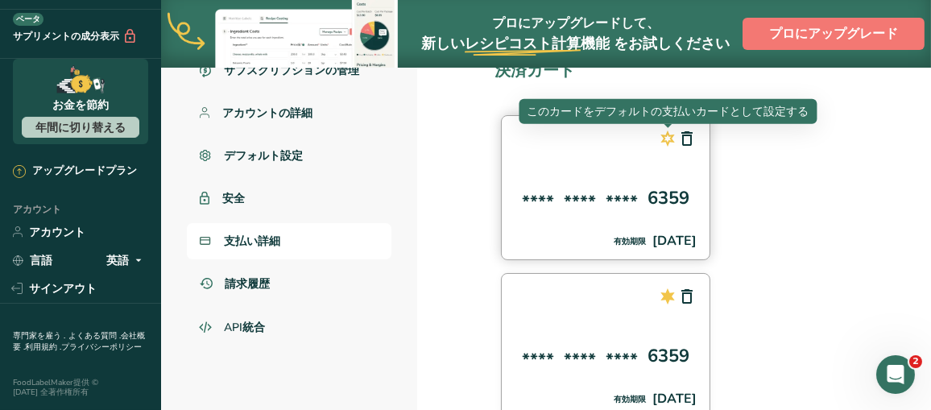
click at [667, 137] on icon at bounding box center [667, 138] width 19 height 29
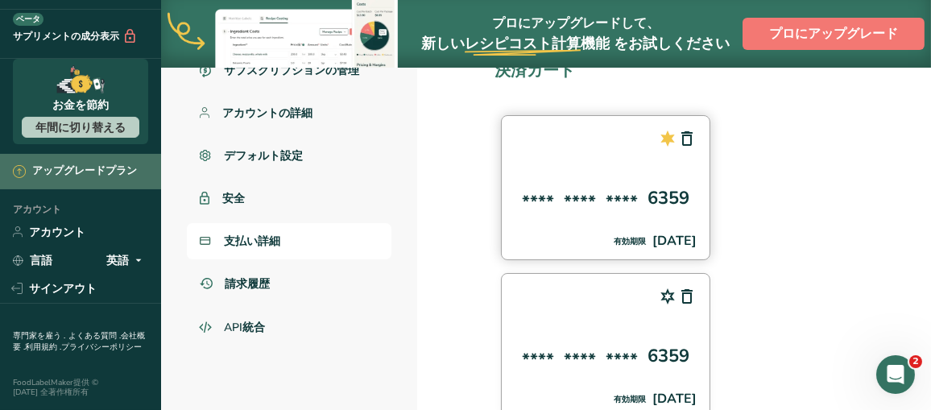
click at [85, 163] on font "アップグレードプラン" at bounding box center [84, 170] width 105 height 14
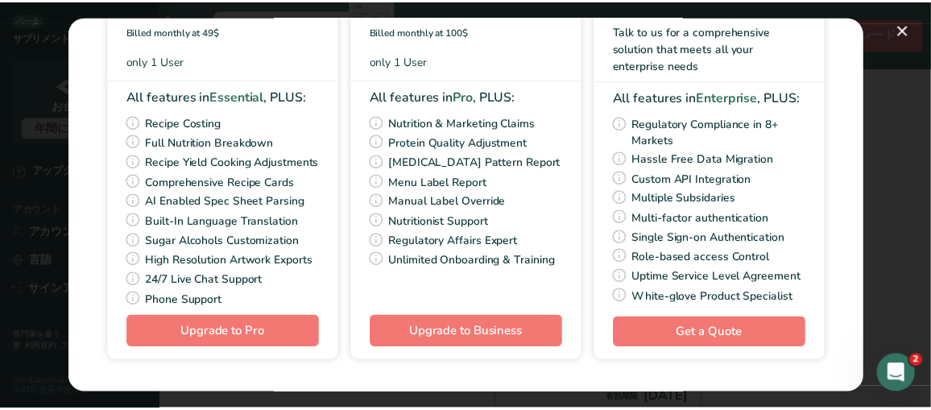
scroll to position [240, 0]
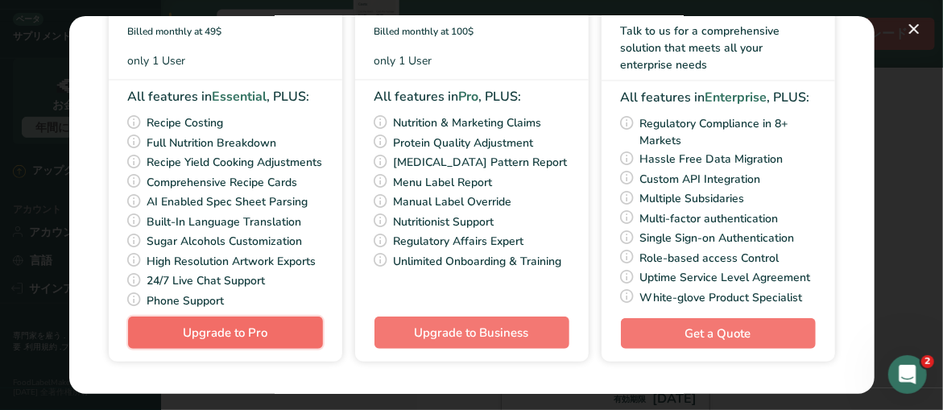
click at [189, 337] on span "Upgrade to Pro" at bounding box center [225, 332] width 85 height 16
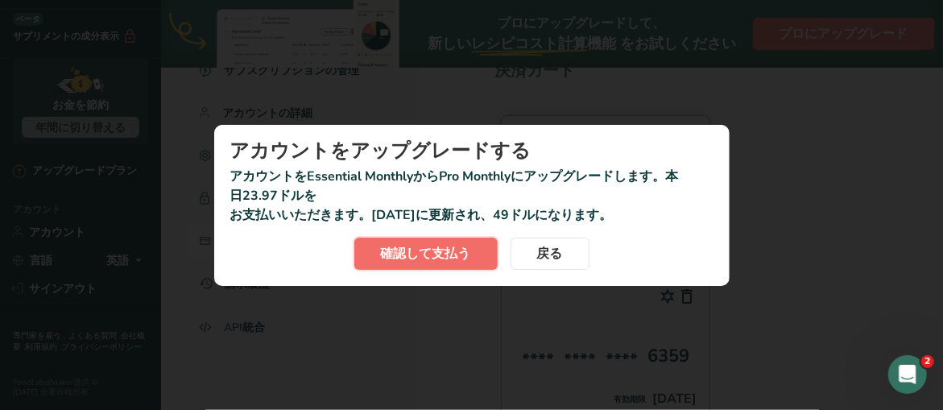
click at [388, 254] on font "確認して支払う" at bounding box center [426, 254] width 90 height 18
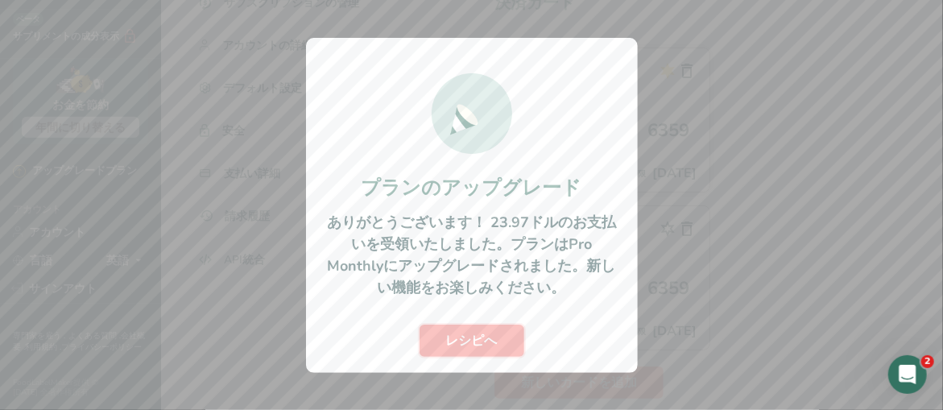
click at [463, 337] on font "レシピへ" at bounding box center [472, 341] width 52 height 18
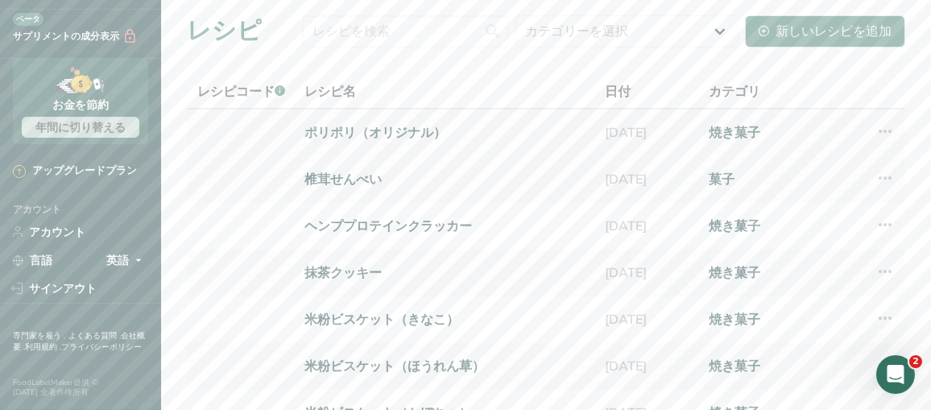
click at [883, 128] on icon at bounding box center [884, 131] width 19 height 29
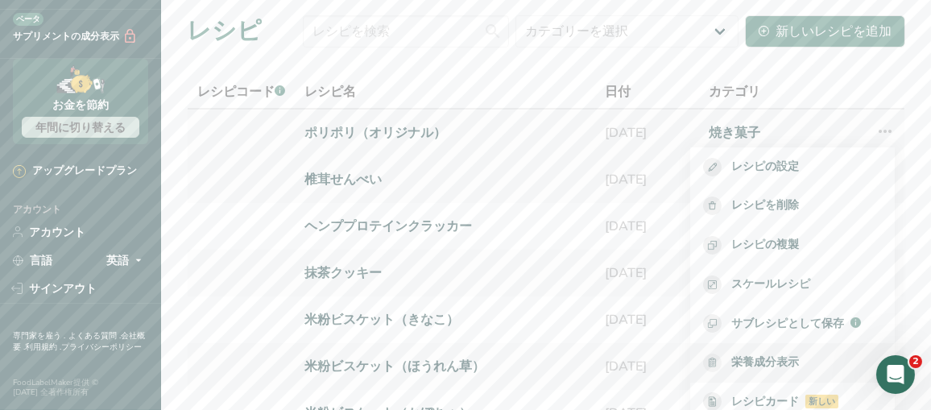
click at [772, 354] on font "栄養成分表示" at bounding box center [765, 361] width 68 height 15
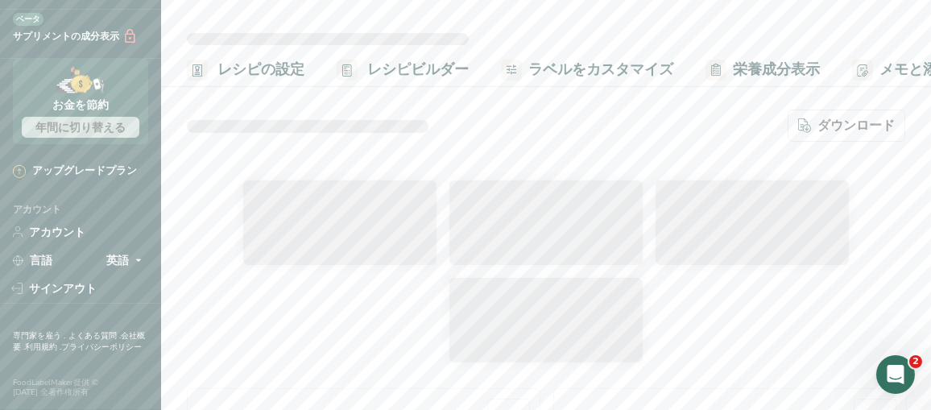
select select "Calories"
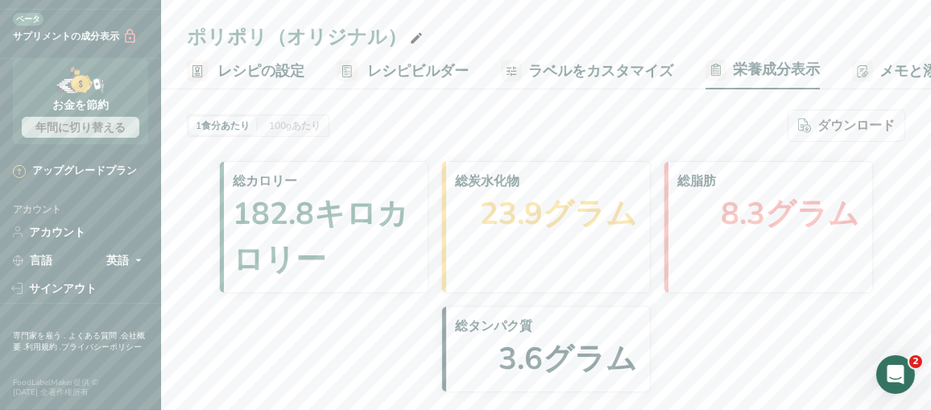
click at [589, 76] on font "ラベルをカスタマイズ" at bounding box center [600, 70] width 145 height 19
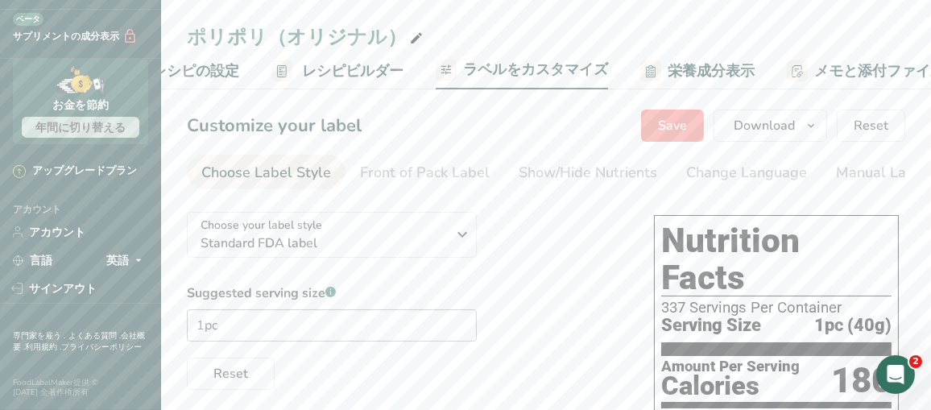
scroll to position [0, 289]
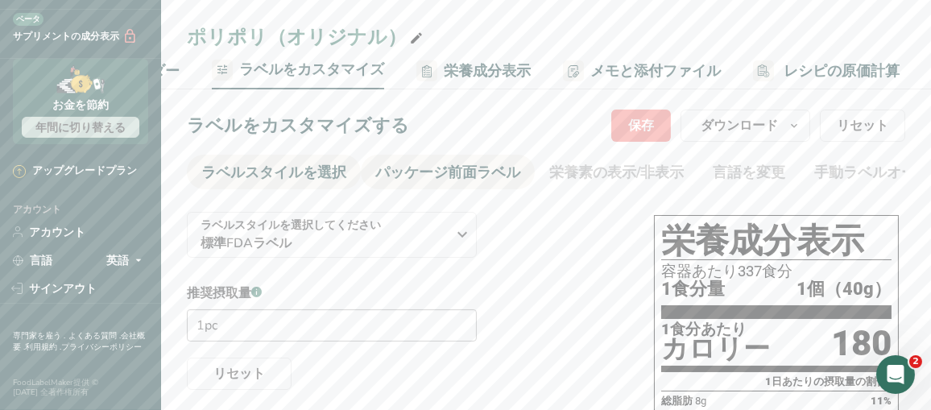
click at [461, 170] on font "パッケージ前面ラベル" at bounding box center [447, 172] width 145 height 19
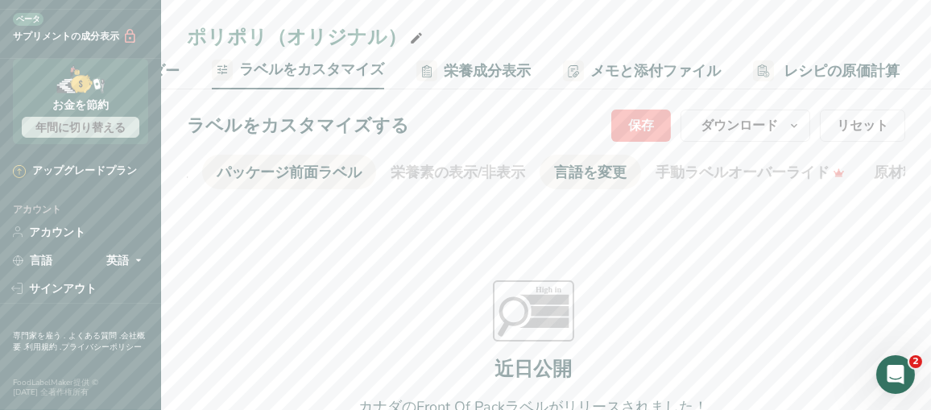
scroll to position [0, 173]
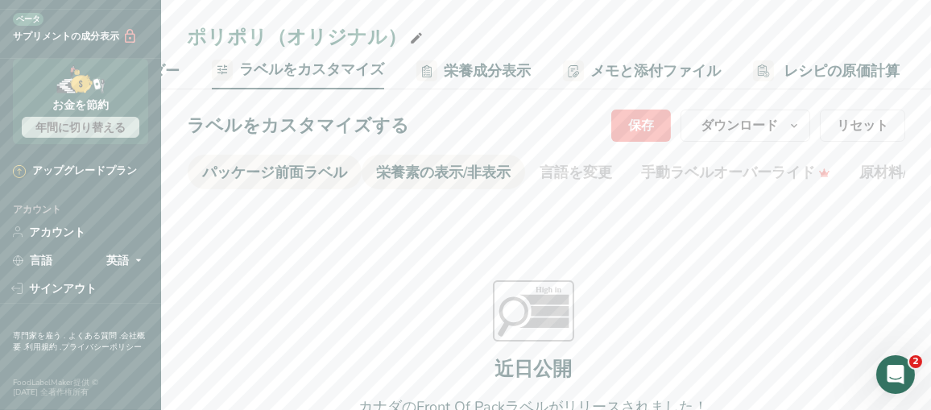
click at [466, 181] on font "栄養素の表示/非表示" at bounding box center [443, 172] width 134 height 19
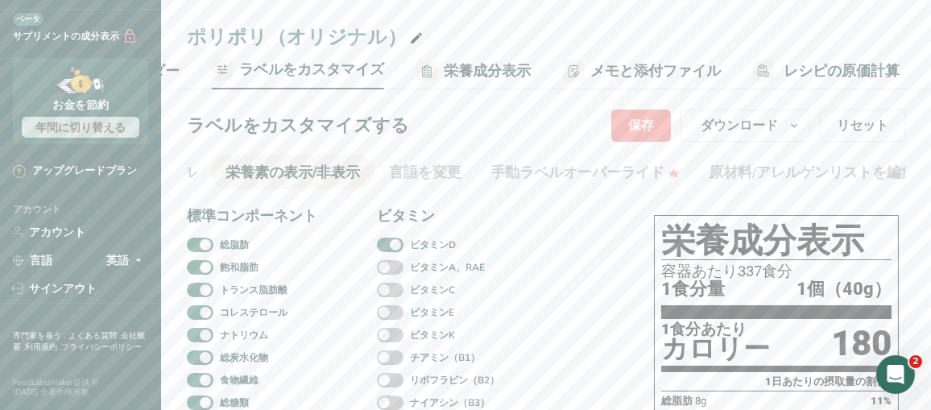
scroll to position [0, 347]
click at [433, 175] on font "言語を変更" at bounding box center [402, 172] width 72 height 19
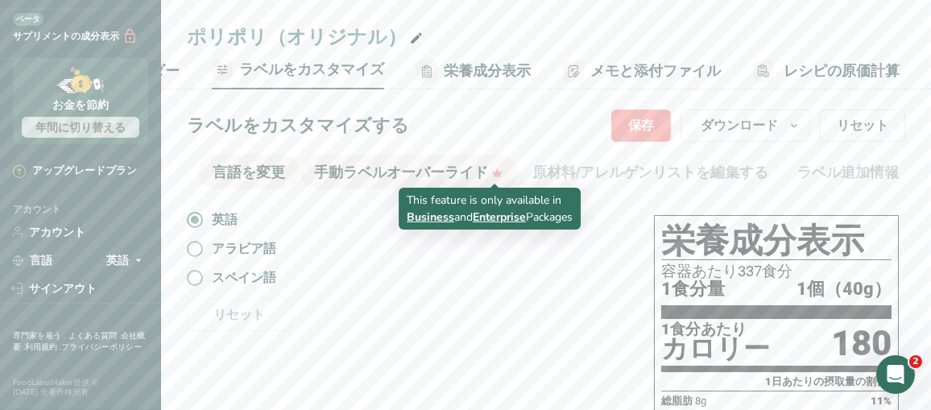
scroll to position [0, 510]
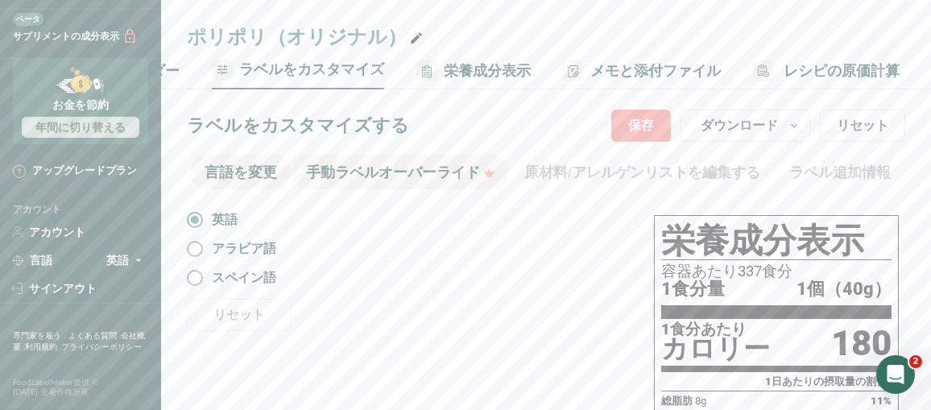
click at [455, 171] on font "手動ラベルオーバーライド" at bounding box center [393, 172] width 174 height 19
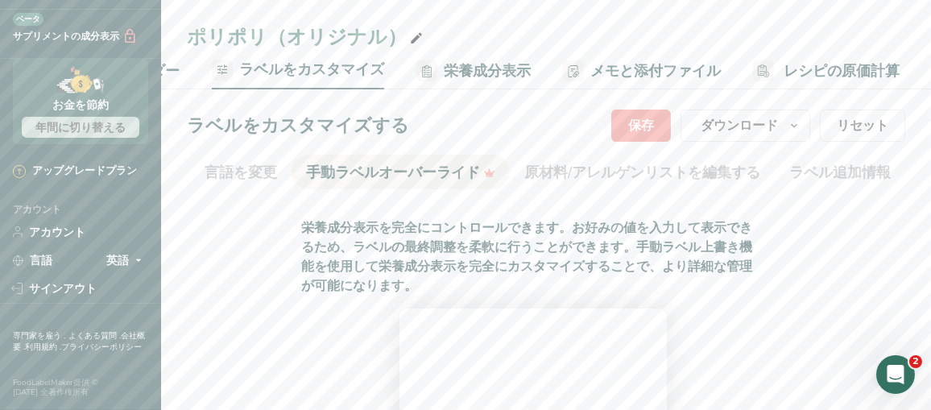
scroll to position [0, 511]
click at [552, 172] on font "原材料/アレルゲンリストを編集する" at bounding box center [642, 172] width 236 height 19
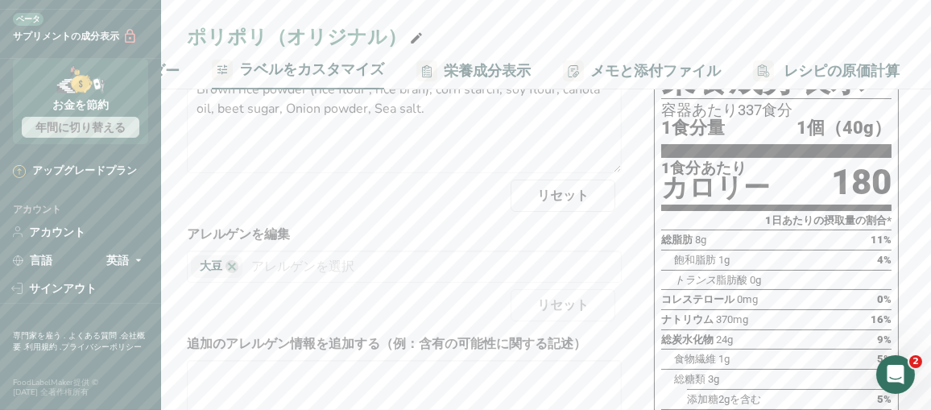
scroll to position [0, 0]
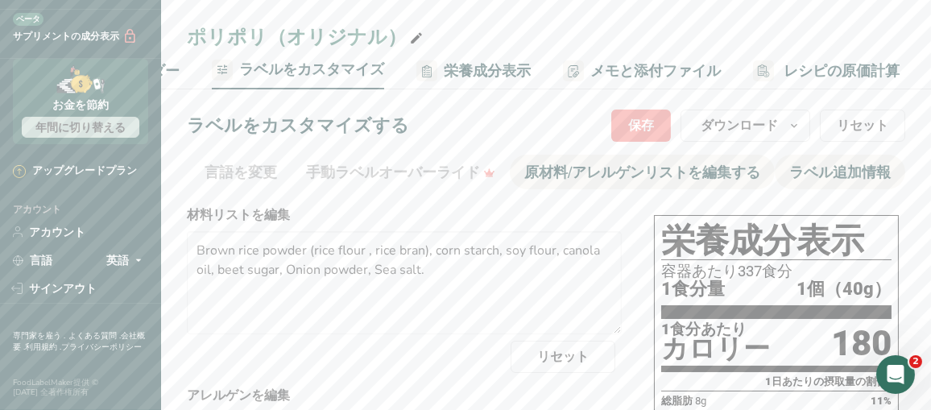
click at [808, 171] on font "ラベル追加情報" at bounding box center [839, 172] width 101 height 19
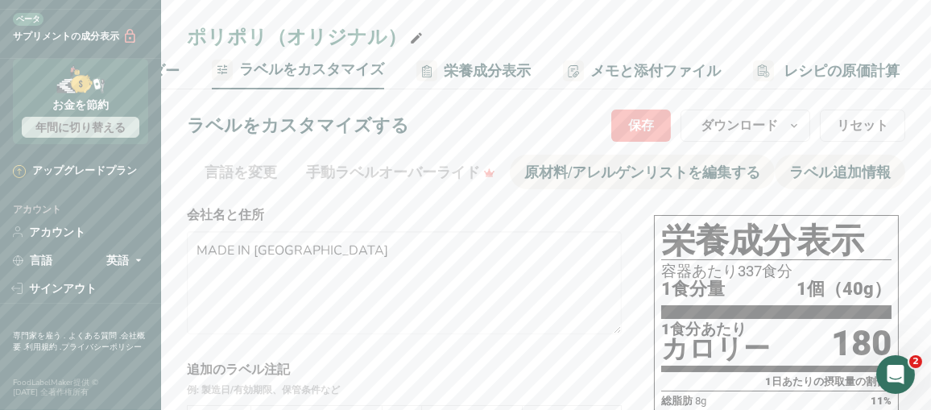
click at [660, 167] on font "原材料/アレルゲンリストを編集する" at bounding box center [642, 172] width 236 height 19
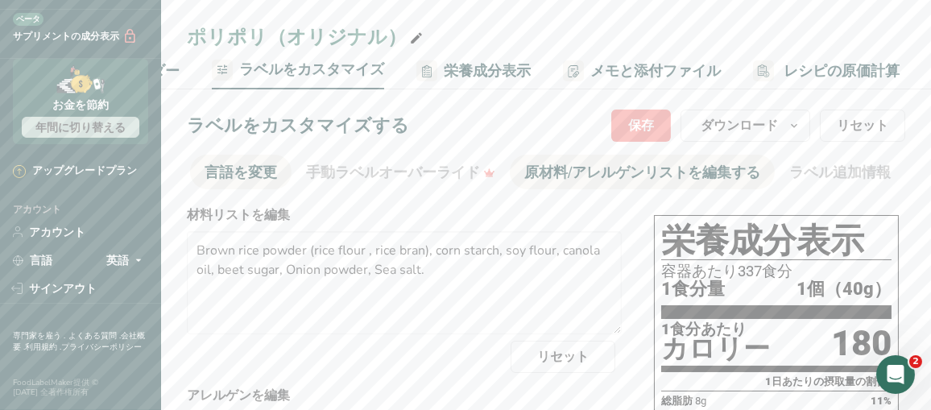
click at [242, 170] on font "言語を変更" at bounding box center [241, 172] width 72 height 19
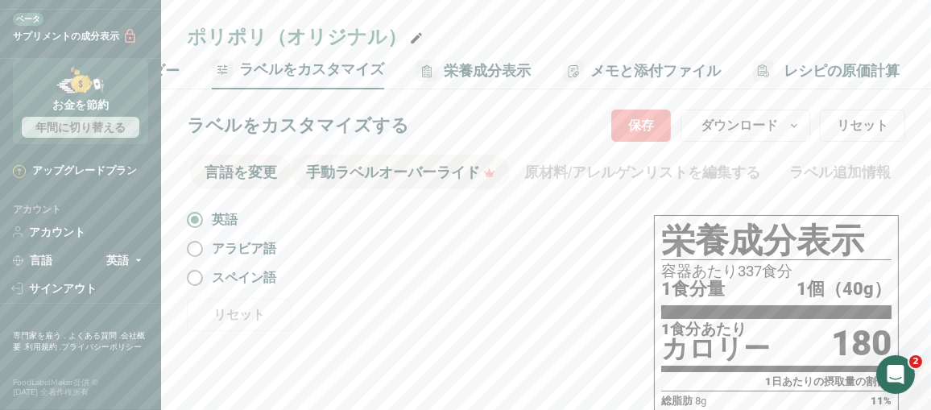
click at [396, 167] on font "手動ラベルオーバーライド" at bounding box center [393, 172] width 174 height 19
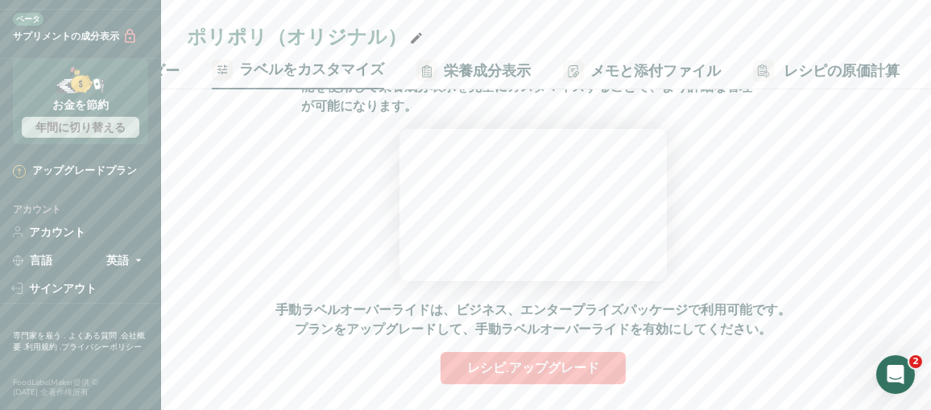
scroll to position [307, 0]
click at [549, 367] on font "レシピ.アップグレード" at bounding box center [533, 368] width 132 height 18
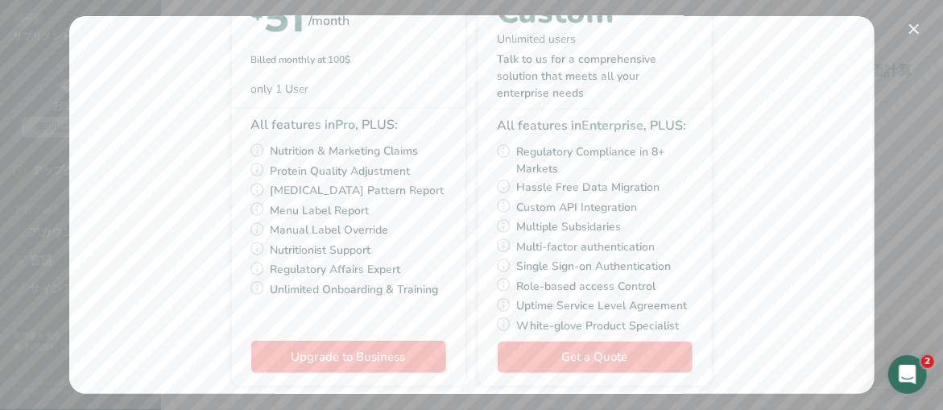
scroll to position [218, 0]
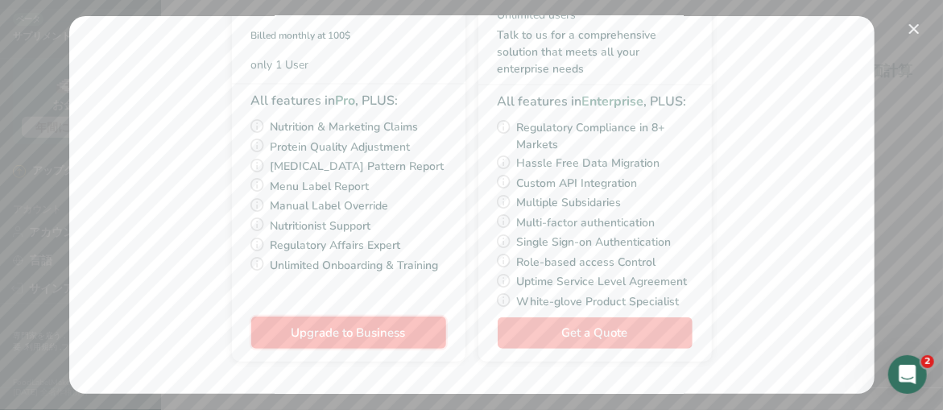
click at [317, 328] on span "Upgrade to Business" at bounding box center [348, 332] width 114 height 16
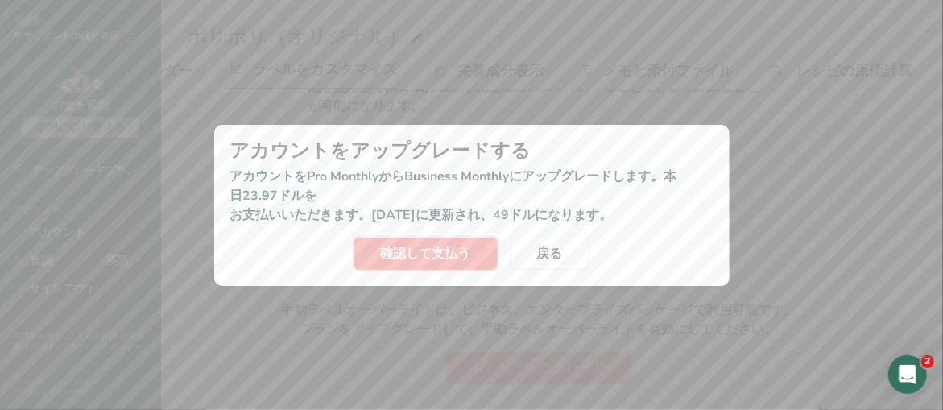
click at [385, 259] on font "確認して支払う" at bounding box center [426, 254] width 90 height 18
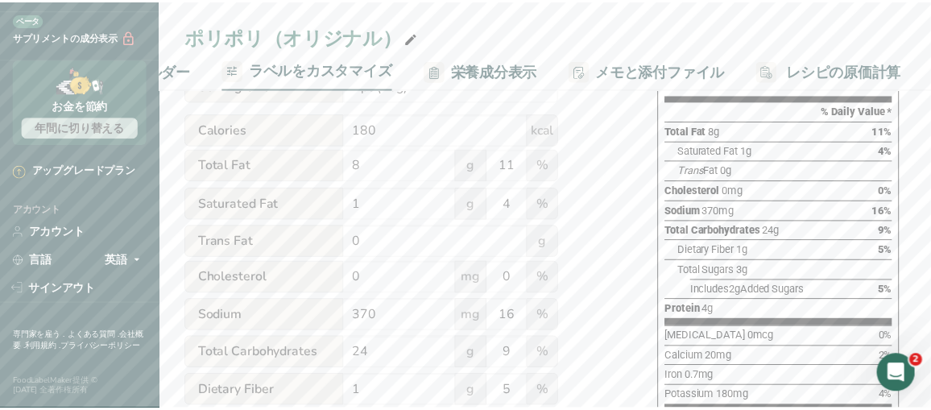
scroll to position [0, 480]
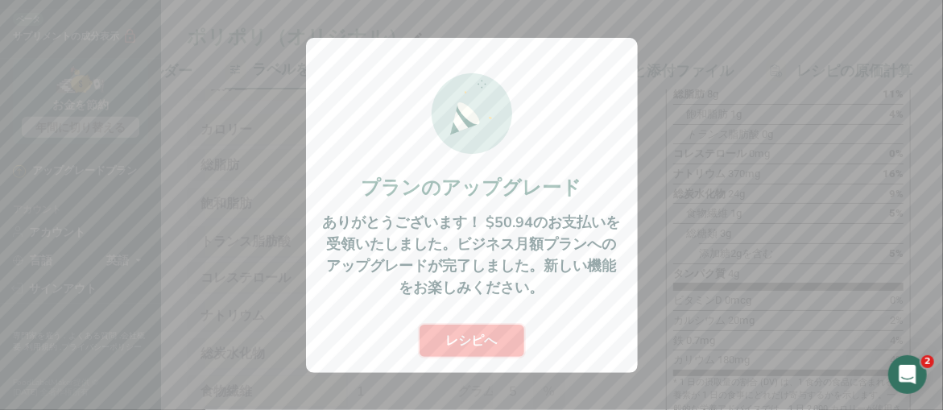
click at [468, 337] on font "レシピへ" at bounding box center [472, 341] width 52 height 18
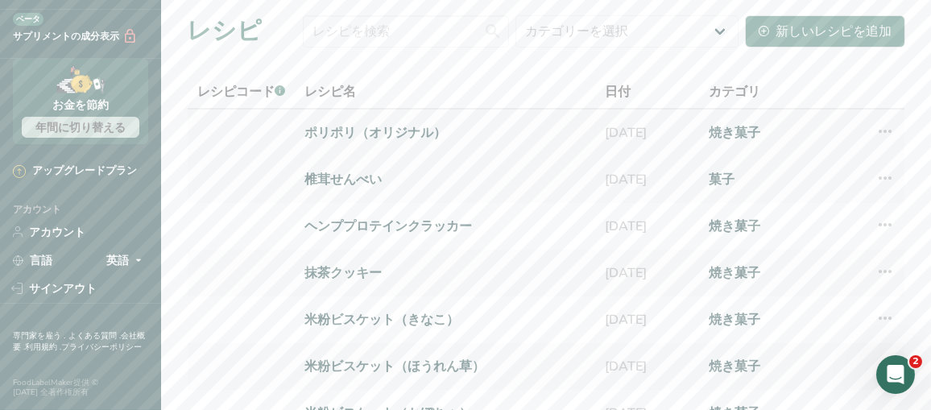
click at [890, 129] on icon at bounding box center [884, 131] width 19 height 29
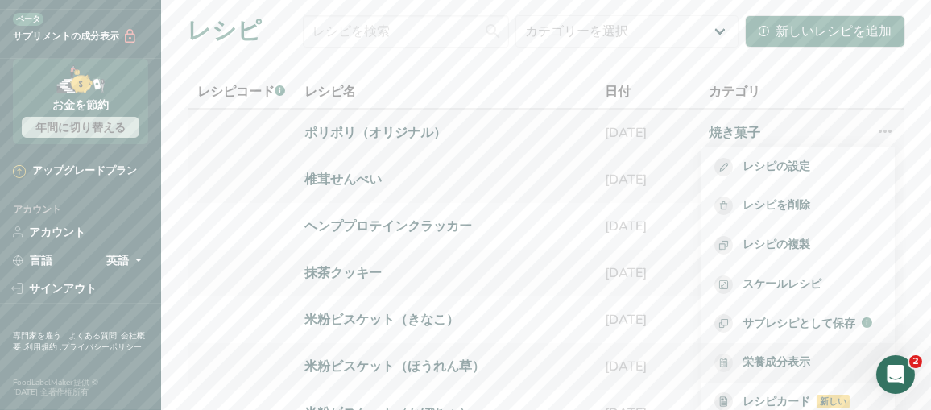
click at [783, 360] on font "栄養成分表示" at bounding box center [776, 361] width 68 height 15
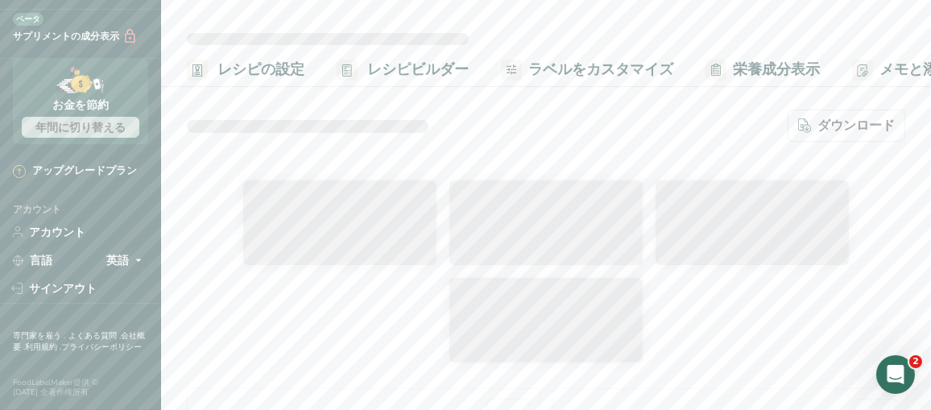
select select "Calories"
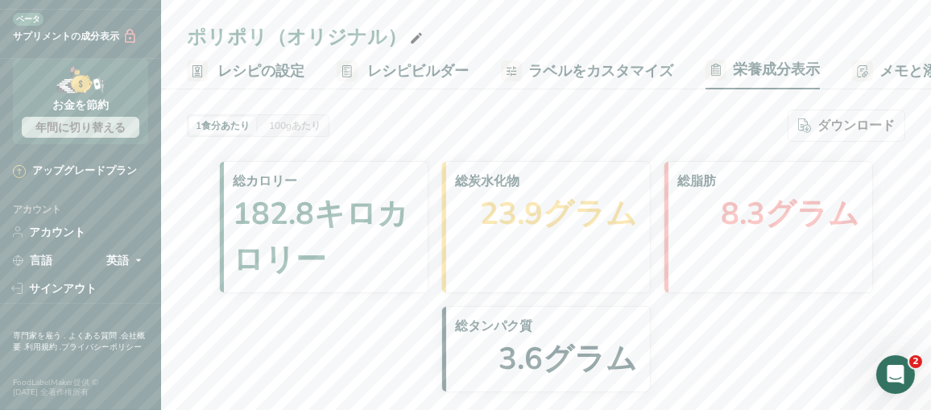
click at [597, 70] on font "ラベルをカスタマイズ" at bounding box center [600, 70] width 145 height 19
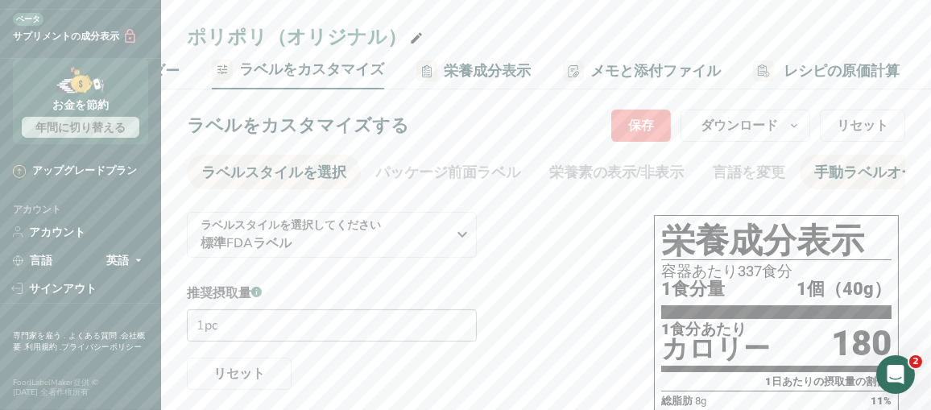
click at [828, 172] on font "手動ラベルオーバーライド" at bounding box center [901, 172] width 174 height 19
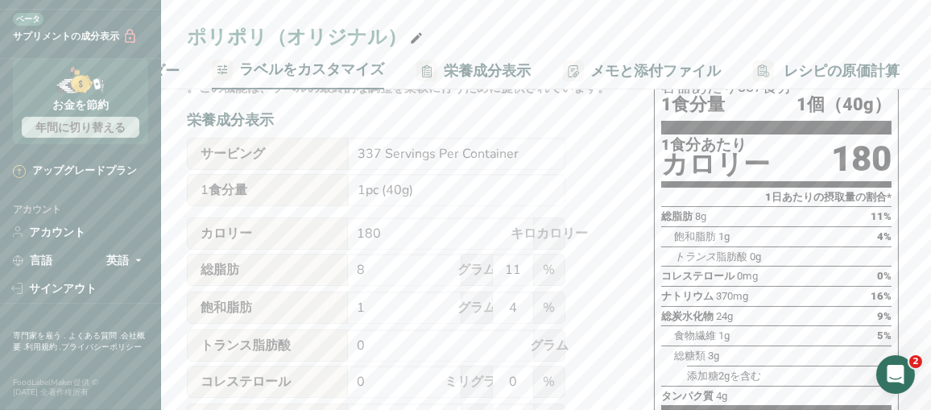
scroll to position [161, 0]
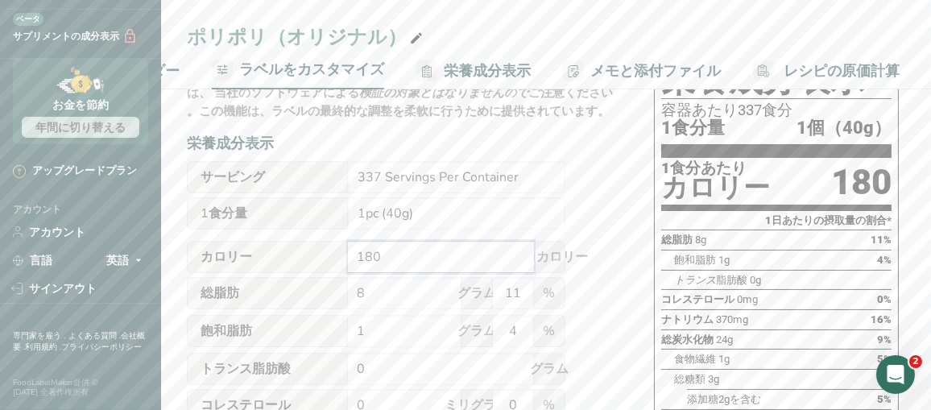
drag, startPoint x: 443, startPoint y: 262, endPoint x: 321, endPoint y: 259, distance: 121.6
click at [321, 259] on div "カロリー 180 キロカロリー" at bounding box center [376, 257] width 378 height 32
type input "190"
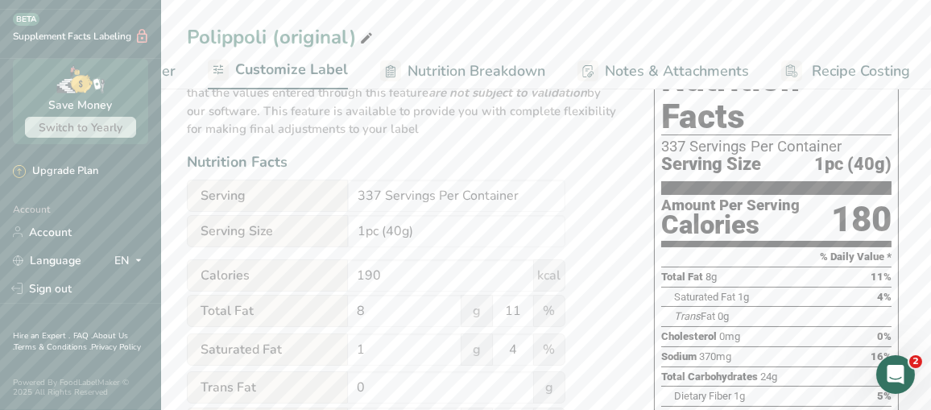
scroll to position [295, 0]
click at [396, 318] on input "8" at bounding box center [405, 311] width 114 height 32
click at [345, 320] on span "Total Fat" at bounding box center [267, 311] width 161 height 32
drag, startPoint x: 387, startPoint y: 314, endPoint x: 308, endPoint y: 316, distance: 79.7
click at [308, 316] on div "Total Fat 8 g 11 %" at bounding box center [376, 312] width 378 height 34
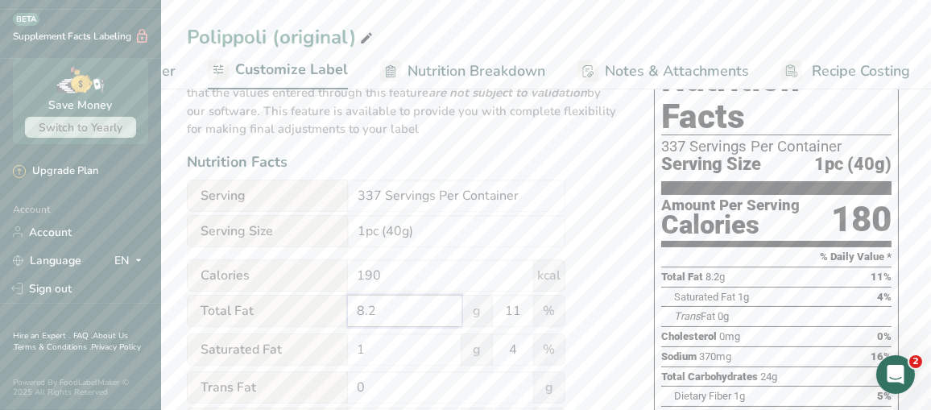
type input "8.2"
drag, startPoint x: 400, startPoint y: 348, endPoint x: 320, endPoint y: 364, distance: 81.3
click at [320, 364] on div "Saturated Fat 1 g 4 %" at bounding box center [376, 350] width 378 height 34
type input "0.7"
click at [296, 360] on span "Saturated Fat" at bounding box center [267, 349] width 161 height 32
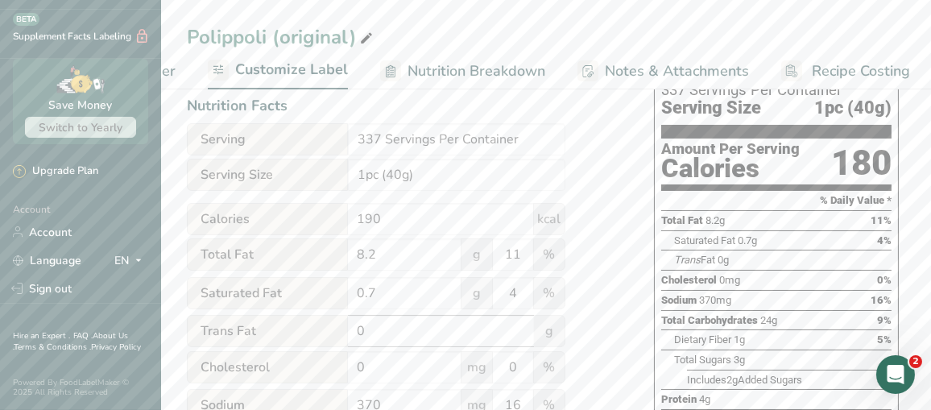
scroll to position [242, 0]
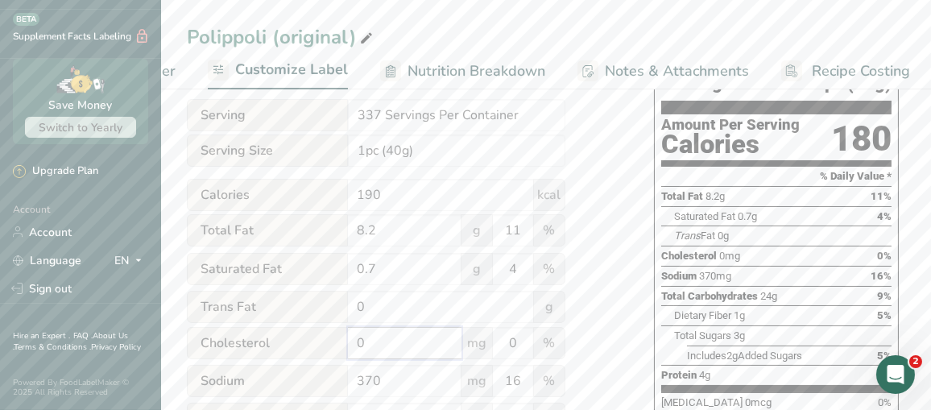
drag, startPoint x: 381, startPoint y: 346, endPoint x: 300, endPoint y: 346, distance: 81.3
click at [300, 346] on div "[MEDICAL_DATA] 0 mg 0 %" at bounding box center [376, 344] width 378 height 34
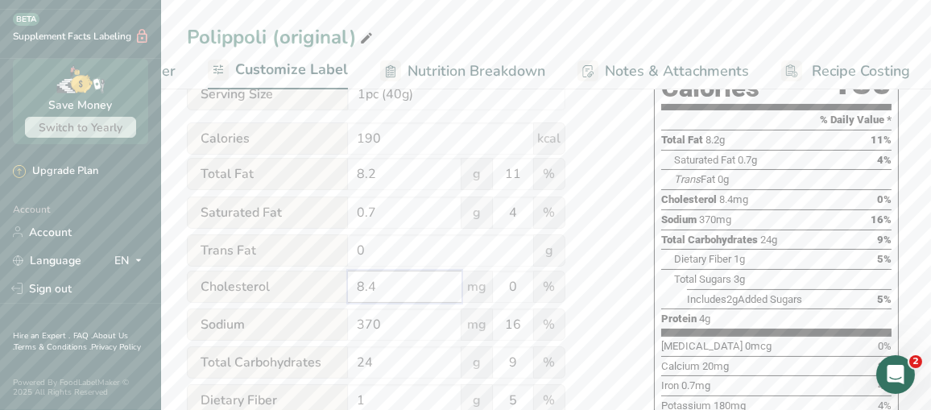
scroll to position [322, 0]
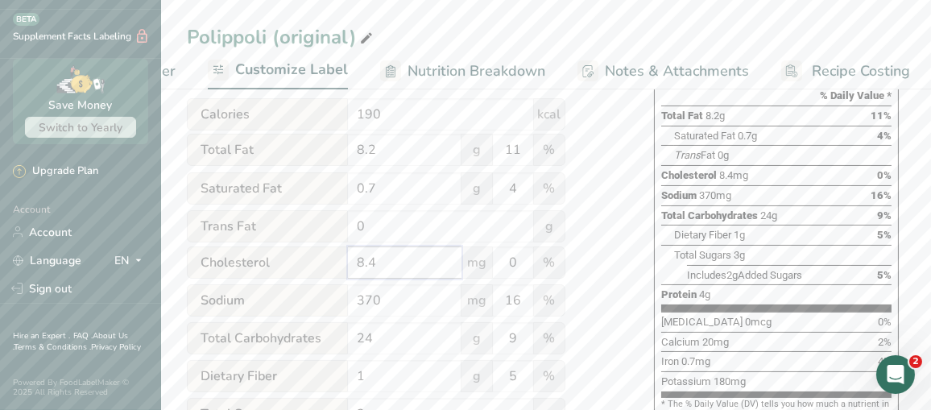
type input "8.4"
drag, startPoint x: 399, startPoint y: 306, endPoint x: 306, endPoint y: 301, distance: 92.7
click at [306, 301] on div "Sodium 370 mg 16 %" at bounding box center [376, 301] width 378 height 34
type input "276.8"
drag, startPoint x: 395, startPoint y: 345, endPoint x: 337, endPoint y: 342, distance: 58.0
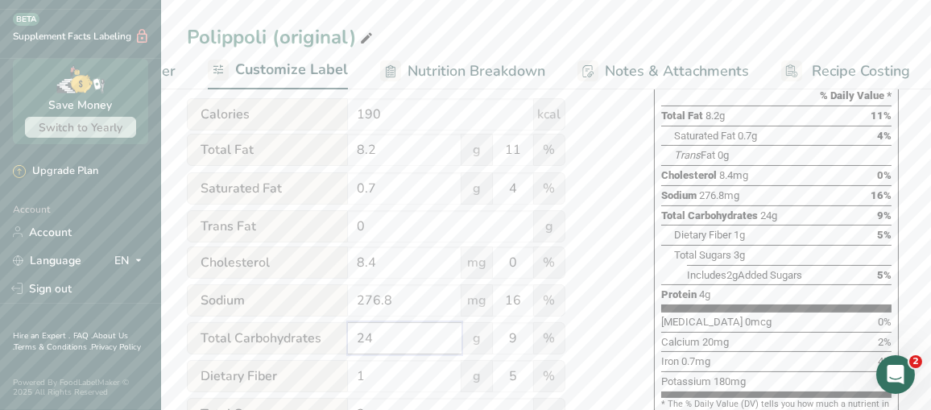
click at [337, 342] on div "Total Carbohydrates 24 g 9 %" at bounding box center [376, 339] width 378 height 34
type input "26.2"
click at [375, 374] on input "1" at bounding box center [405, 376] width 114 height 32
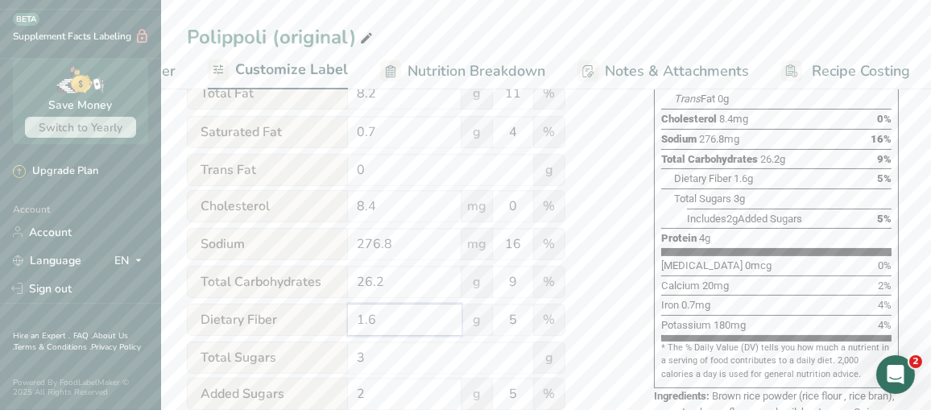
scroll to position [403, 0]
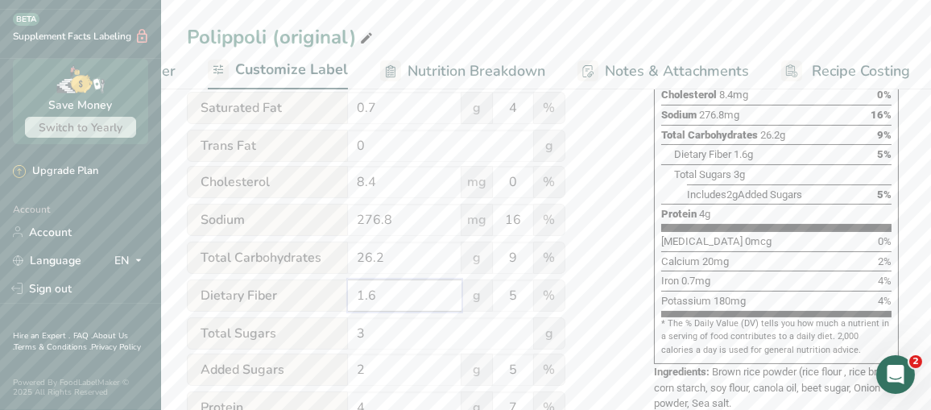
type input "1.6"
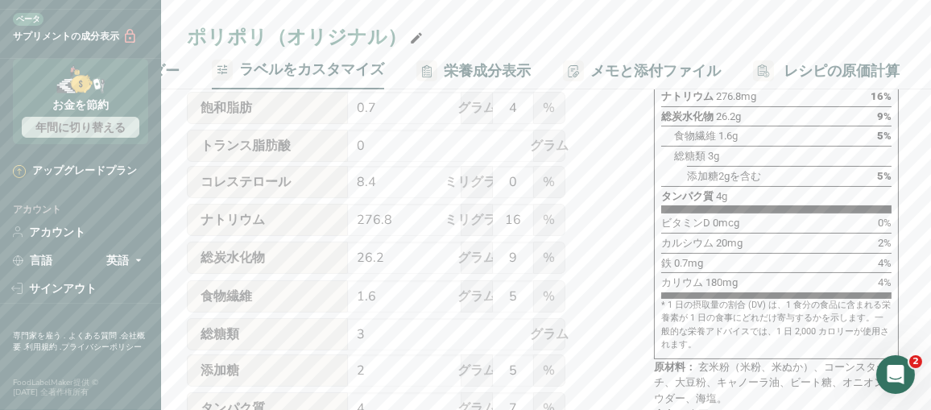
scroll to position [312, 0]
drag, startPoint x: 382, startPoint y: 374, endPoint x: 336, endPoint y: 370, distance: 46.8
click at [336, 370] on div "添加糖 2 グラム 5 %" at bounding box center [376, 371] width 378 height 34
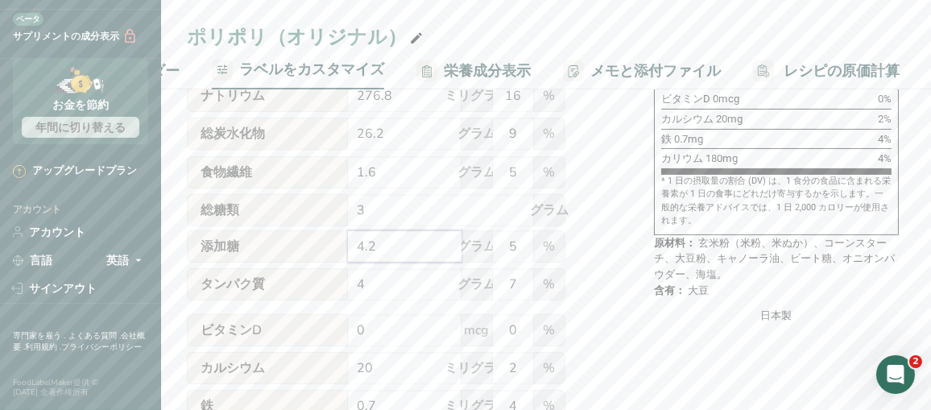
scroll to position [545, 0]
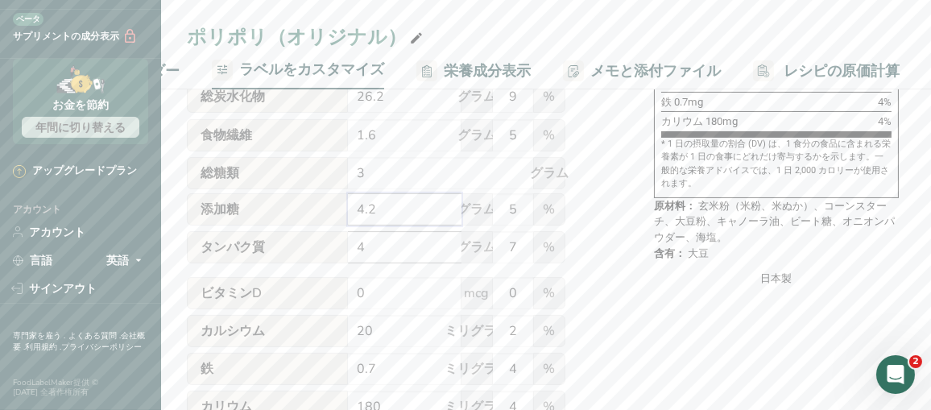
type input "4.2"
drag, startPoint x: 374, startPoint y: 246, endPoint x: 333, endPoint y: 247, distance: 40.3
click at [333, 247] on div "タンパク質 4 グラム 7 %" at bounding box center [376, 248] width 378 height 34
type input "3.7"
drag, startPoint x: 386, startPoint y: 362, endPoint x: 355, endPoint y: 371, distance: 32.6
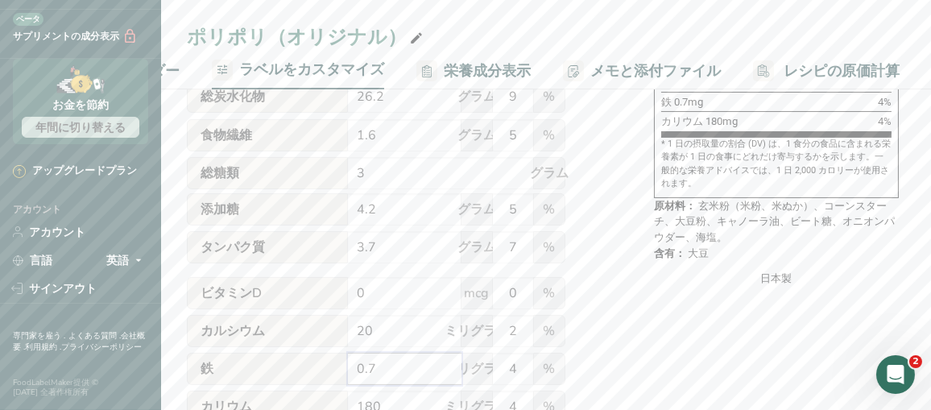
click at [349, 369] on input "0.7" at bounding box center [405, 369] width 114 height 32
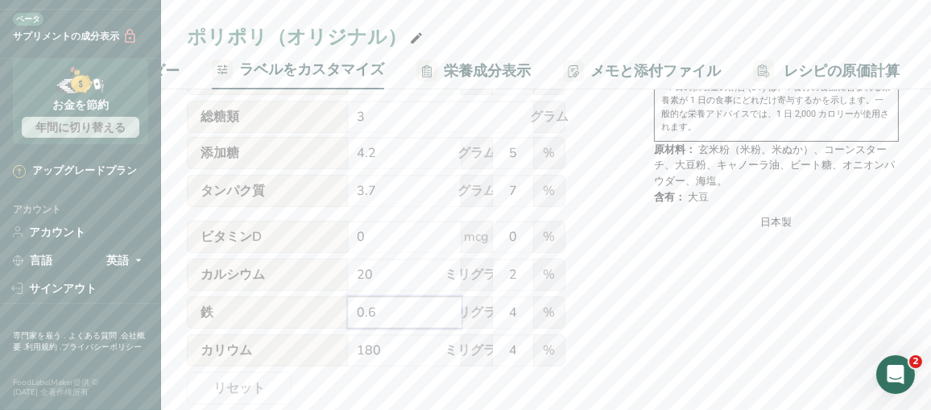
scroll to position [625, 0]
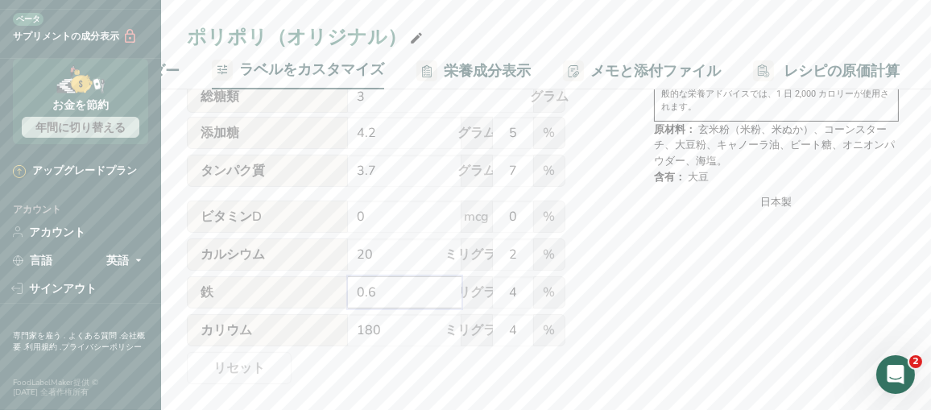
type input "0.6"
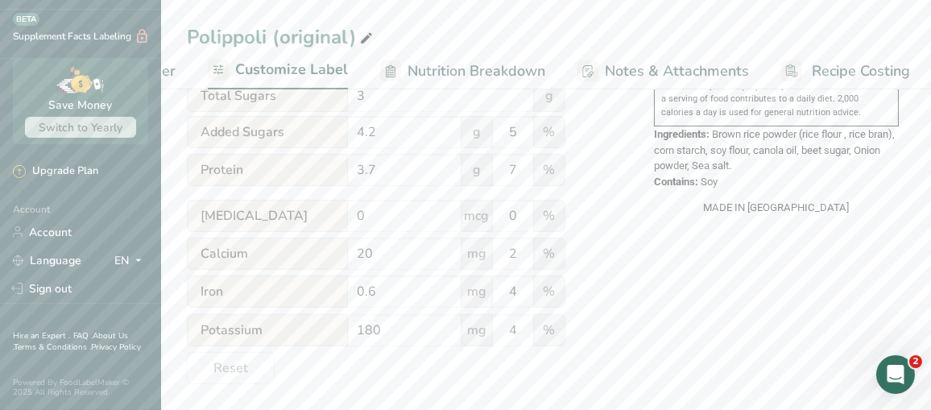
scroll to position [295, 0]
drag, startPoint x: 395, startPoint y: 333, endPoint x: 347, endPoint y: 331, distance: 47.5
click at [347, 331] on div "Potassium 180 mg 4 %" at bounding box center [376, 331] width 378 height 34
click at [440, 337] on input "180" at bounding box center [405, 330] width 114 height 32
drag, startPoint x: 440, startPoint y: 337, endPoint x: 363, endPoint y: 331, distance: 76.7
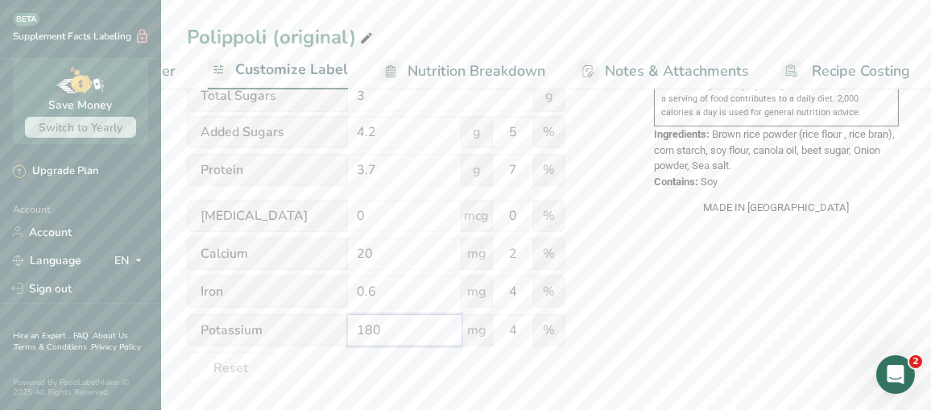
click at [363, 331] on input "180" at bounding box center [405, 330] width 114 height 32
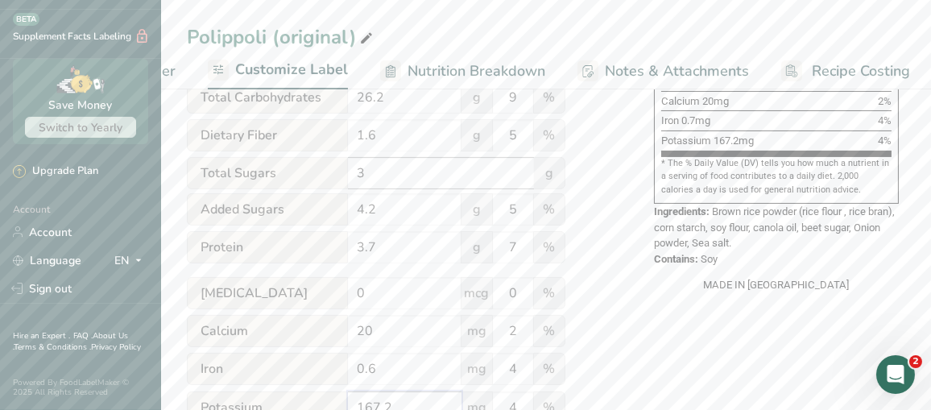
type input "167.2"
drag, startPoint x: 373, startPoint y: 176, endPoint x: 347, endPoint y: 176, distance: 25.8
click at [347, 176] on div "Total Sugars 3 g" at bounding box center [376, 173] width 378 height 32
type input "3"
click at [614, 265] on div "Utilize this manual override feature to get full control over the nutrition lab…" at bounding box center [404, 48] width 435 height 825
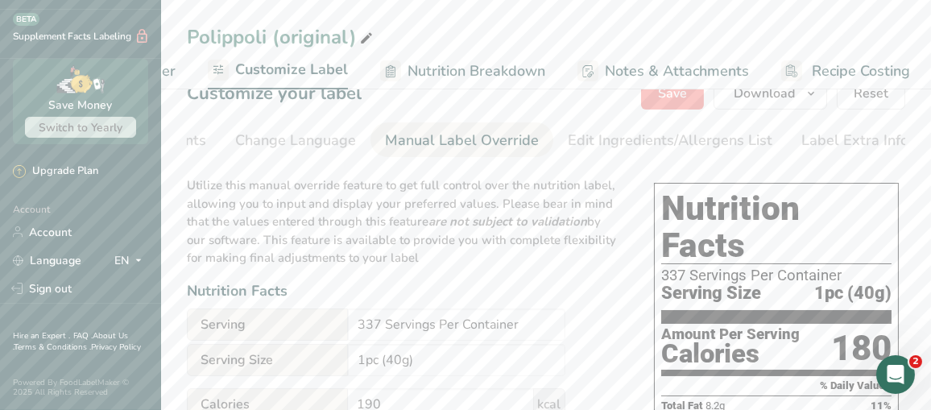
scroll to position [0, 0]
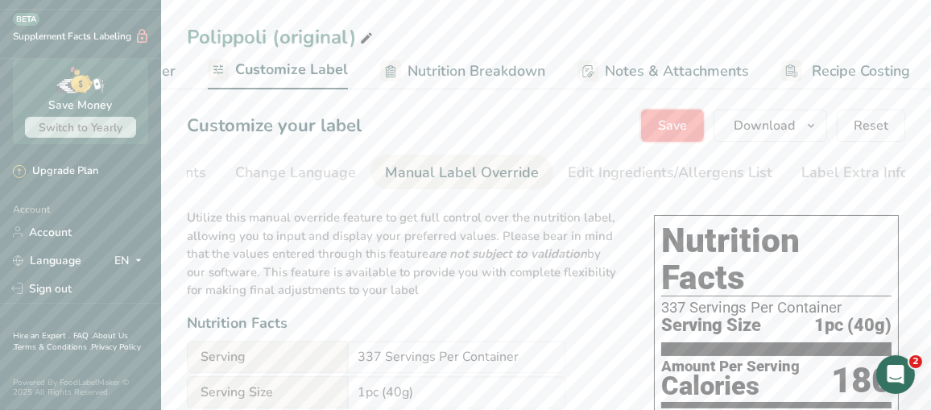
click at [680, 129] on span "Save" at bounding box center [672, 125] width 29 height 19
